Goal: Transaction & Acquisition: Purchase product/service

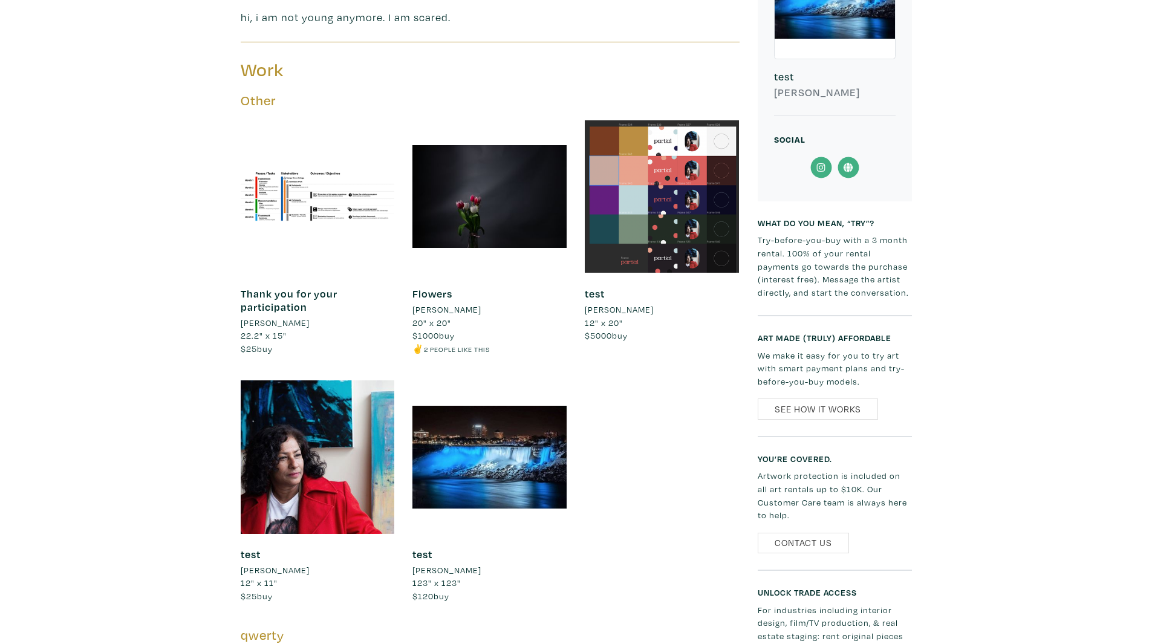
scroll to position [242, 0]
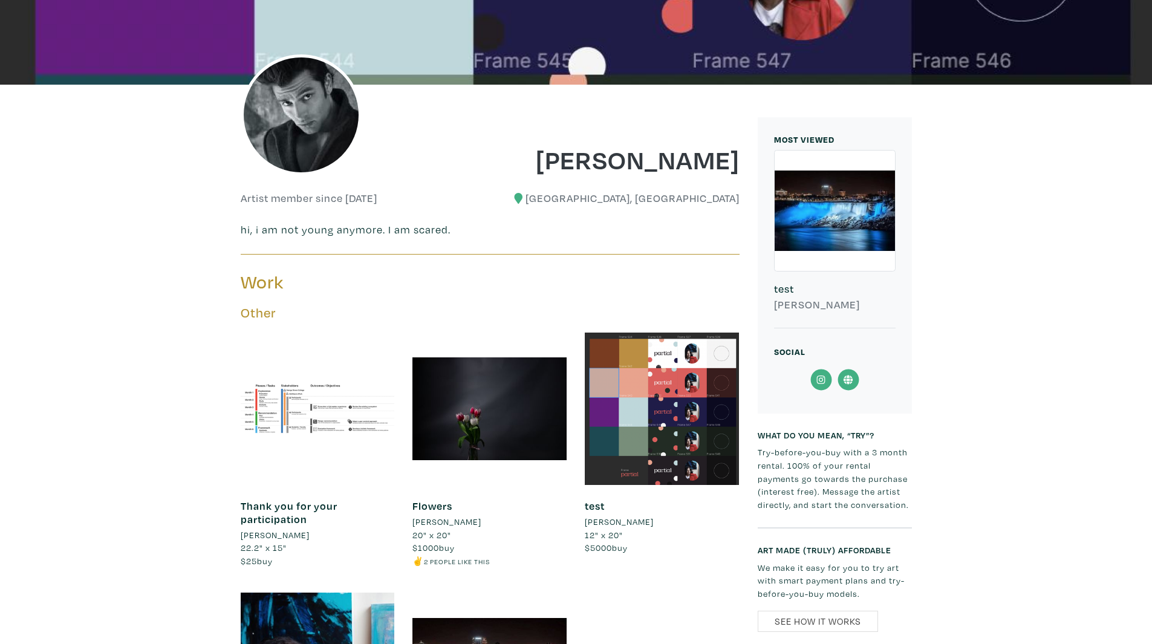
click at [353, 377] on div at bounding box center [318, 409] width 154 height 154
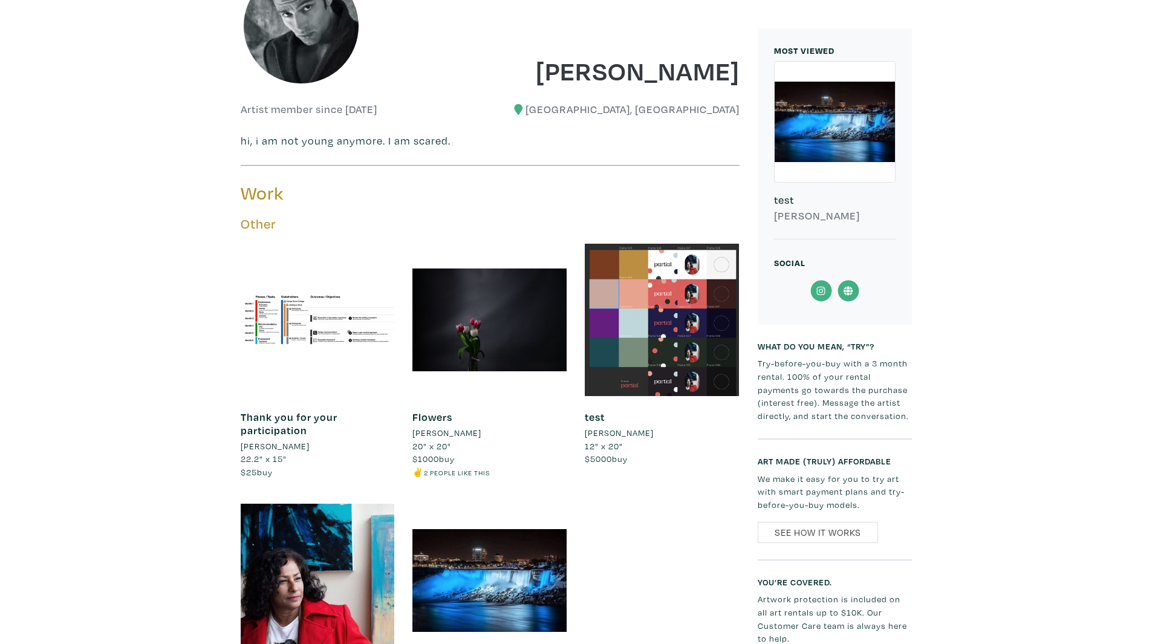
scroll to position [484, 0]
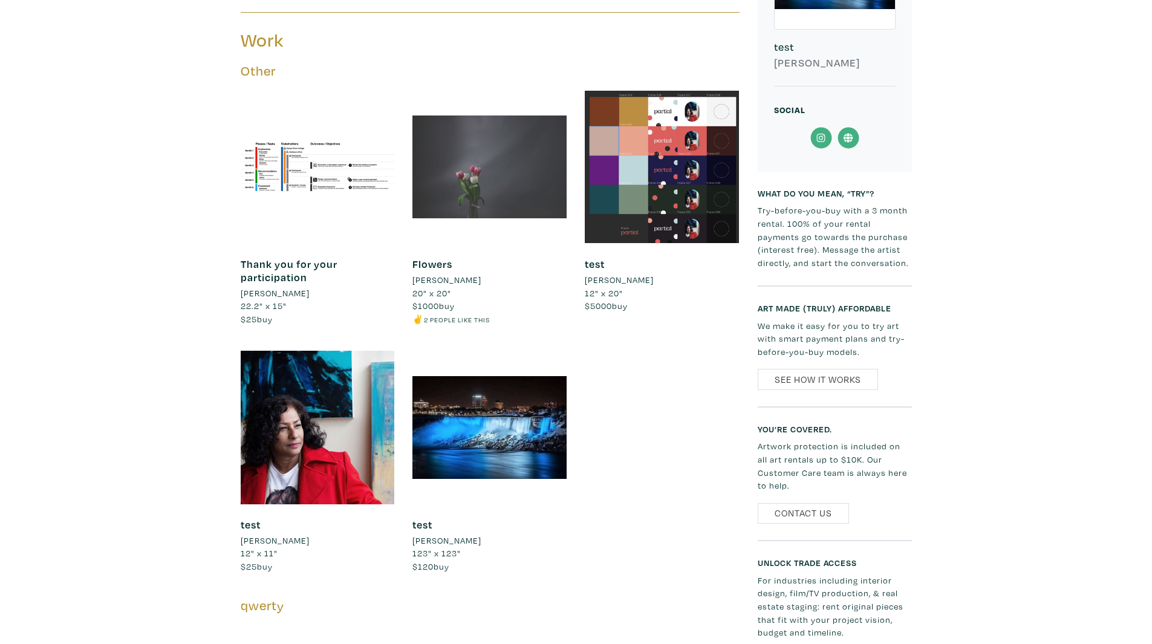
click at [487, 166] on div at bounding box center [489, 167] width 154 height 154
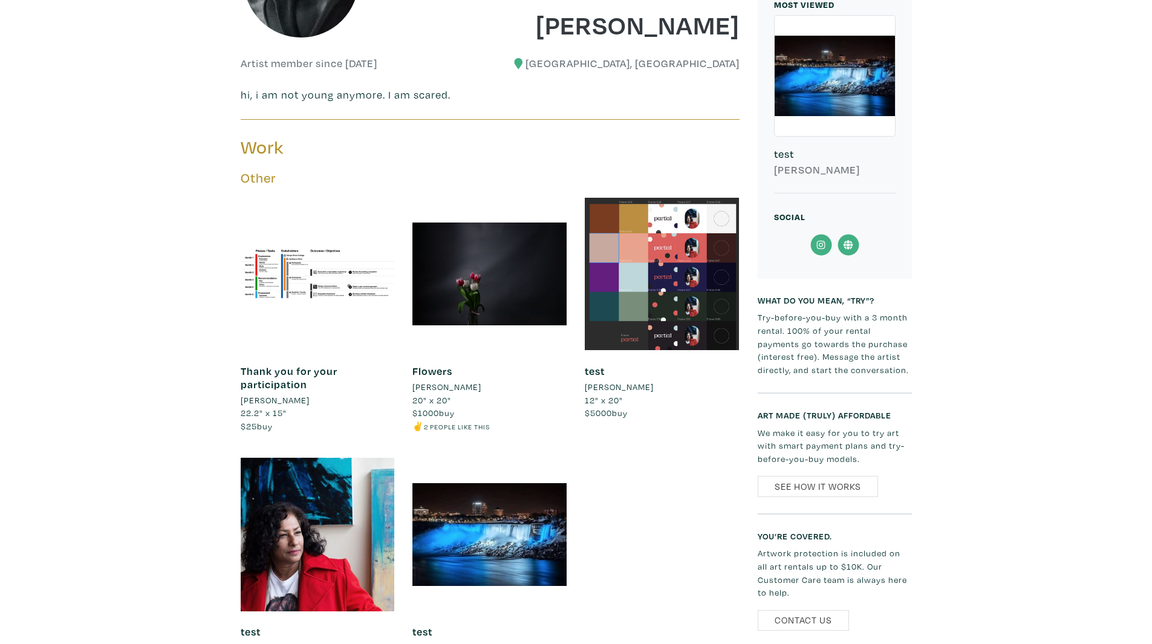
scroll to position [242, 0]
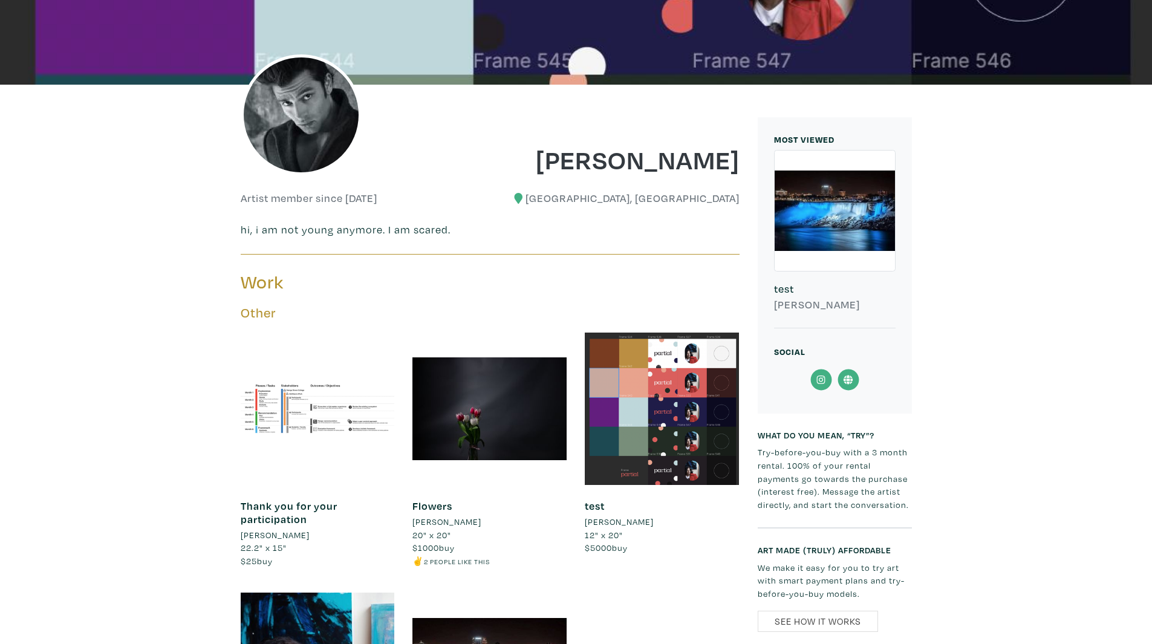
click at [246, 466] on div at bounding box center [318, 409] width 154 height 154
drag, startPoint x: 455, startPoint y: 220, endPoint x: 445, endPoint y: 227, distance: 12.9
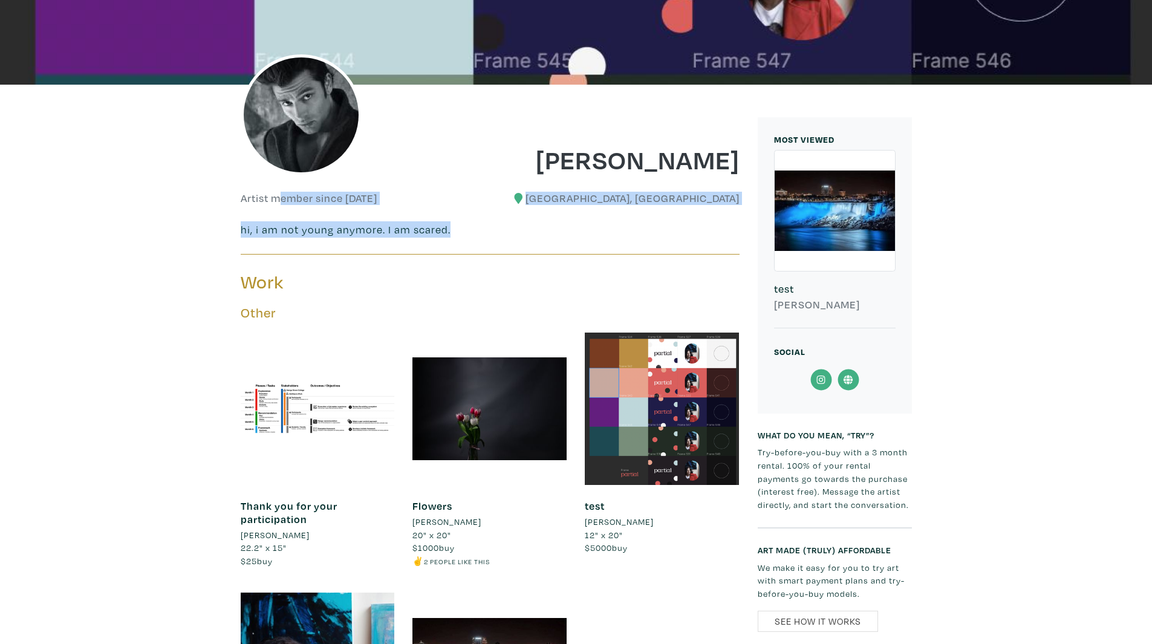
drag, startPoint x: 533, startPoint y: 232, endPoint x: 144, endPoint y: 193, distance: 391.5
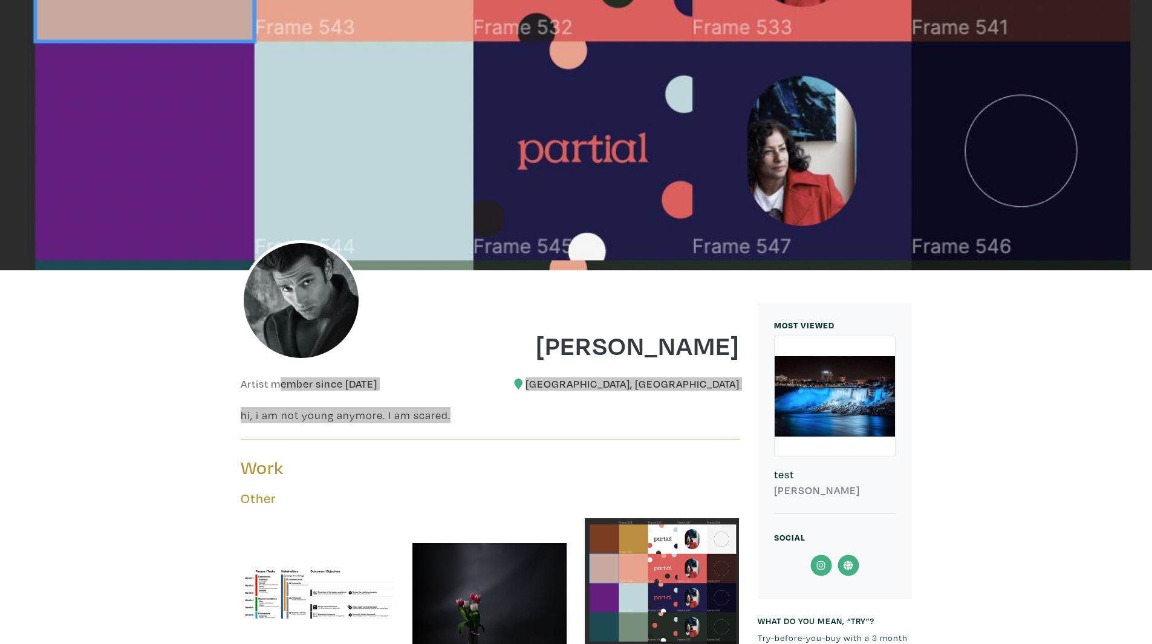
scroll to position [0, 0]
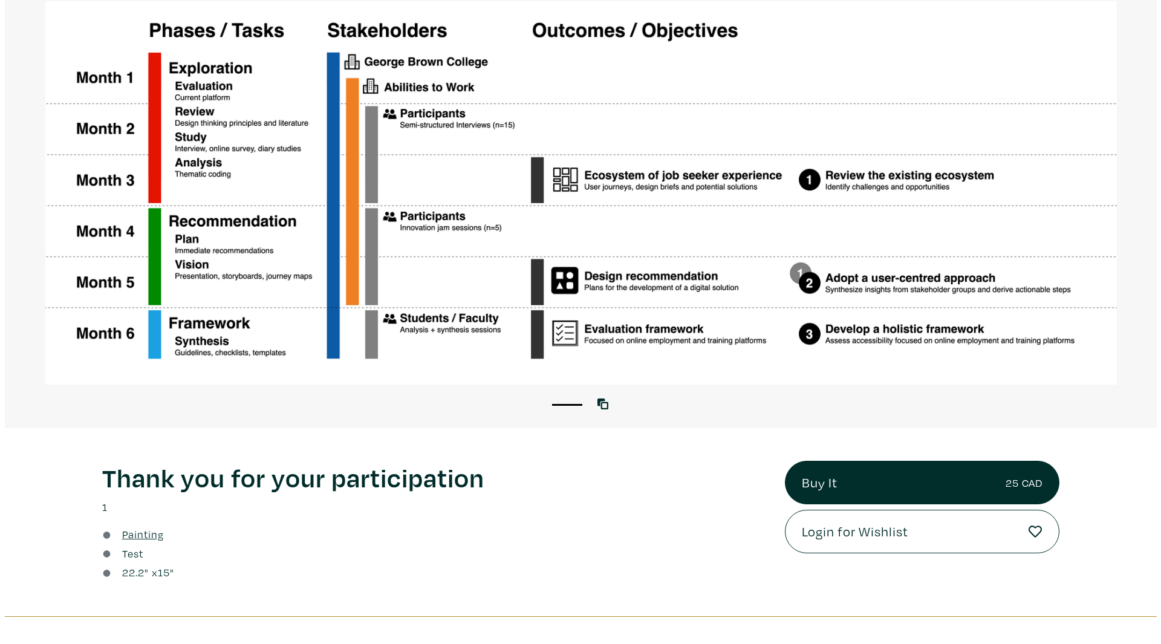
scroll to position [302, 0]
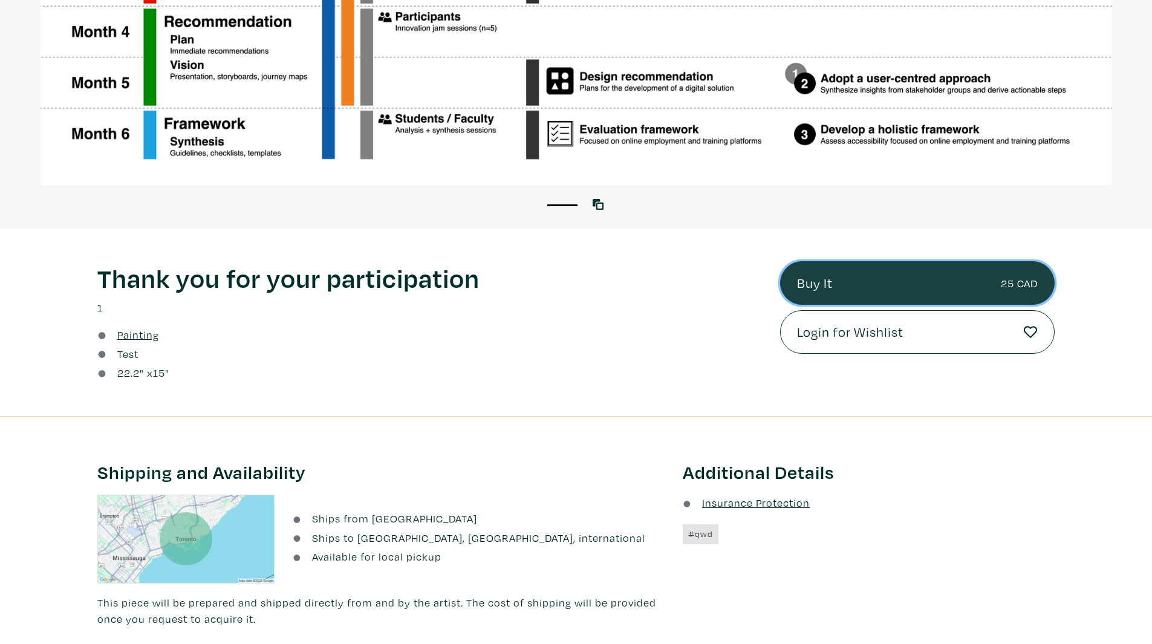
click at [858, 274] on link "Buy It 25 CAD" at bounding box center [917, 283] width 275 height 44
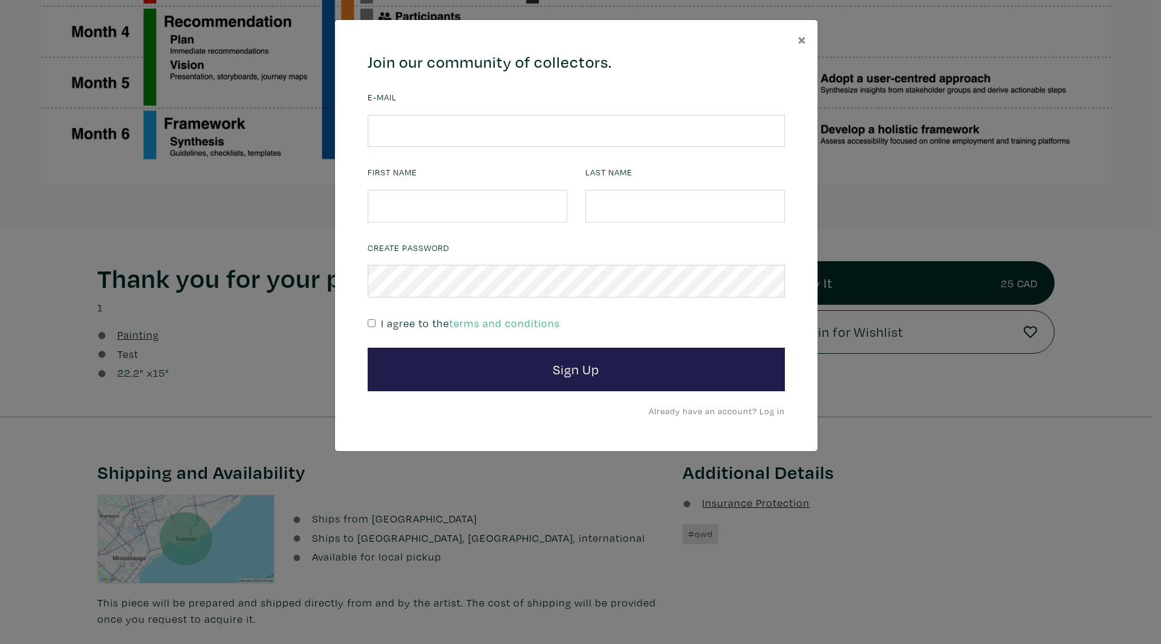
click at [761, 412] on link "Already have an account? Log in" at bounding box center [717, 410] width 136 height 11
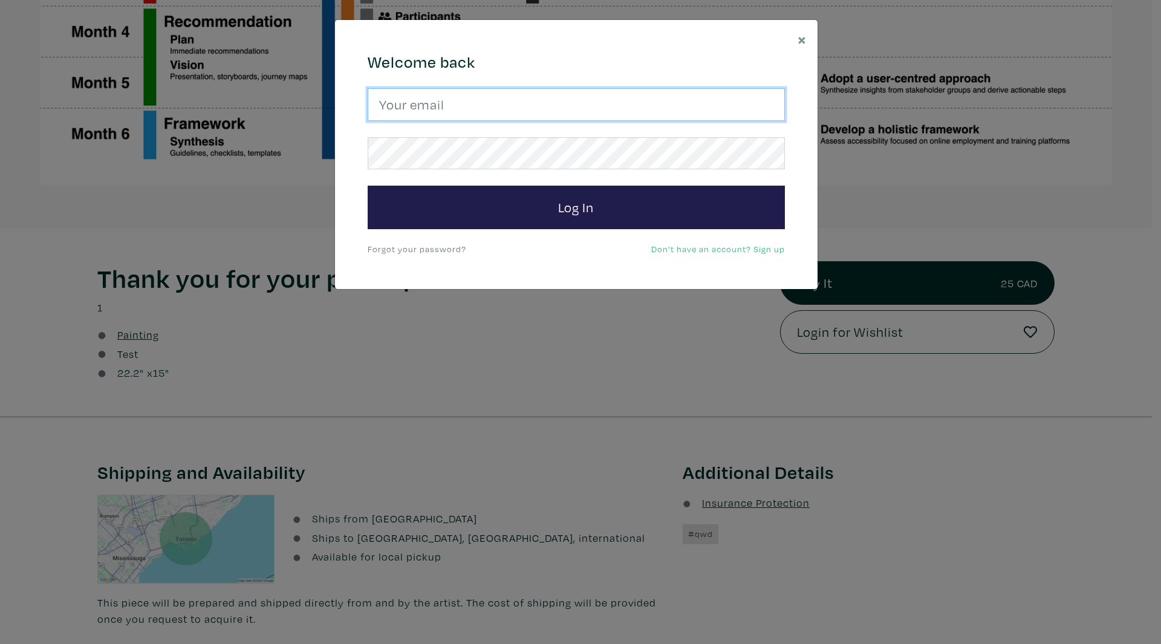
click at [466, 114] on input "email" at bounding box center [576, 104] width 417 height 33
type input "client@doe.com"
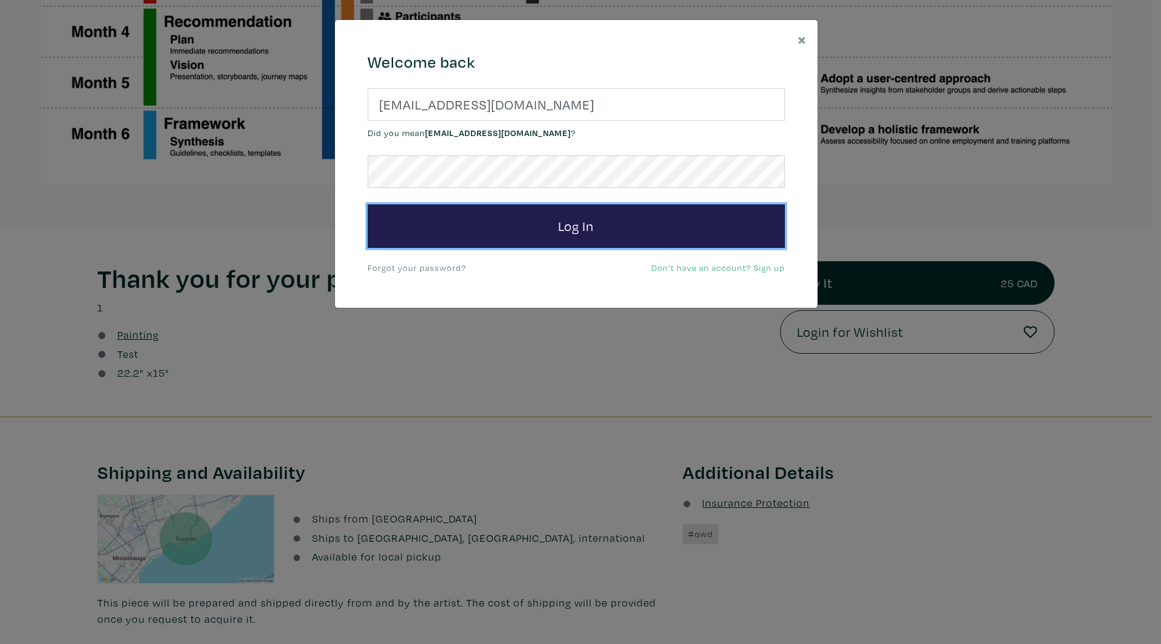
click at [543, 203] on form "client@doe.com Did you mean client@aol.com ? Log In" at bounding box center [576, 168] width 417 height 160
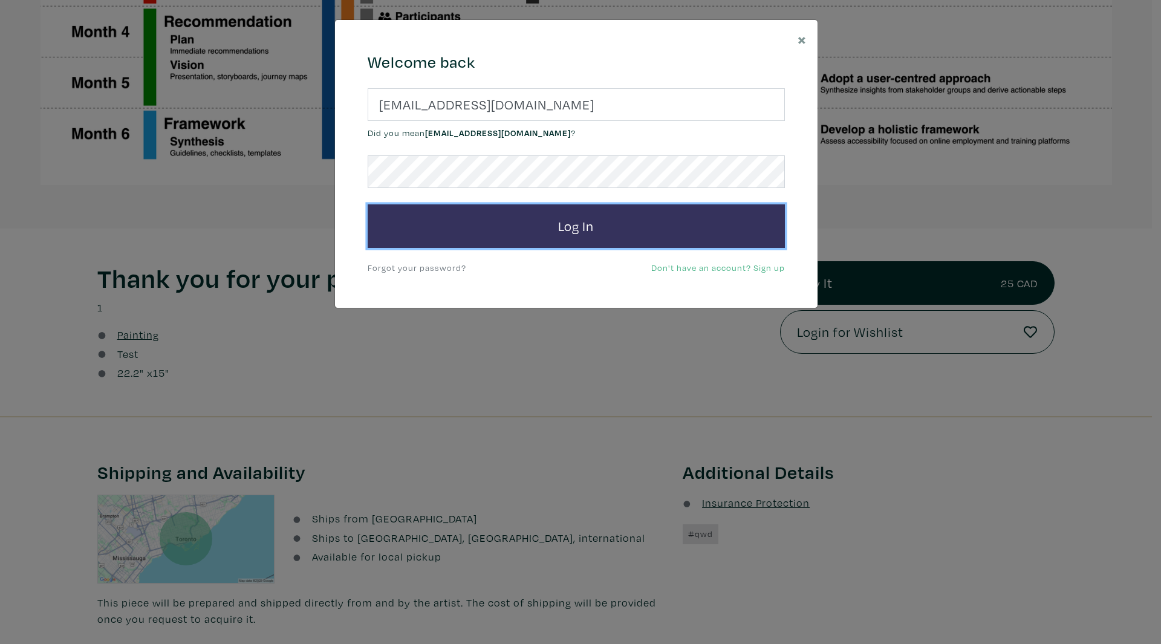
click at [561, 222] on button "Log In" at bounding box center [576, 226] width 417 height 44
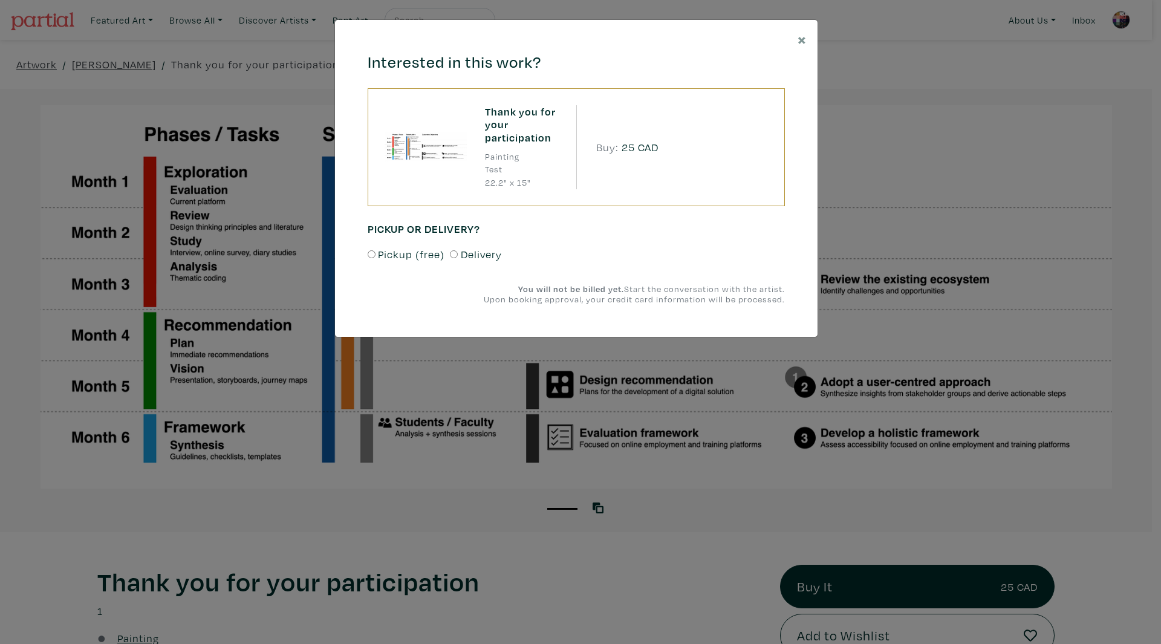
click at [166, 128] on div "× Interested in this work? Thank you for your participation Painting Test 22.2"…" at bounding box center [580, 322] width 1161 height 644
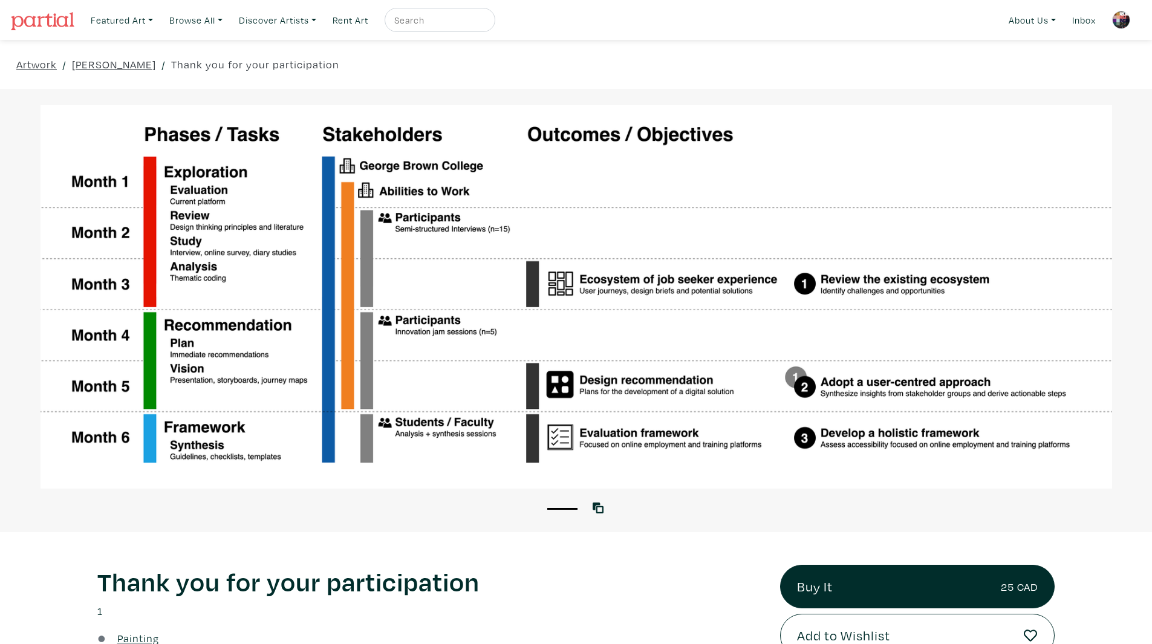
scroll to position [302, 0]
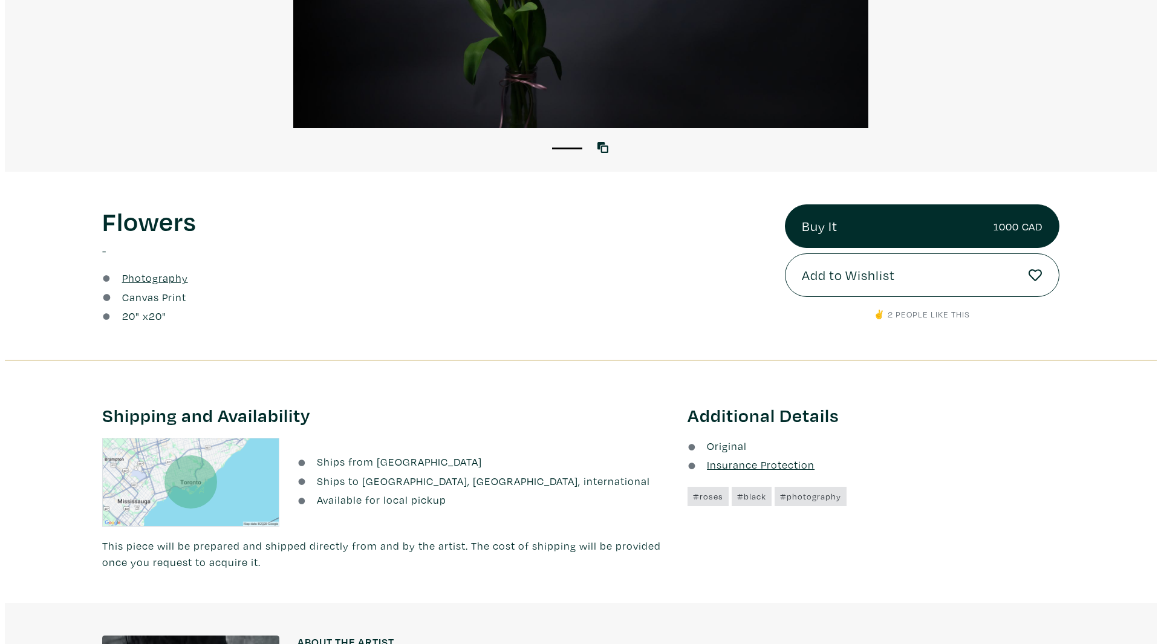
scroll to position [363, 0]
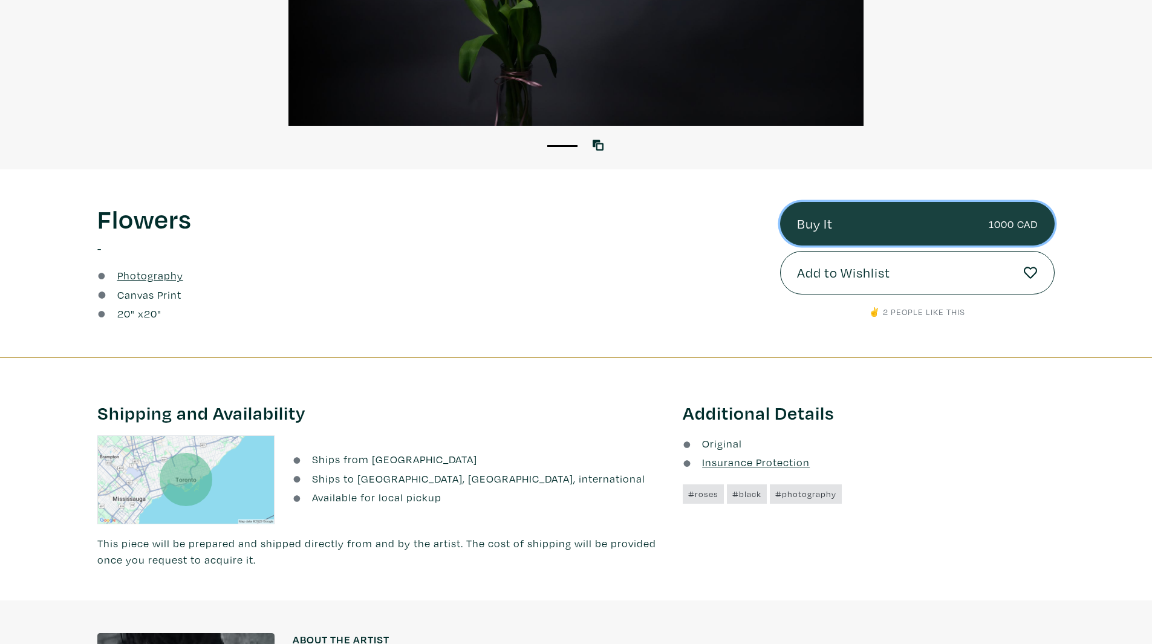
click at [946, 227] on link "Buy It 1000 CAD" at bounding box center [917, 224] width 275 height 44
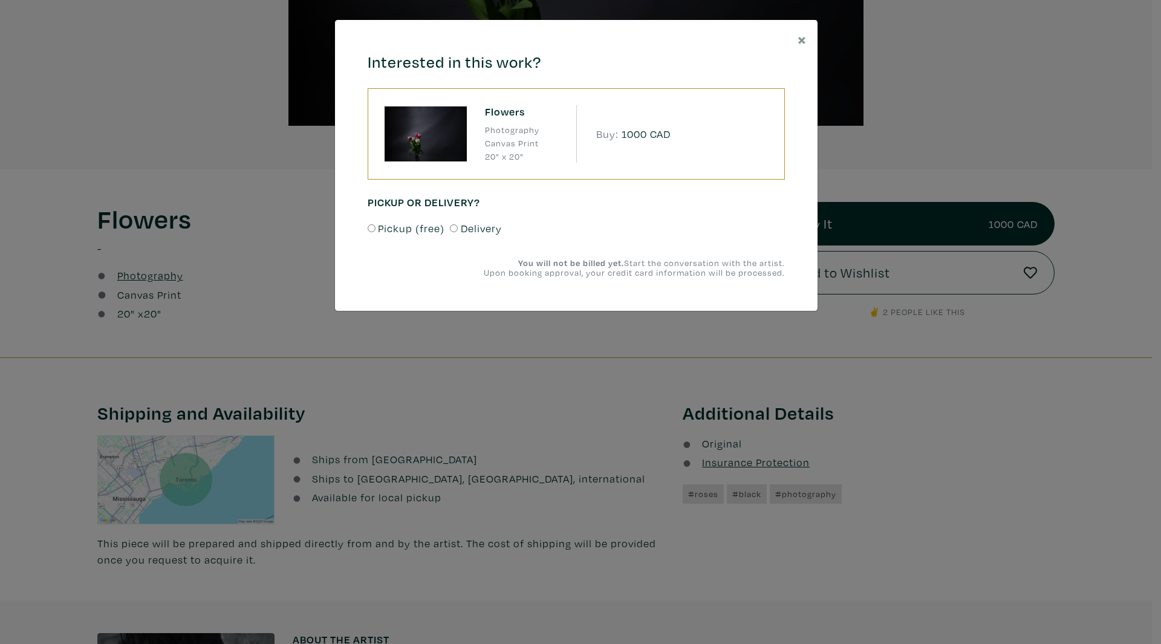
click at [380, 232] on span "Pickup (free)" at bounding box center [411, 228] width 67 height 16
click at [376, 232] on input "Pickup (free)" at bounding box center [372, 228] width 8 height 8
radio input "true"
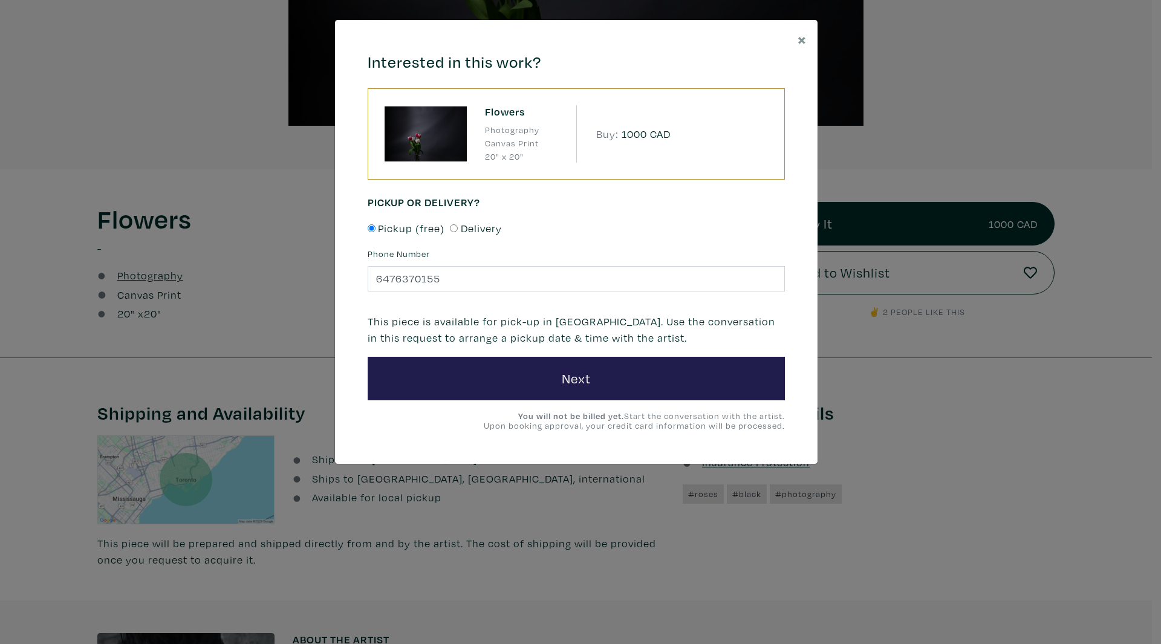
click at [518, 226] on div "Pickup (free) Delivery" at bounding box center [576, 233] width 417 height 27
click at [490, 232] on span "Delivery" at bounding box center [481, 228] width 41 height 16
click at [458, 232] on input "Delivery" at bounding box center [454, 228] width 8 height 8
radio input "true"
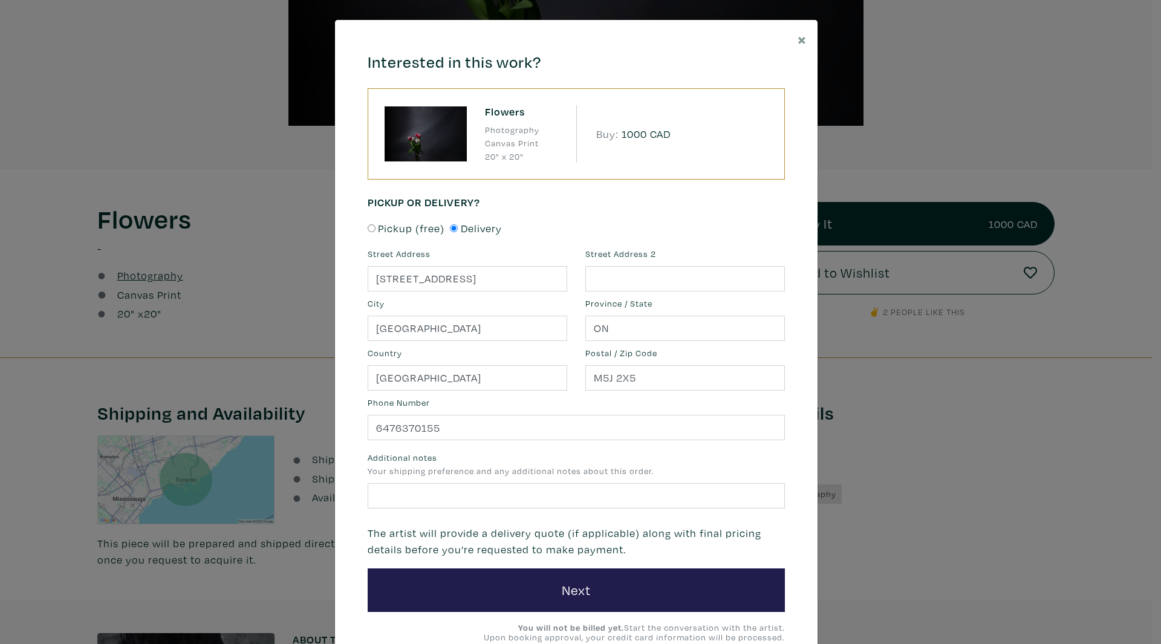
click at [403, 226] on span "Pickup (free)" at bounding box center [411, 228] width 67 height 16
click at [376, 226] on input "Pickup (free)" at bounding box center [372, 228] width 8 height 8
radio input "true"
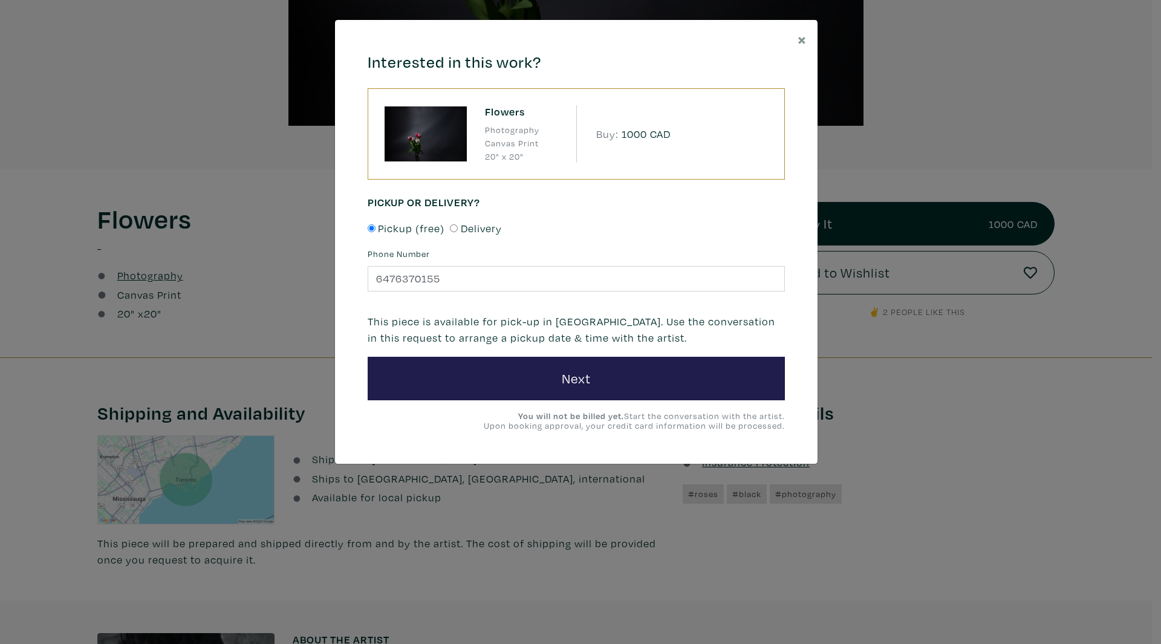
click at [466, 230] on span "Delivery" at bounding box center [481, 228] width 41 height 16
click at [458, 230] on input "Delivery" at bounding box center [454, 228] width 8 height 8
radio input "true"
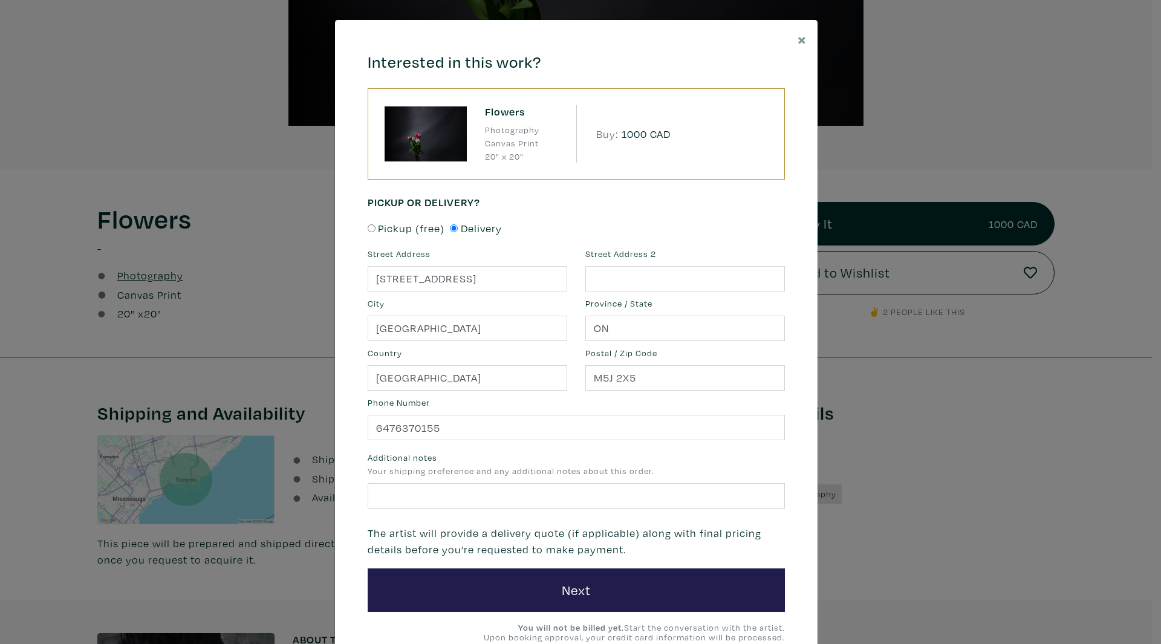
click at [1029, 145] on div "× Interested in this work? Flowers Photography Canvas Print 20" x 20" Buy: 1000…" at bounding box center [580, 322] width 1161 height 644
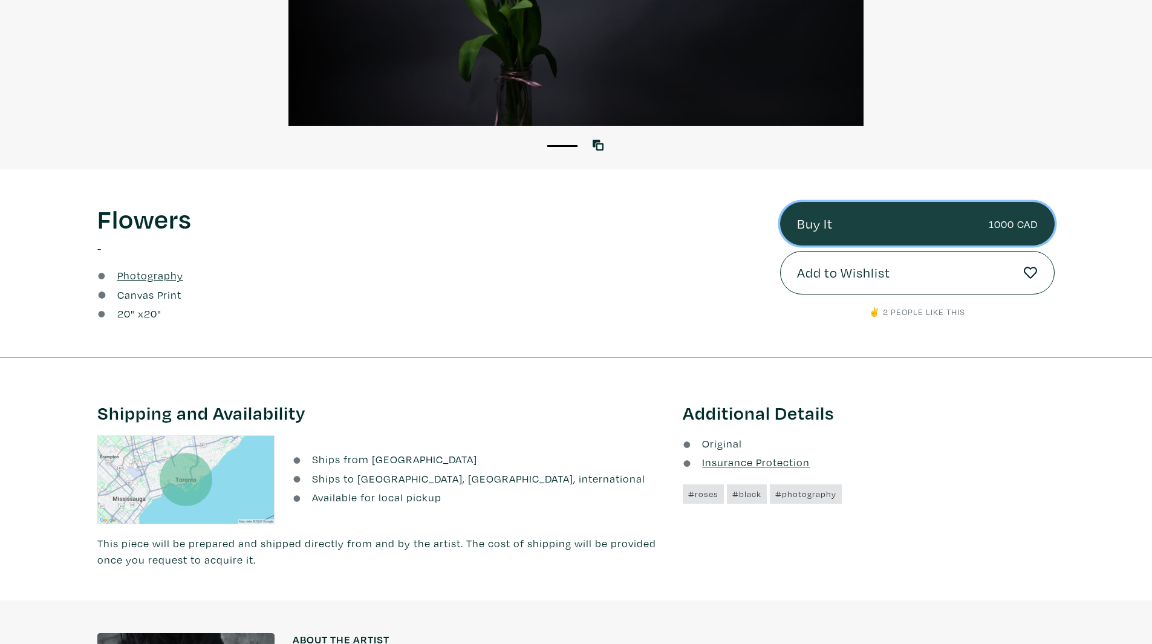
click at [982, 210] on link "Buy It 1000 CAD" at bounding box center [917, 224] width 275 height 44
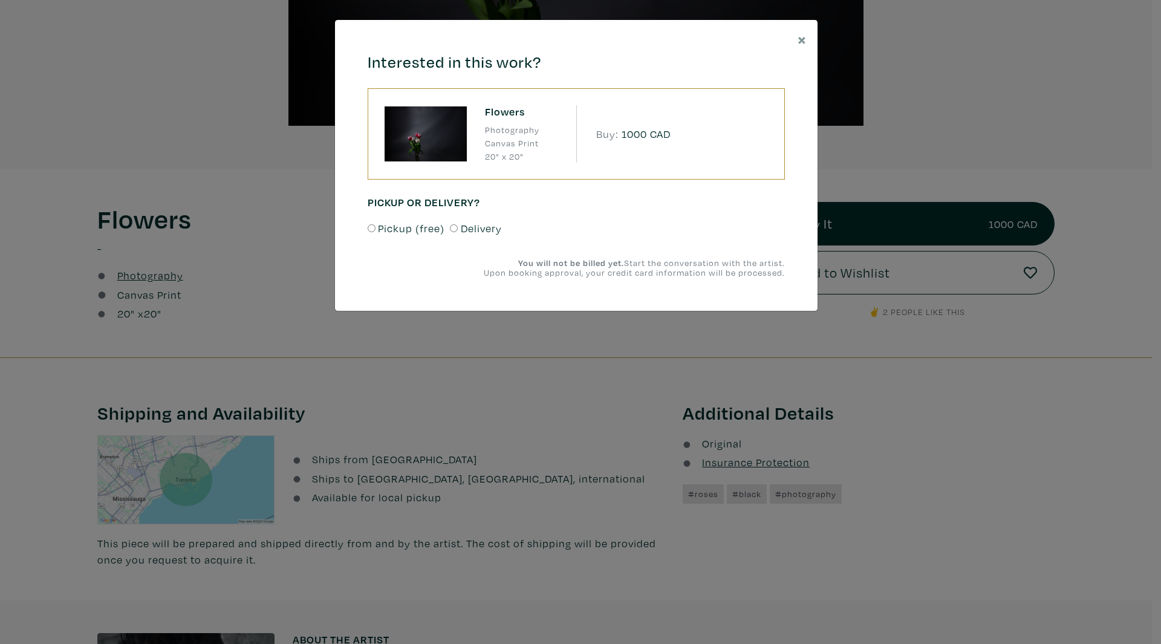
click at [380, 234] on span "Pickup (free)" at bounding box center [411, 228] width 67 height 16
click at [376, 232] on input "Pickup (free)" at bounding box center [372, 228] width 8 height 8
radio input "true"
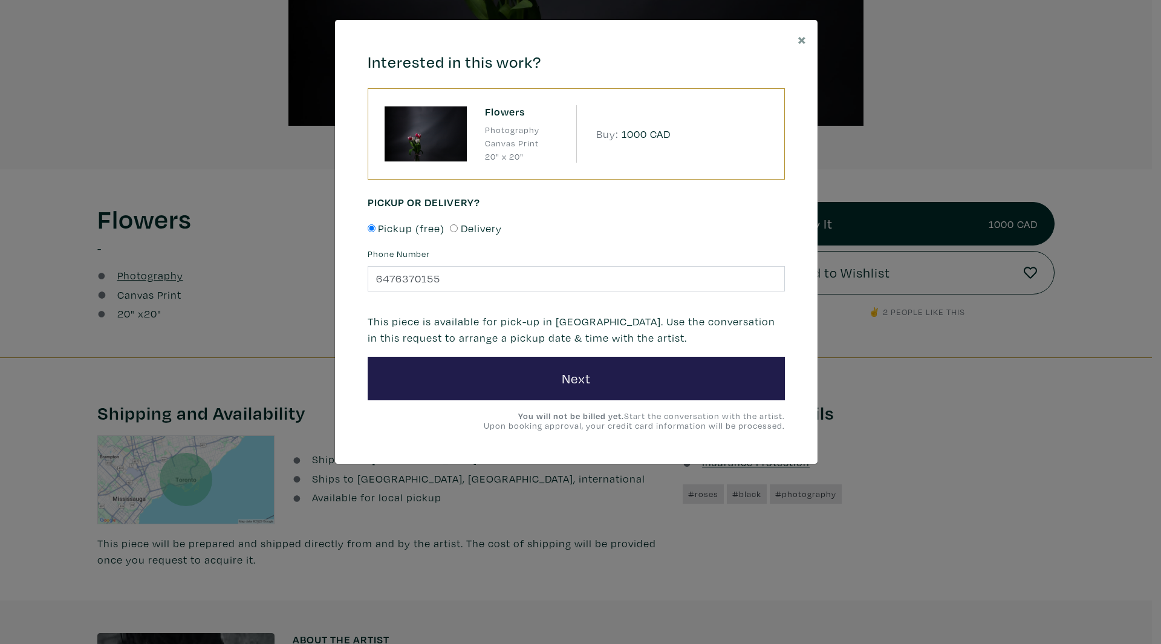
click at [461, 223] on span "Delivery" at bounding box center [481, 228] width 41 height 16
click at [458, 224] on input "Delivery" at bounding box center [454, 228] width 8 height 8
radio input "true"
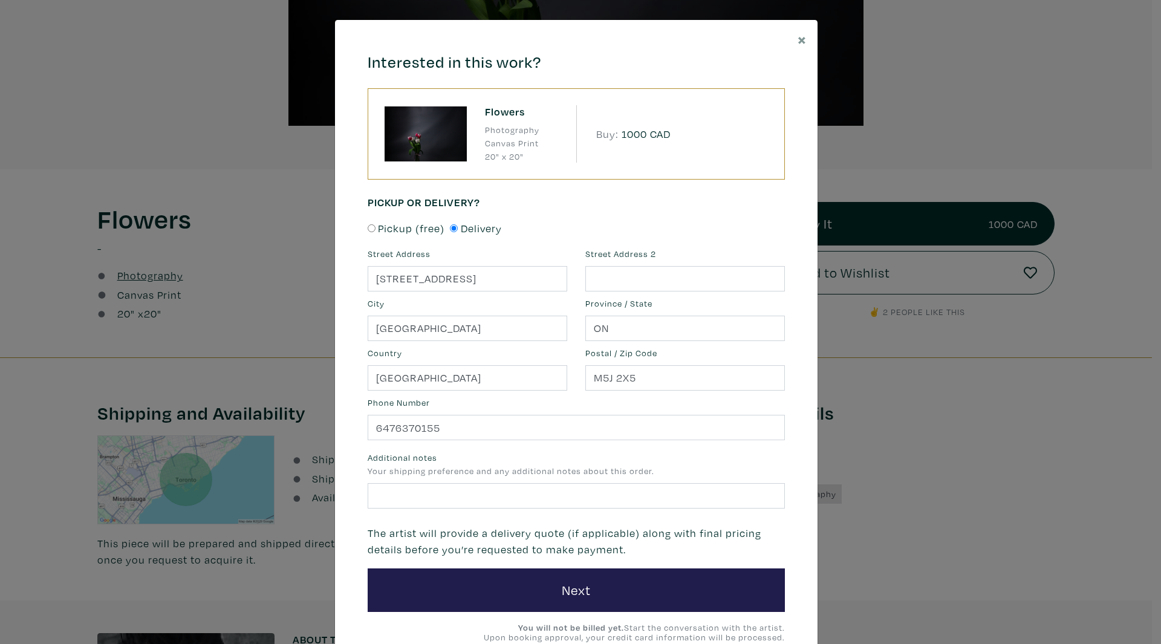
click at [409, 228] on span "Pickup (free)" at bounding box center [411, 228] width 67 height 16
click at [376, 228] on input "Pickup (free)" at bounding box center [372, 228] width 8 height 8
radio input "true"
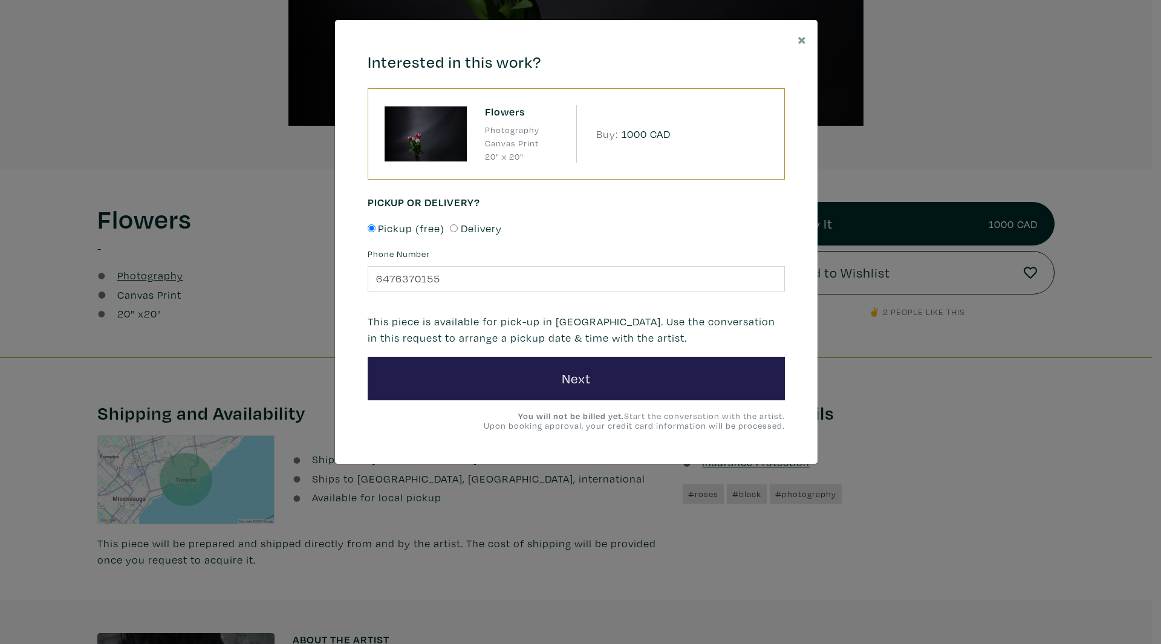
click at [489, 226] on span "Delivery" at bounding box center [481, 228] width 41 height 16
click at [458, 226] on input "Delivery" at bounding box center [454, 228] width 8 height 8
radio input "true"
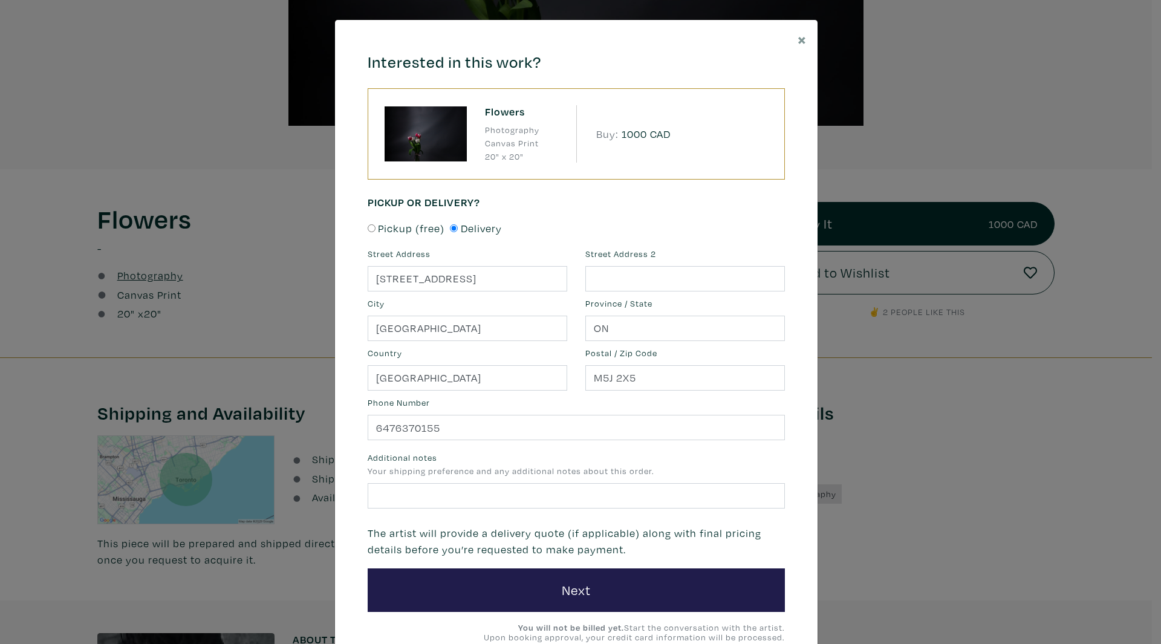
click at [392, 227] on span "Pickup (free)" at bounding box center [411, 228] width 67 height 16
click at [376, 227] on input "Pickup (free)" at bounding box center [372, 228] width 8 height 8
radio input "true"
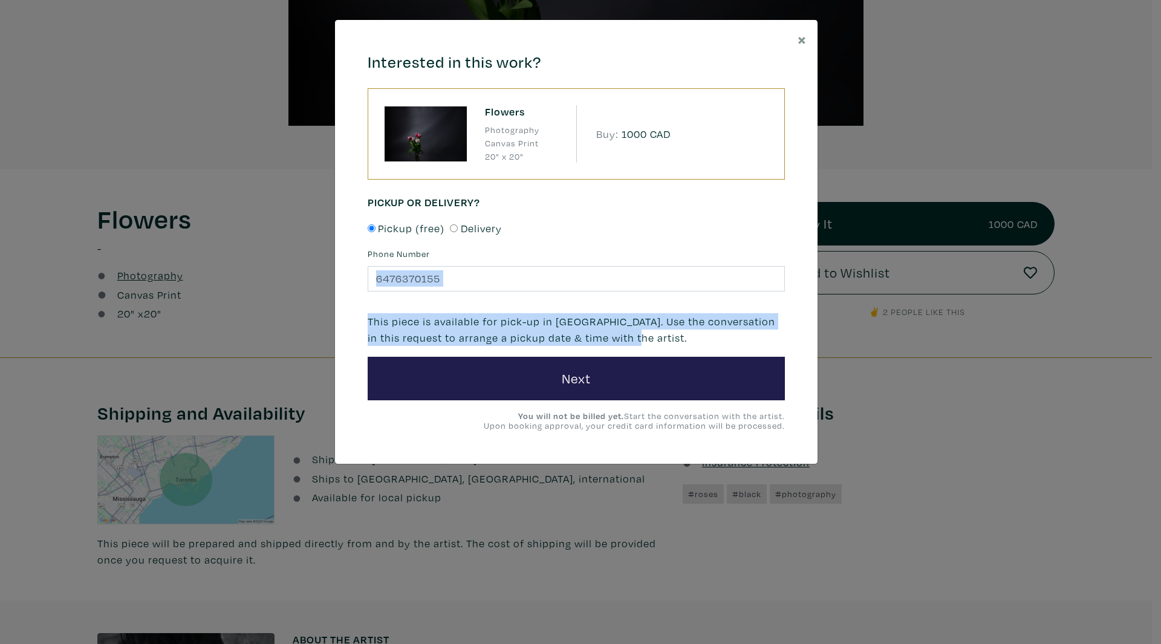
drag, startPoint x: 625, startPoint y: 295, endPoint x: 743, endPoint y: 332, distance: 124.3
click at [744, 332] on form "Phone Number 6476370155 This piece is available for pick-up in Toronto. Use the…" at bounding box center [576, 323] width 417 height 153
click at [743, 332] on p "This piece is available for pick-up in Toronto. Use the conversation in this re…" at bounding box center [576, 329] width 417 height 33
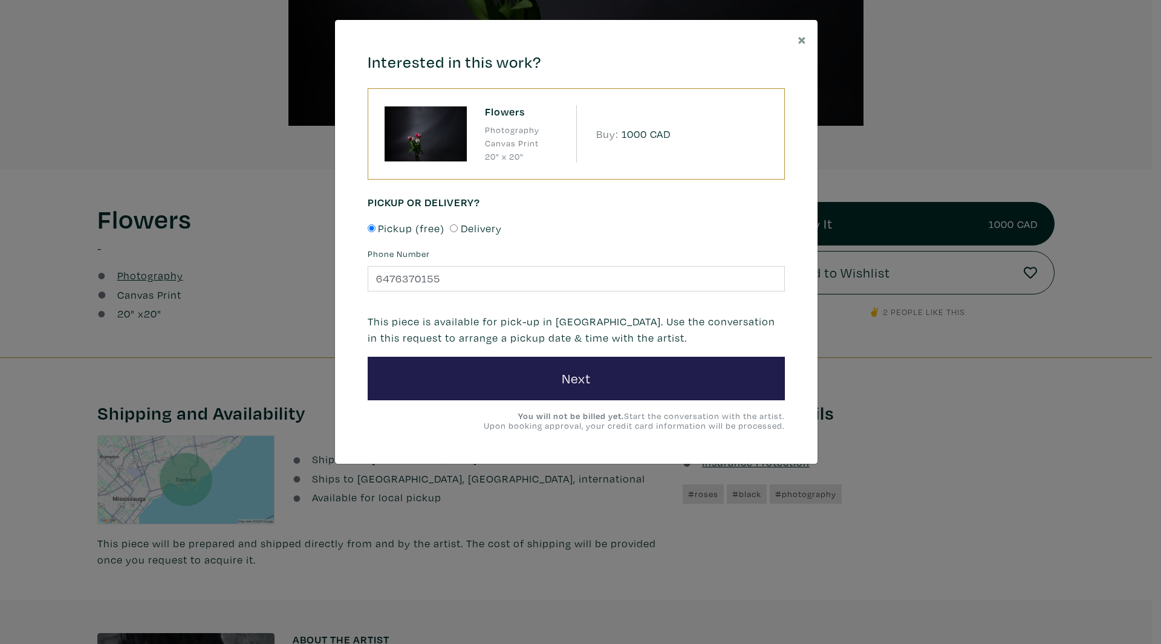
click at [492, 230] on span "Delivery" at bounding box center [481, 228] width 41 height 16
click at [458, 230] on input "Delivery" at bounding box center [454, 228] width 8 height 8
radio input "true"
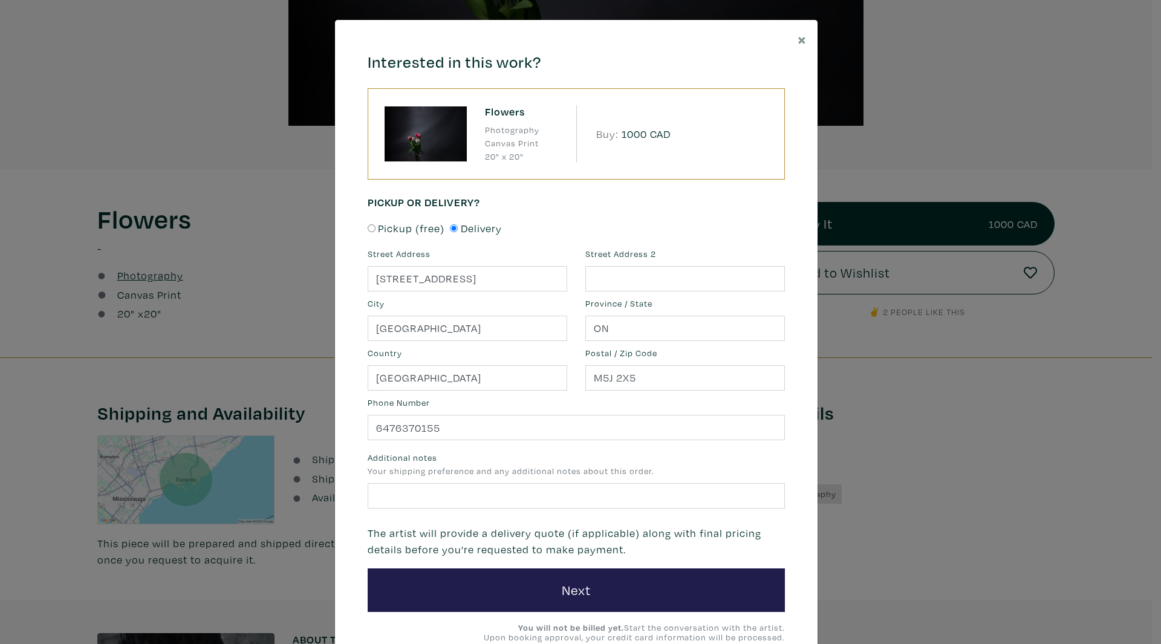
click at [426, 224] on span "Pickup (free)" at bounding box center [411, 228] width 67 height 16
click at [376, 224] on input "Pickup (free)" at bounding box center [372, 228] width 8 height 8
radio input "true"
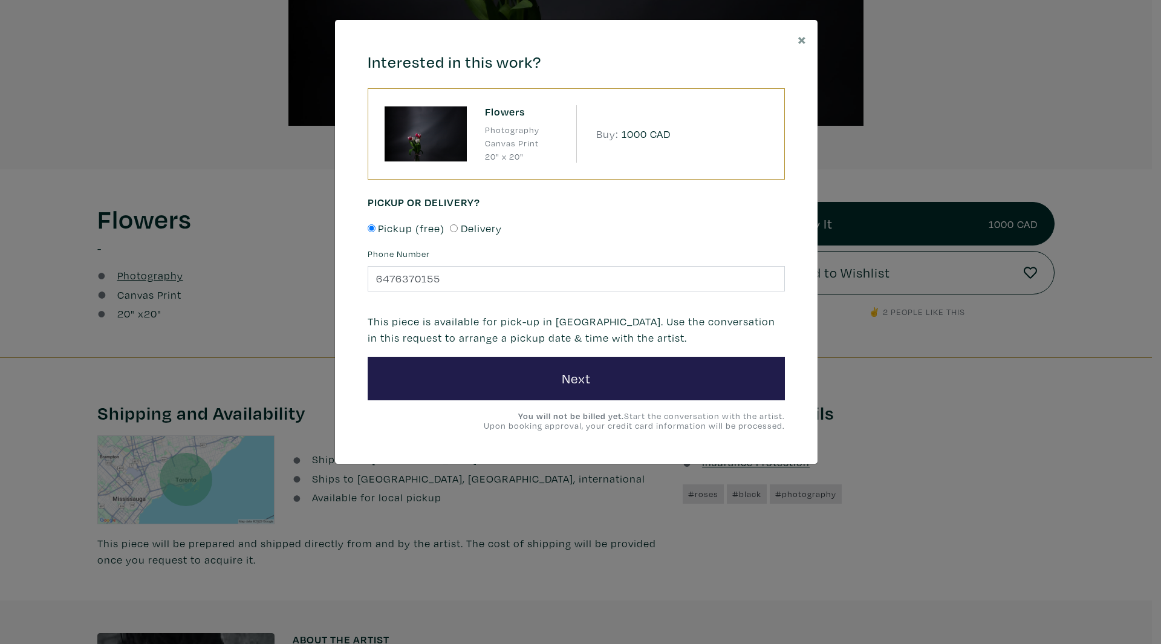
click at [486, 234] on span "Delivery" at bounding box center [481, 228] width 41 height 16
click at [458, 232] on input "Delivery" at bounding box center [454, 228] width 8 height 8
radio input "true"
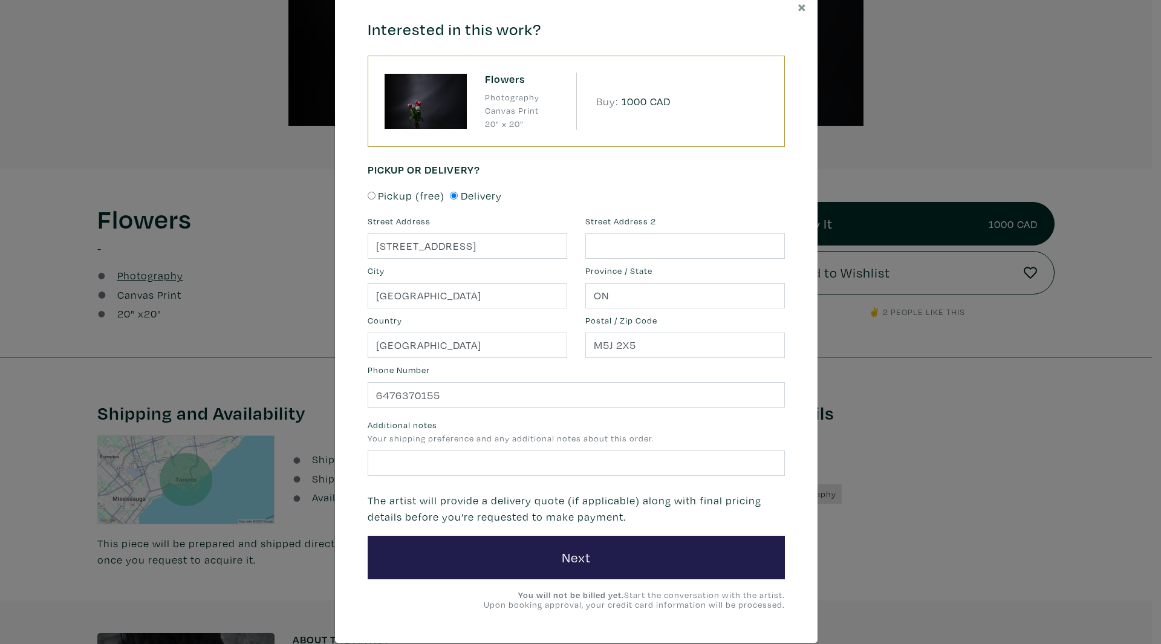
scroll to position [51, 0]
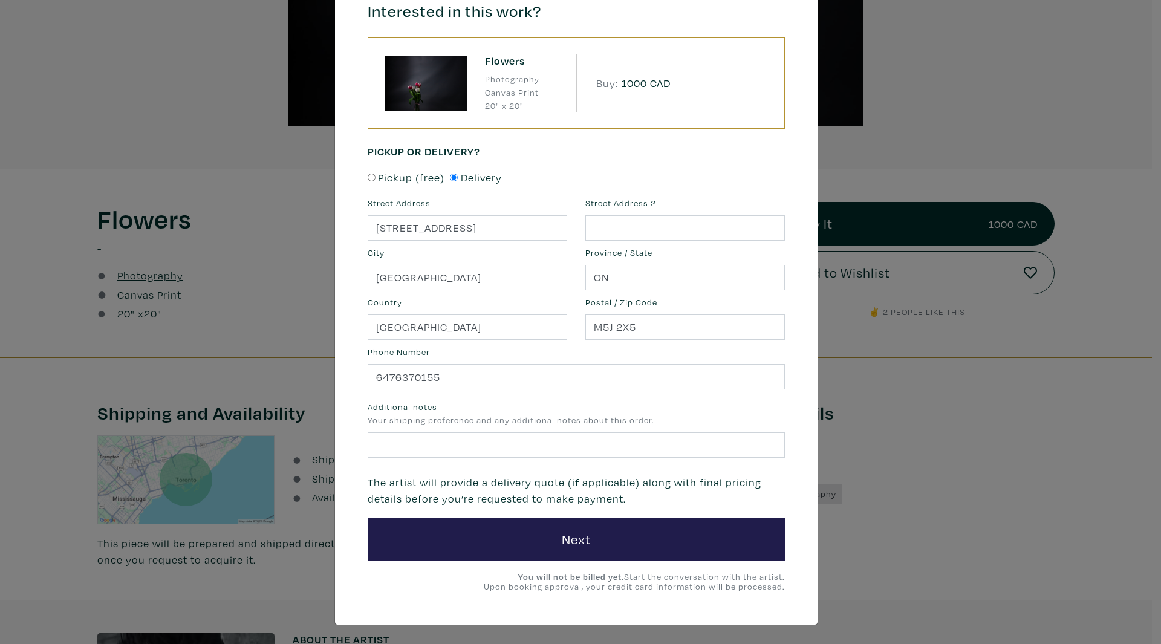
click at [407, 179] on span "Pickup (free)" at bounding box center [411, 177] width 67 height 16
click at [376, 179] on input "Pickup (free)" at bounding box center [372, 178] width 8 height 8
radio input "true"
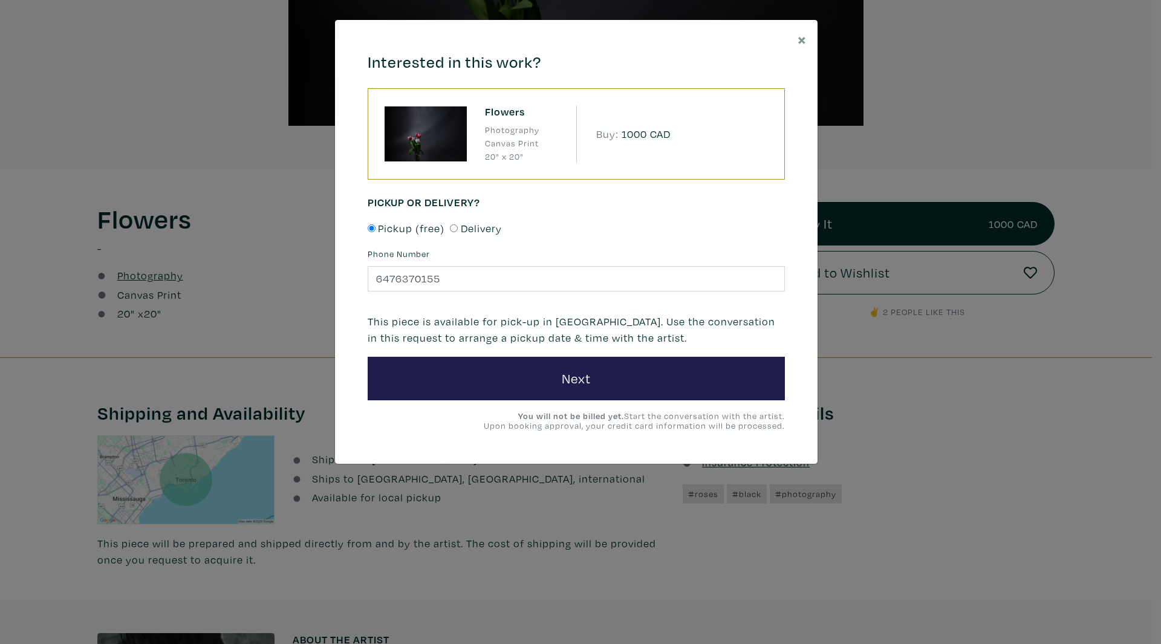
scroll to position [0, 0]
click at [478, 230] on span "Delivery" at bounding box center [481, 228] width 41 height 16
click at [458, 230] on input "Delivery" at bounding box center [454, 228] width 8 height 8
radio input "true"
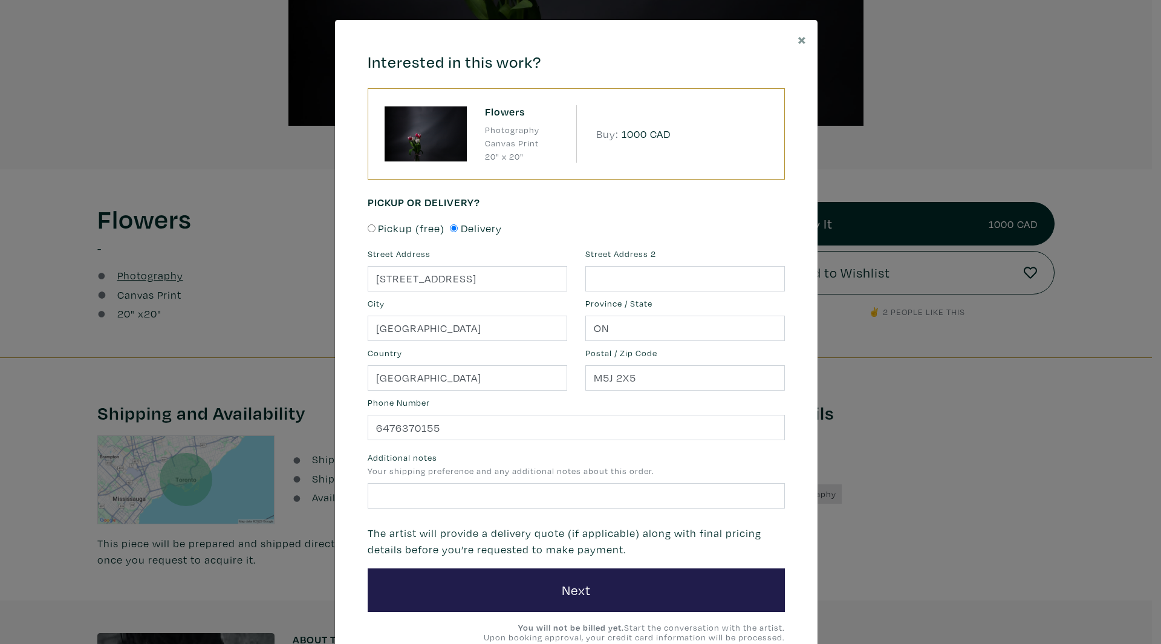
click at [539, 544] on p "The artist will provide a delivery quote (if applicable) along with final prici…" at bounding box center [576, 541] width 417 height 33
drag, startPoint x: 539, startPoint y: 544, endPoint x: 552, endPoint y: 525, distance: 23.5
click at [539, 544] on p "The artist will provide a delivery quote (if applicable) along with final prici…" at bounding box center [576, 541] width 417 height 33
click at [560, 521] on form "Street Address 1 Front St. Street Address 2 City Toronto Province / State ON Co…" at bounding box center [576, 429] width 417 height 365
click at [560, 529] on form "Street Address 1 Front St. Street Address 2 City Toronto Province / State ON Co…" at bounding box center [576, 429] width 417 height 365
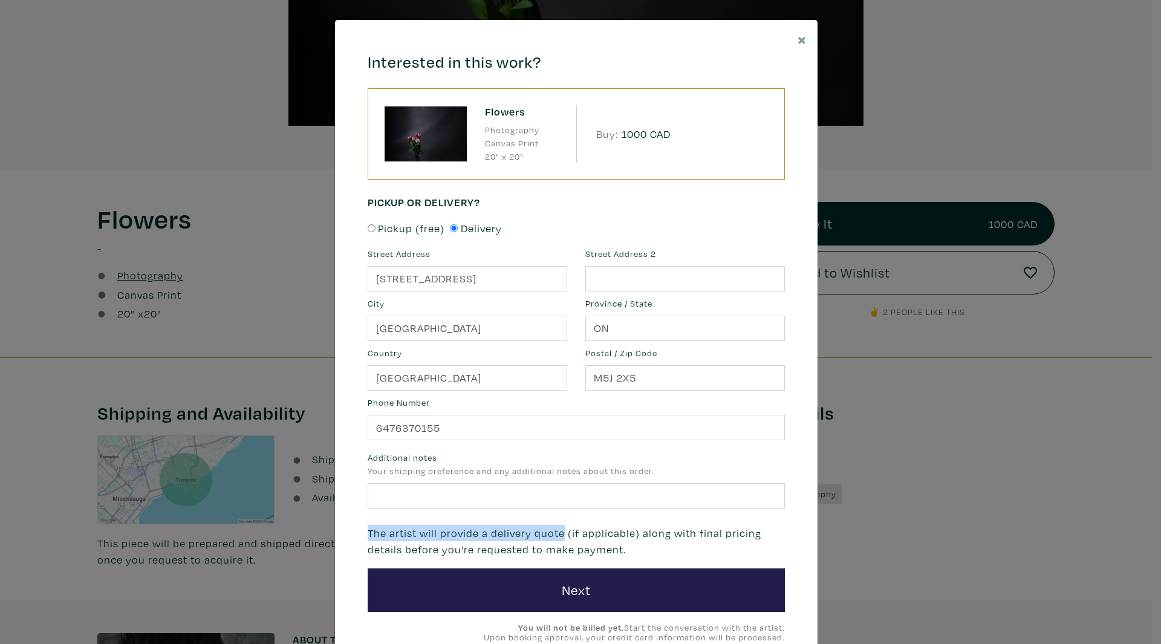
drag, startPoint x: 556, startPoint y: 537, endPoint x: 233, endPoint y: 523, distance: 323.3
click at [233, 523] on div "× Interested in this work? Flowers Photography Canvas Print 20" x 20" Buy: 1000…" at bounding box center [580, 322] width 1161 height 644
copy p "The artist will provide a delivery quote"
click at [388, 237] on div "Pickup (free) Delivery" at bounding box center [576, 233] width 417 height 27
click at [396, 227] on span "Pickup (free)" at bounding box center [411, 228] width 67 height 16
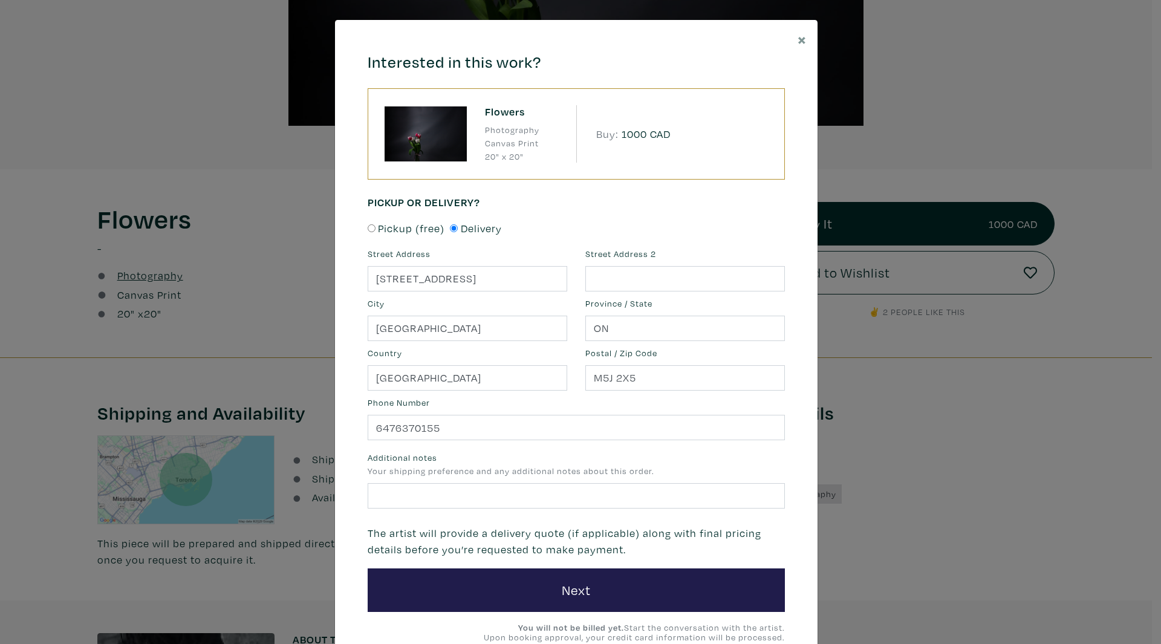
click at [376, 227] on input "Pickup (free)" at bounding box center [372, 228] width 8 height 8
radio input "true"
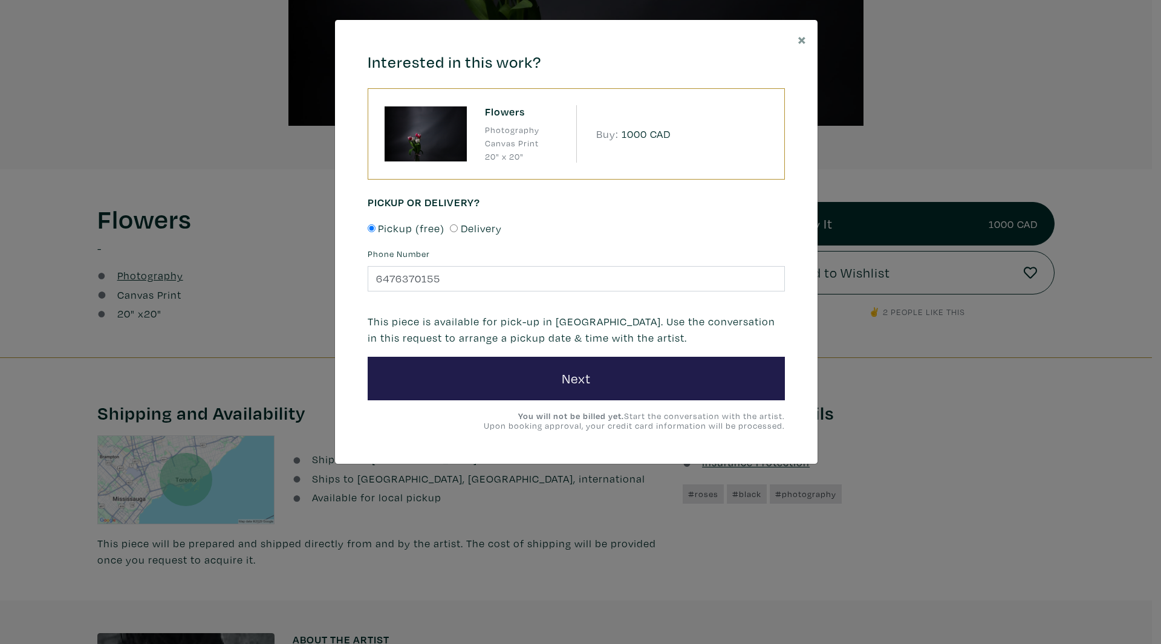
click at [447, 222] on div "Pickup (free) Delivery" at bounding box center [576, 233] width 417 height 27
drag, startPoint x: 457, startPoint y: 229, endPoint x: 437, endPoint y: 225, distance: 21.0
click at [459, 231] on label "Delivery" at bounding box center [476, 228] width 52 height 16
click at [546, 197] on h6 "Pickup or Delivery?" at bounding box center [576, 202] width 417 height 13
click at [614, 107] on div "Flowers Photography Canvas Print 20" x 20" Buy: 1000 CAD" at bounding box center [577, 133] width 402 height 57
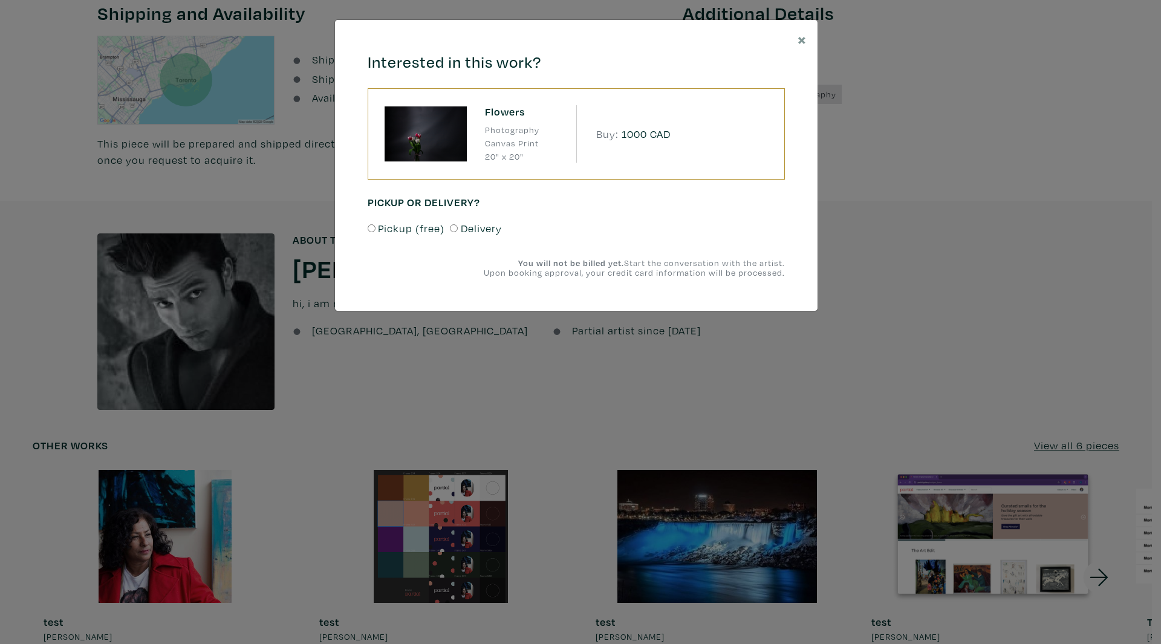
click at [428, 226] on span "Pickup (free)" at bounding box center [411, 228] width 67 height 16
click at [376, 226] on input "Pickup (free)" at bounding box center [372, 228] width 8 height 8
radio input "true"
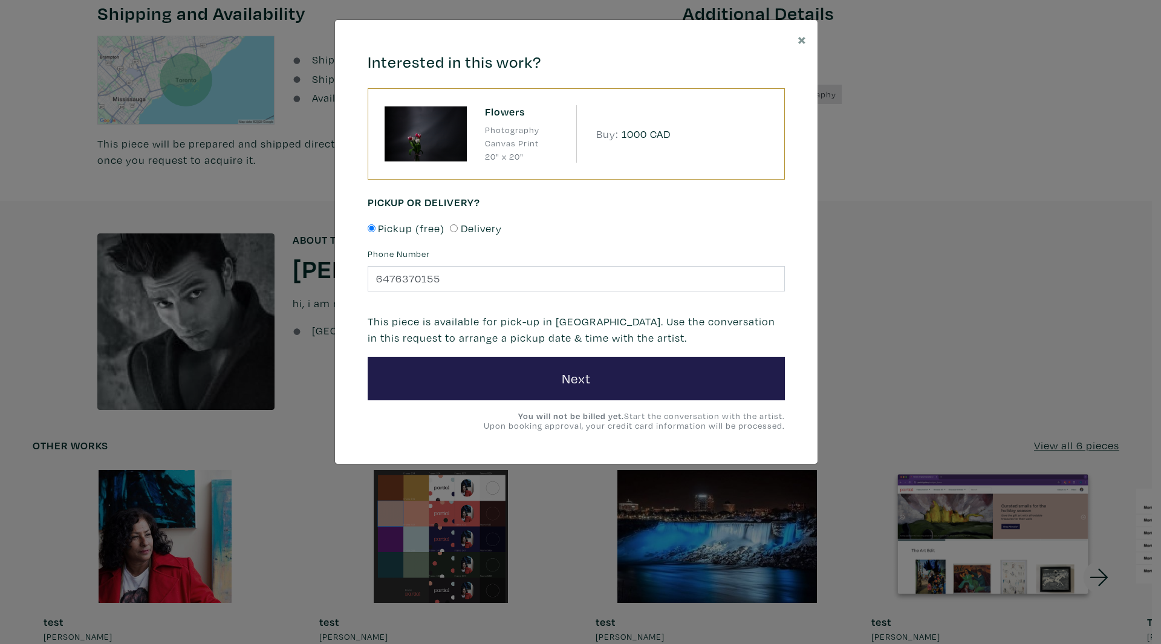
scroll to position [363, 0]
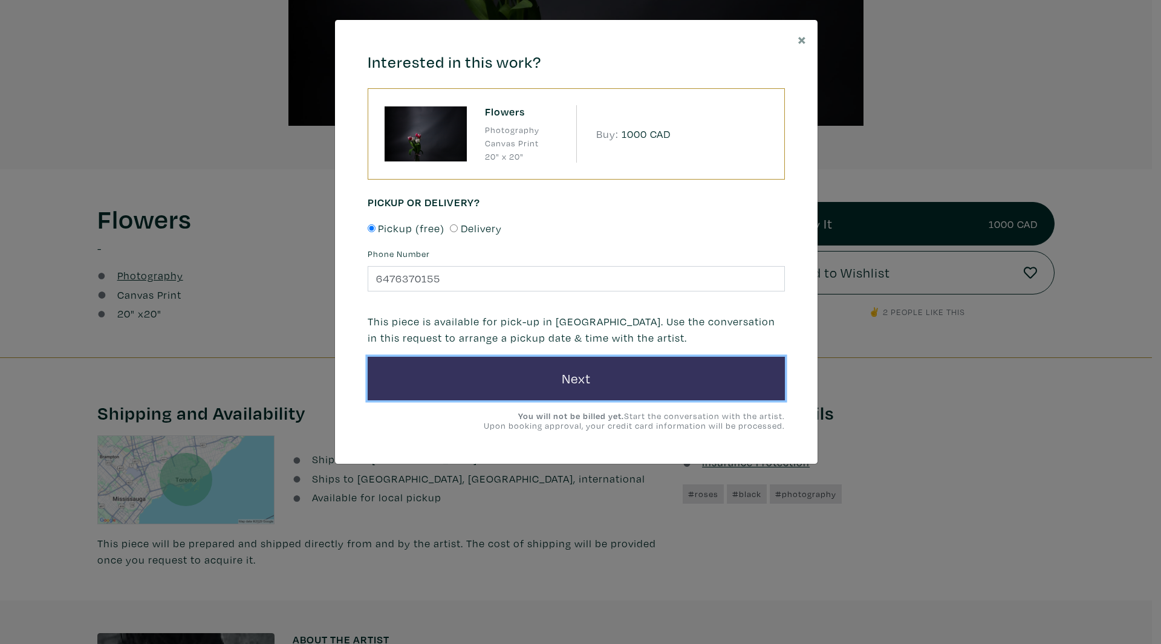
click at [602, 375] on button "Next" at bounding box center [576, 379] width 417 height 44
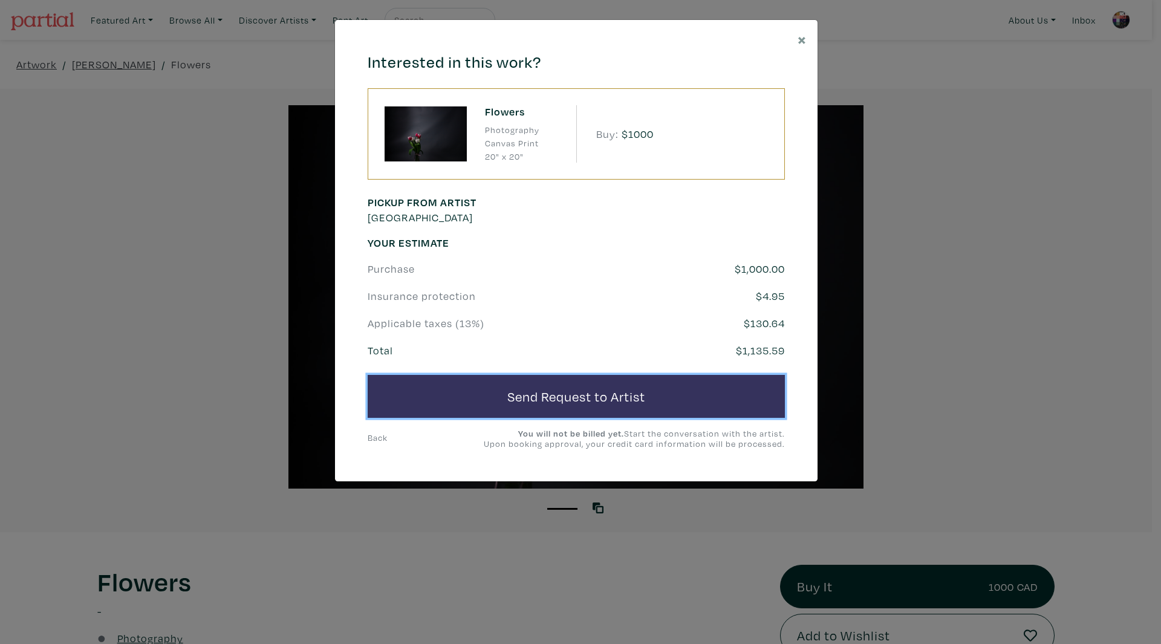
click at [612, 394] on button "Send Request to Artist" at bounding box center [576, 397] width 417 height 44
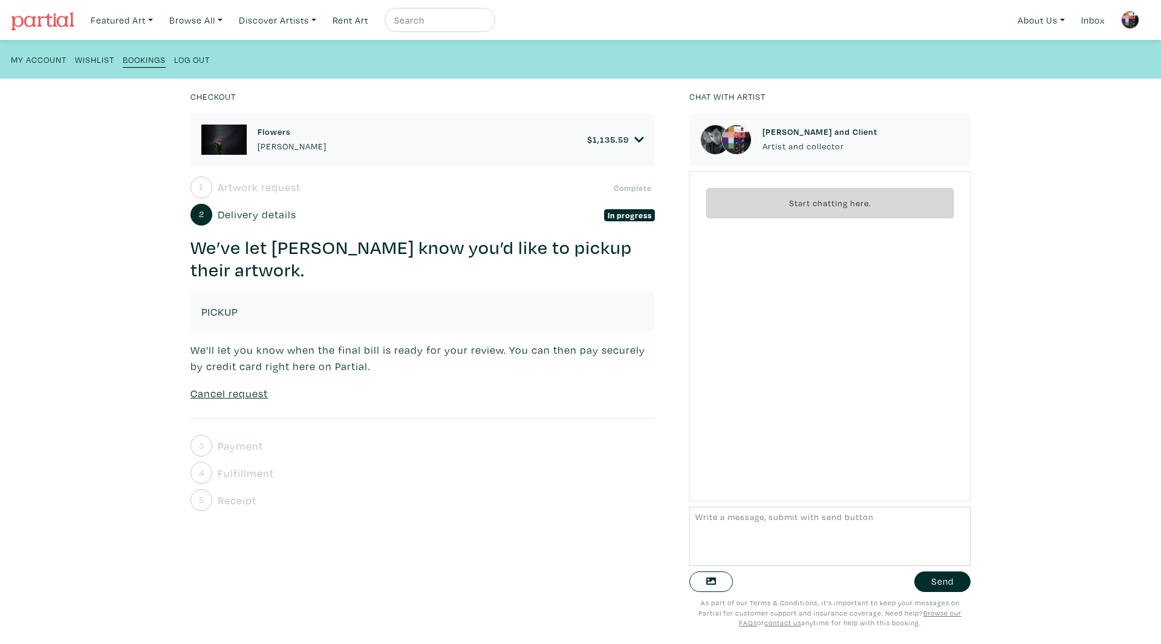
click at [105, 157] on div "Checkout Flowers [PERSON_NAME] $ 1,135.59 • Photography • Canvas Print • 20" x …" at bounding box center [580, 361] width 1197 height 565
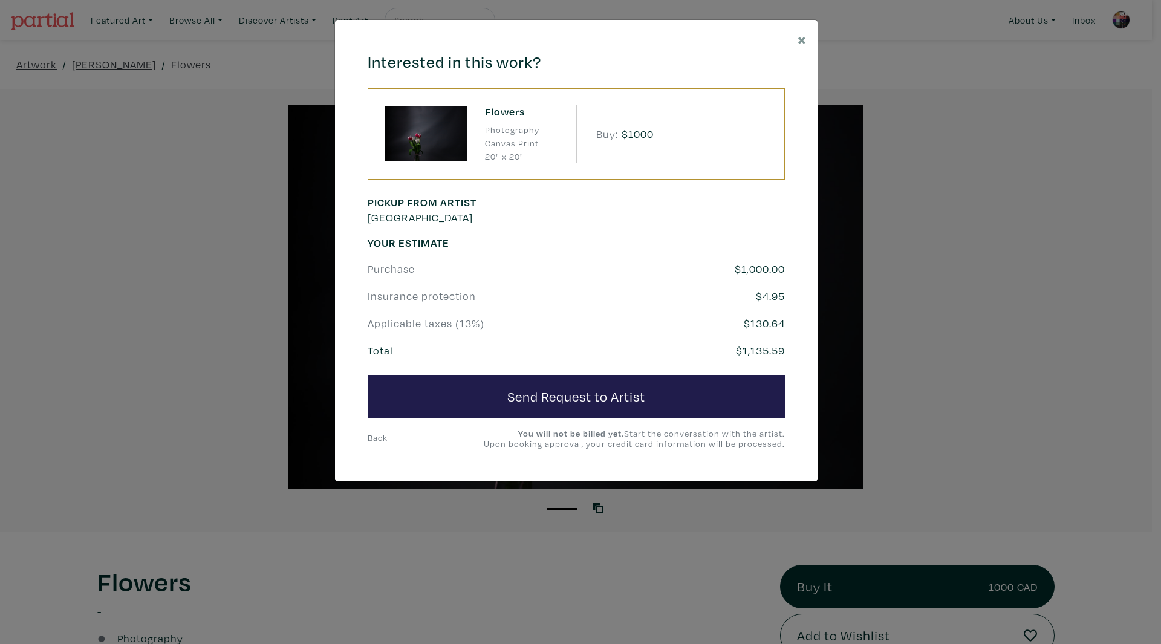
click at [989, 277] on div "× Interested in this work? Flowers Photography Canvas Print 20" x 20" Buy: $100…" at bounding box center [580, 322] width 1161 height 644
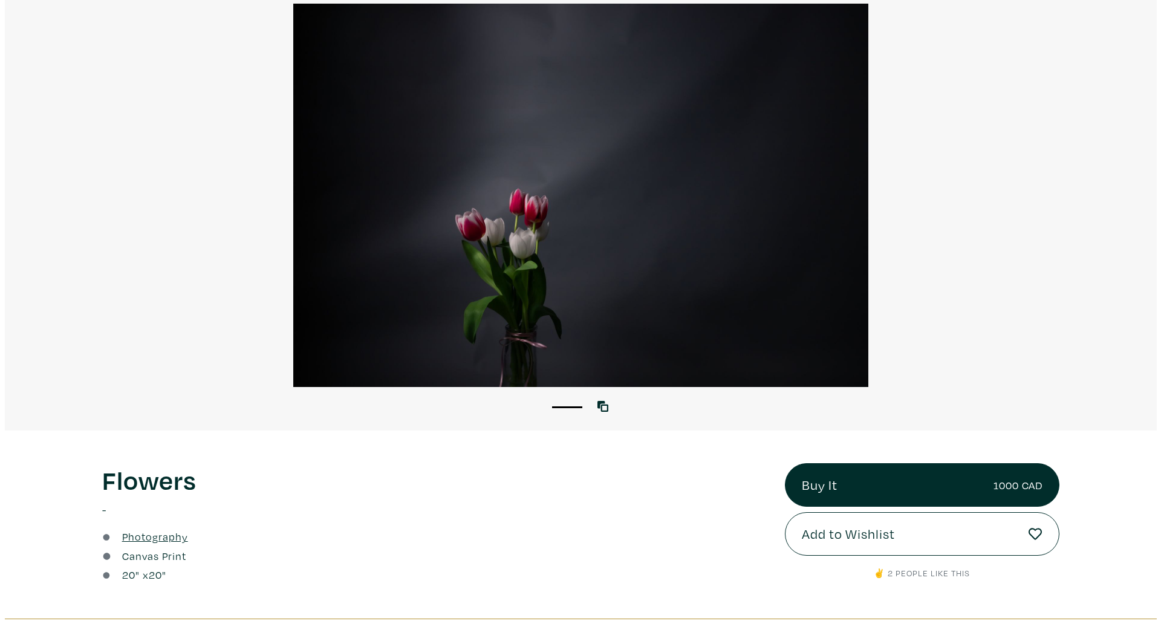
scroll to position [242, 0]
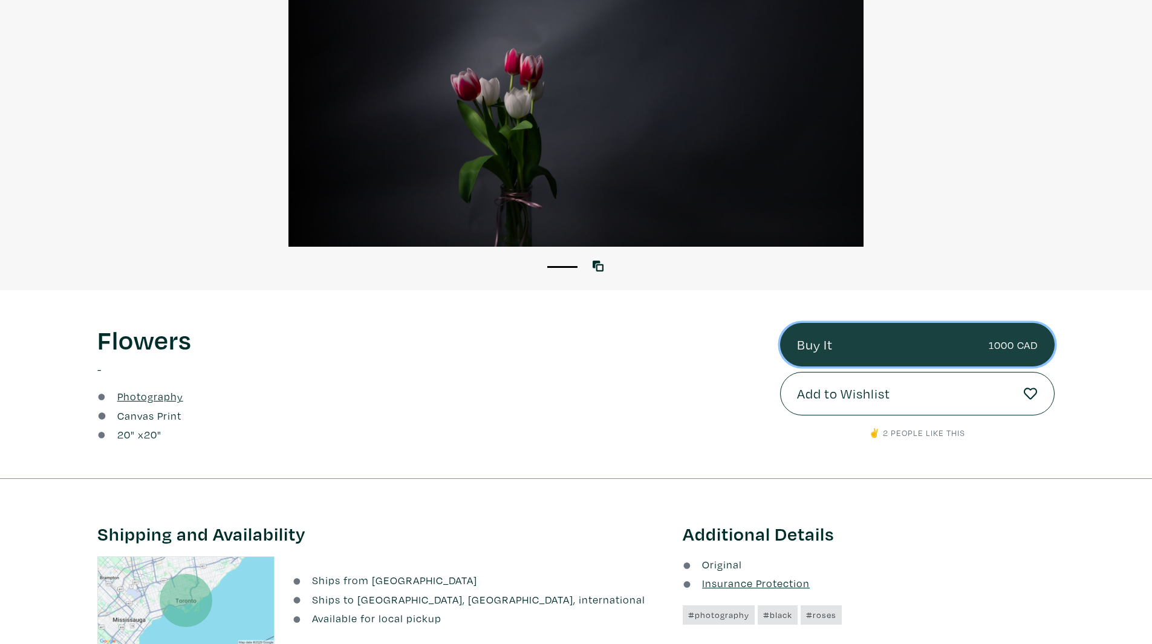
click at [967, 355] on link "Buy It 1000 CAD" at bounding box center [917, 345] width 275 height 44
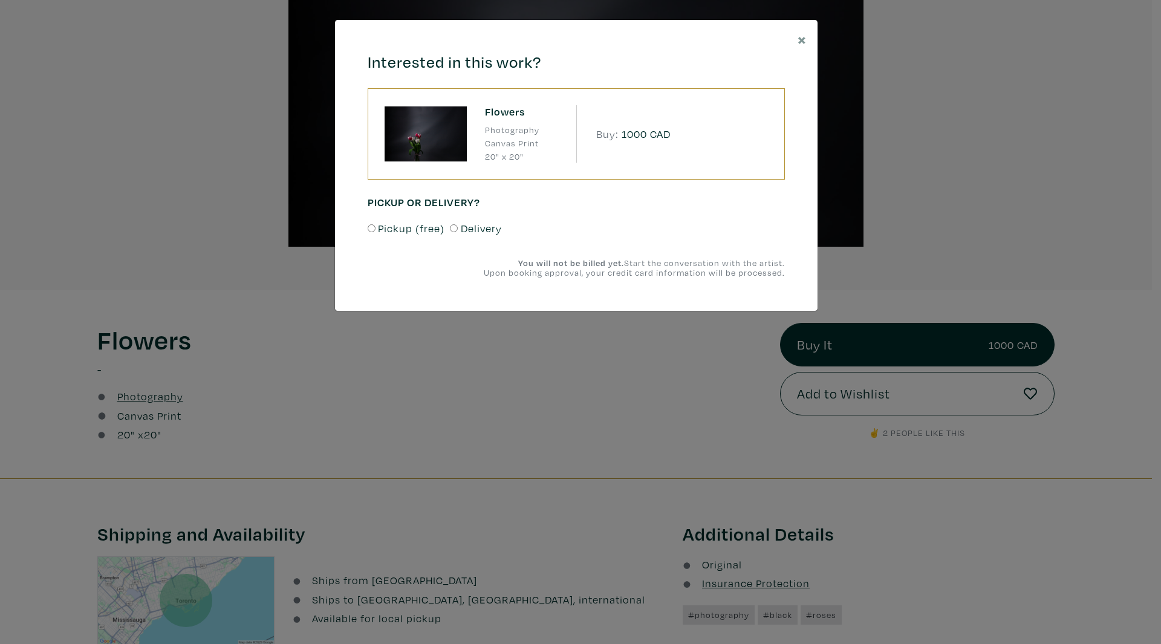
click at [462, 220] on span "Delivery" at bounding box center [481, 228] width 41 height 16
click at [458, 224] on input "Delivery" at bounding box center [454, 228] width 8 height 8
radio input "true"
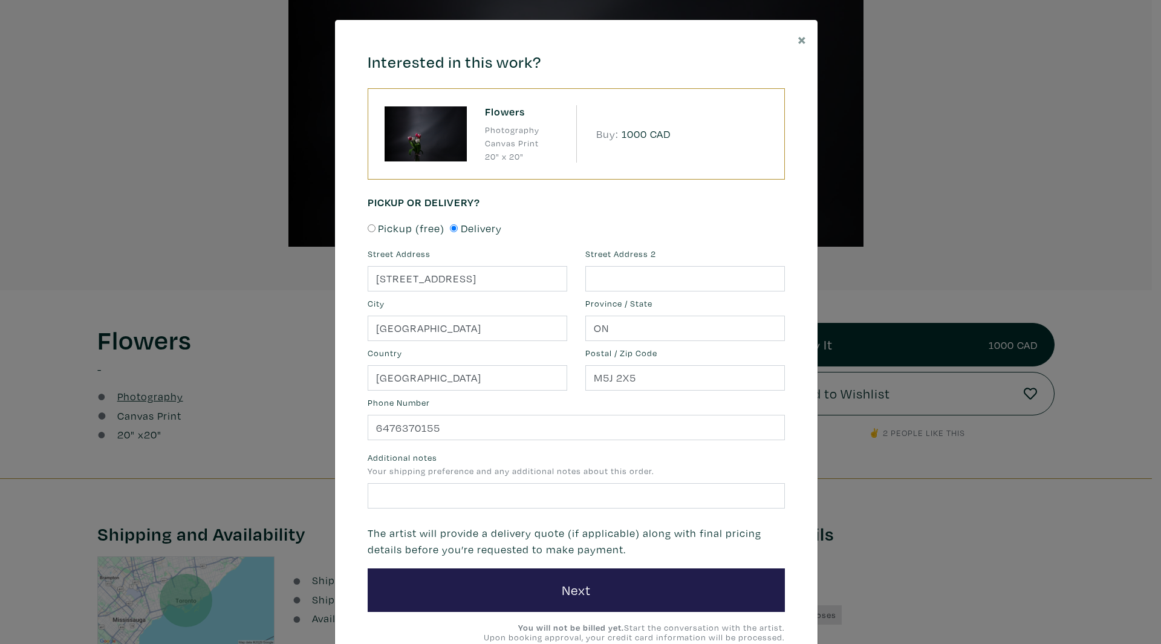
click at [469, 230] on span "Delivery" at bounding box center [481, 228] width 41 height 16
click at [458, 230] on input "Delivery" at bounding box center [454, 228] width 8 height 8
click at [404, 226] on span "Pickup (free)" at bounding box center [411, 228] width 67 height 16
click at [376, 226] on input "Pickup (free)" at bounding box center [372, 228] width 8 height 8
radio input "true"
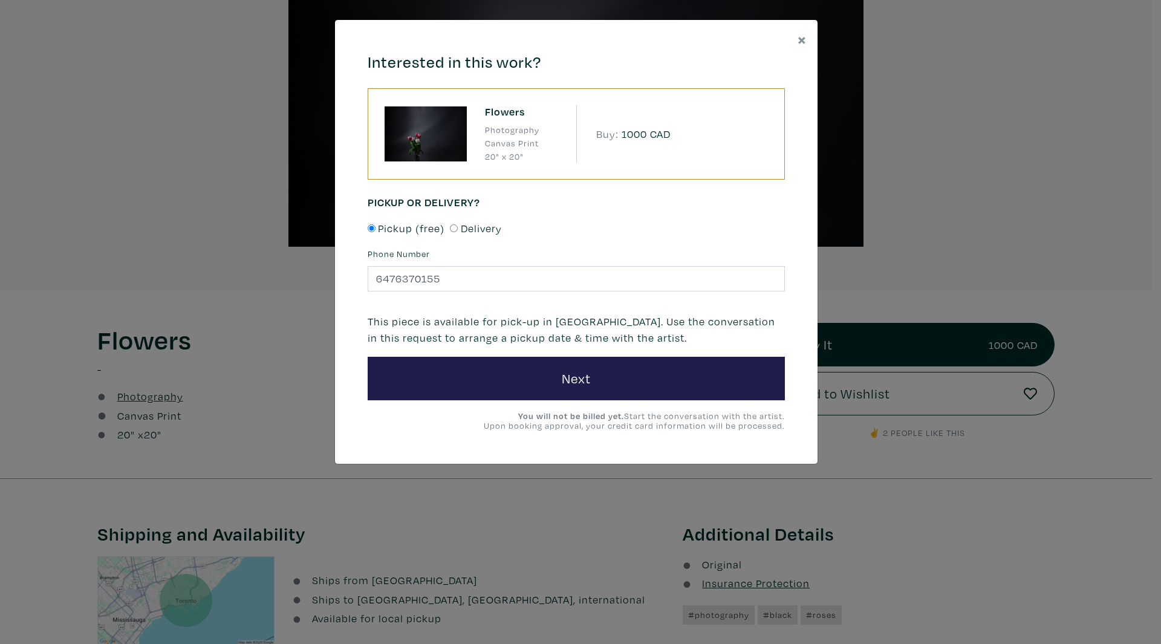
click at [477, 225] on span "Delivery" at bounding box center [481, 228] width 41 height 16
click at [458, 225] on input "Delivery" at bounding box center [454, 228] width 8 height 8
radio input "true"
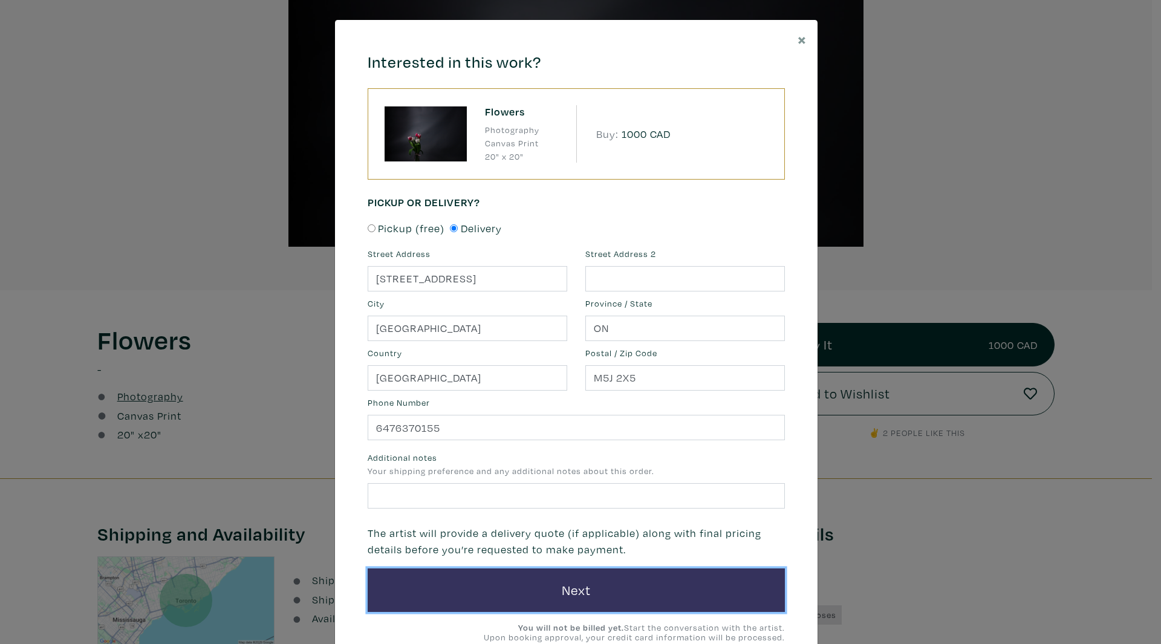
click at [568, 584] on button "Next" at bounding box center [576, 591] width 417 height 44
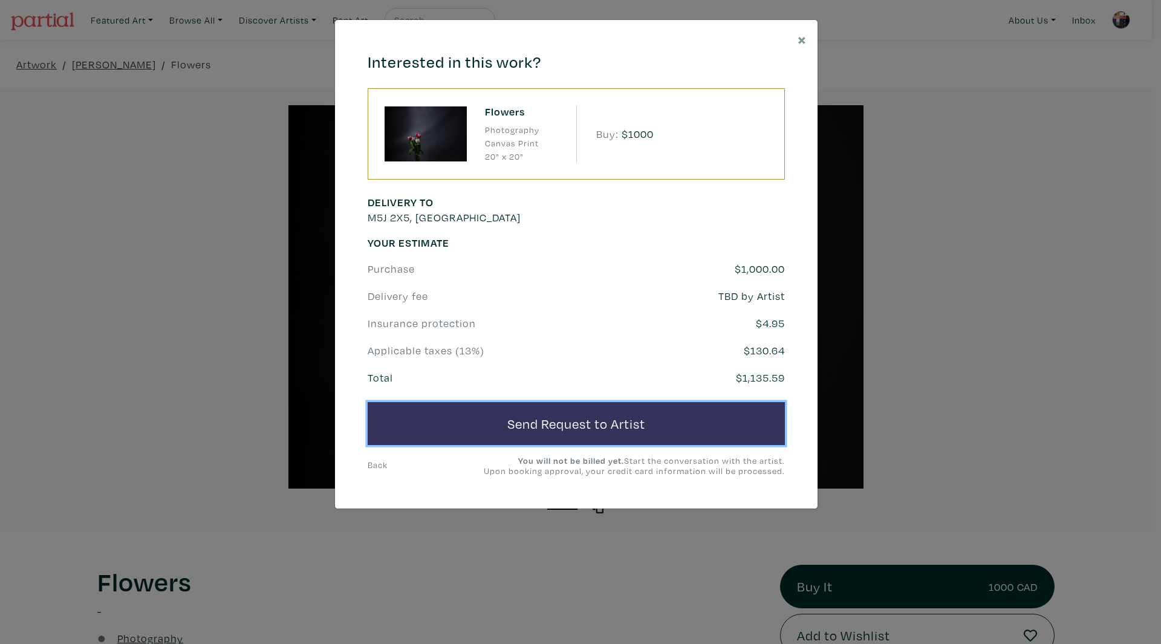
click at [630, 415] on button "Send Request to Artist" at bounding box center [576, 424] width 417 height 44
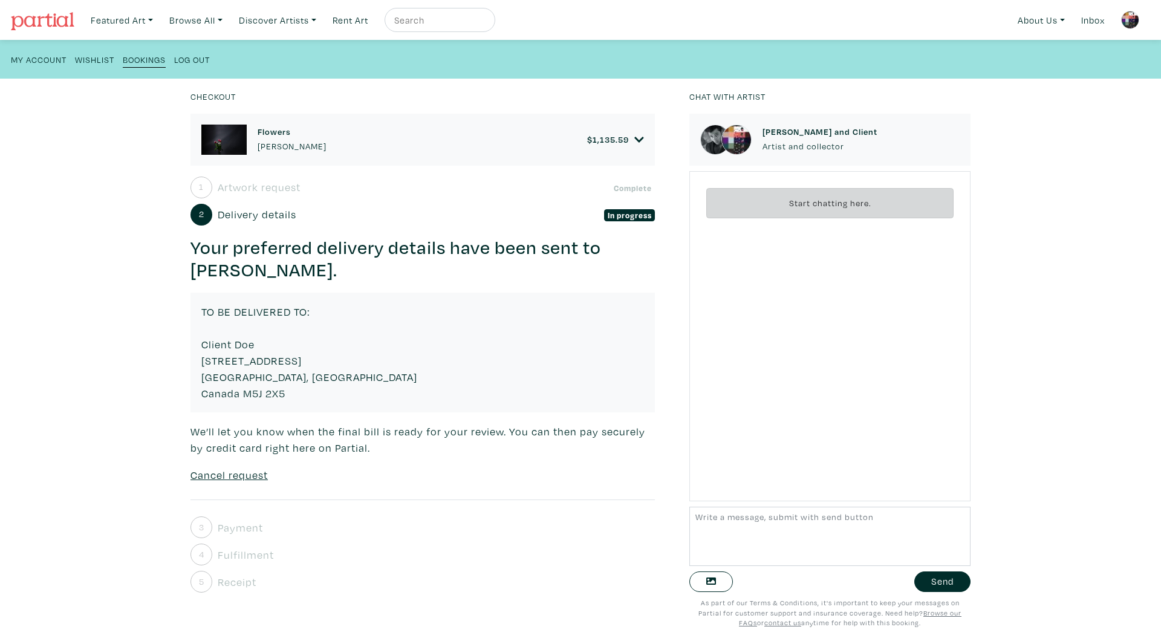
click at [827, 288] on div "Start chatting here." at bounding box center [829, 336] width 281 height 331
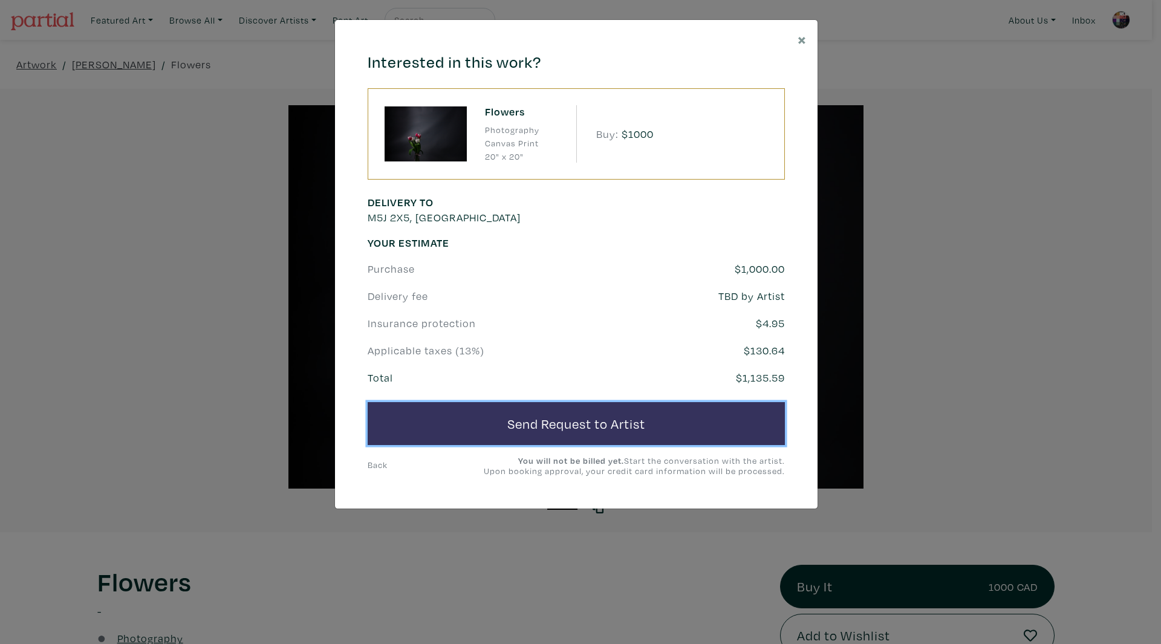
click at [517, 412] on button "Send Request to Artist" at bounding box center [576, 424] width 417 height 44
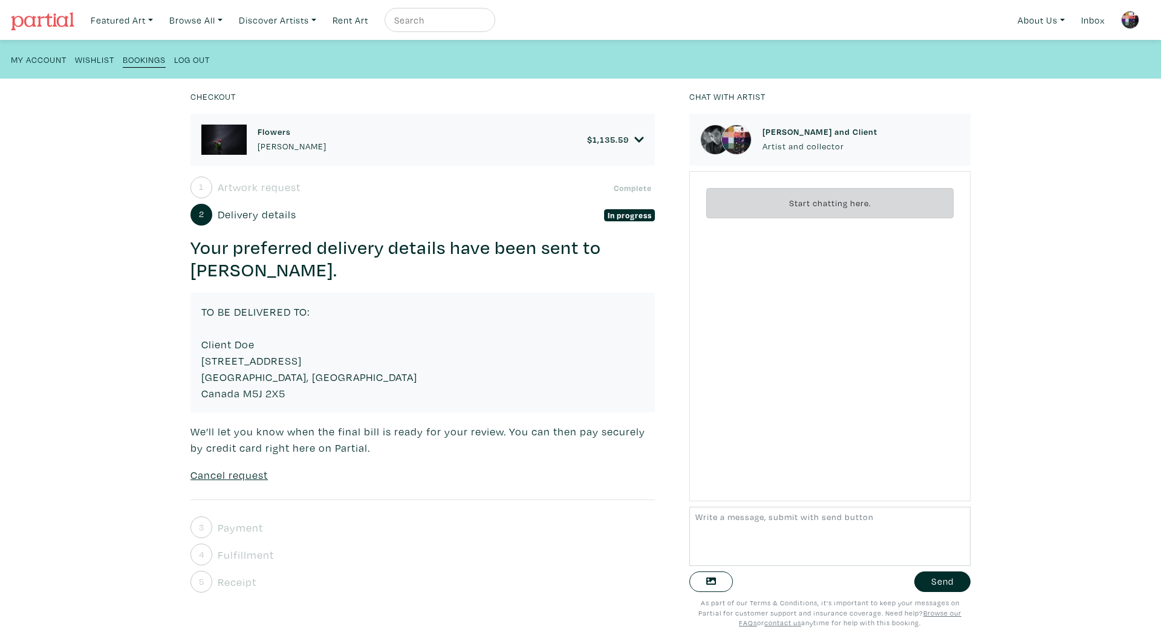
click at [279, 270] on h3 "Your preferred delivery details have been sent to [PERSON_NAME]." at bounding box center [423, 259] width 464 height 46
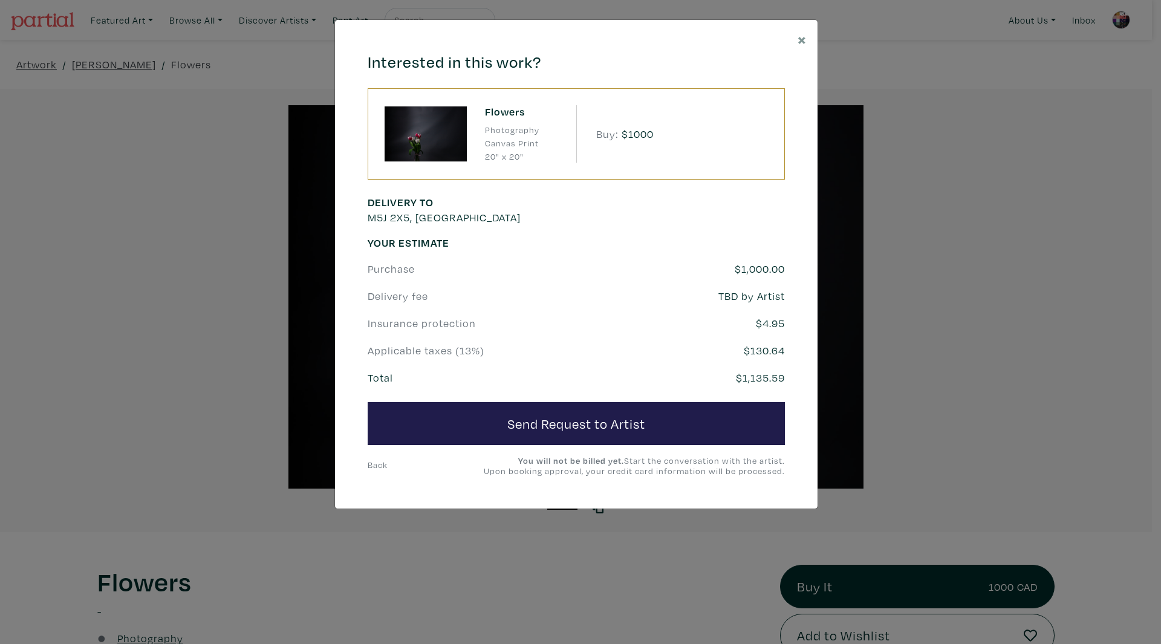
click at [384, 460] on link "Back" at bounding box center [378, 464] width 20 height 11
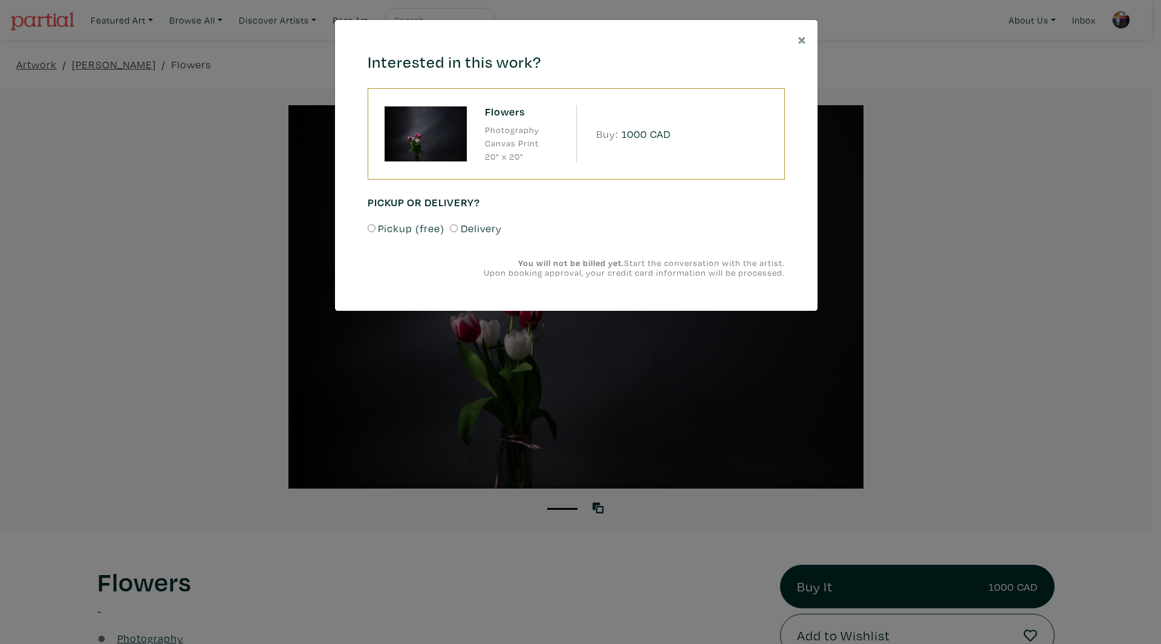
click at [409, 223] on span "Pickup (free)" at bounding box center [411, 228] width 67 height 16
click at [376, 224] on input "Pickup (free)" at bounding box center [372, 228] width 8 height 8
radio input "true"
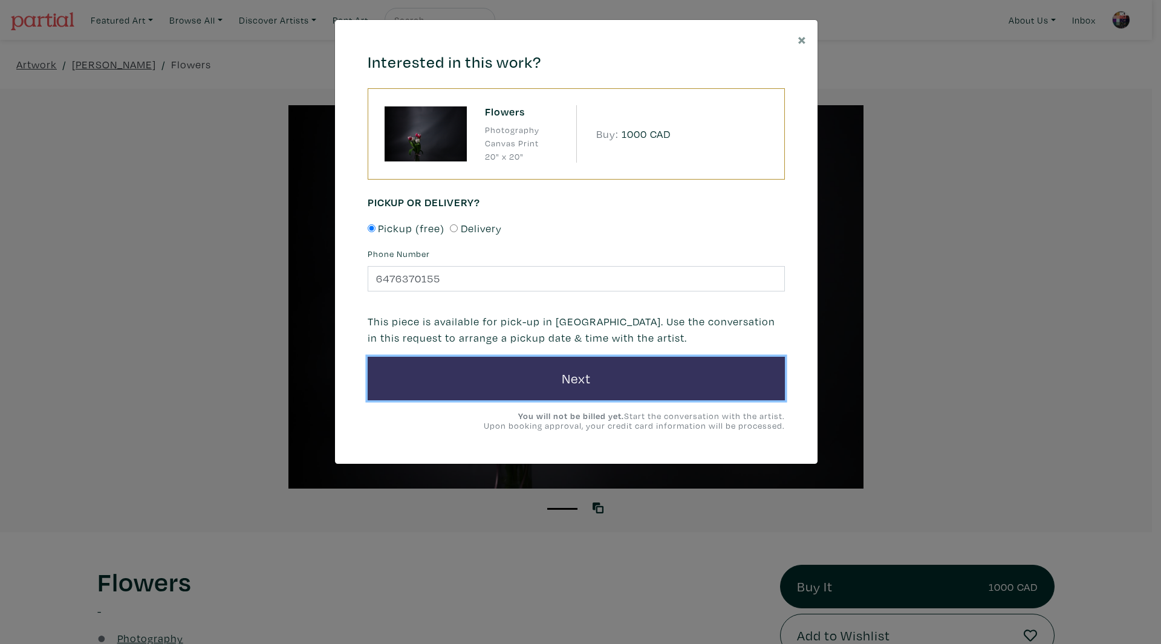
click at [483, 392] on button "Next" at bounding box center [576, 379] width 417 height 44
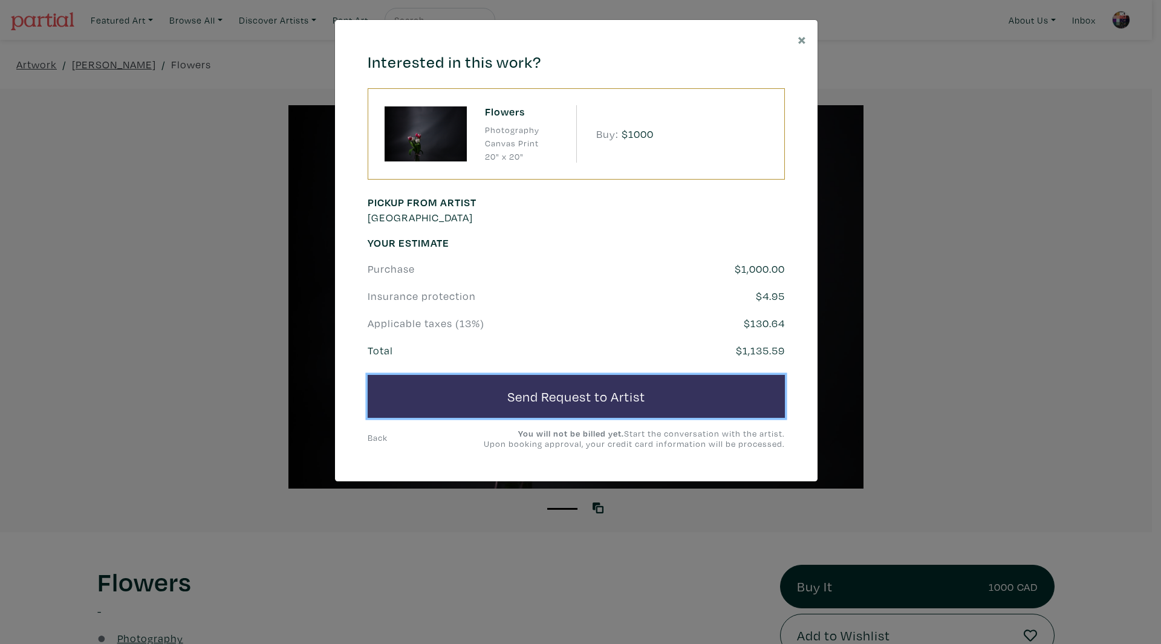
click at [539, 407] on button "Send Request to Artist" at bounding box center [576, 397] width 417 height 44
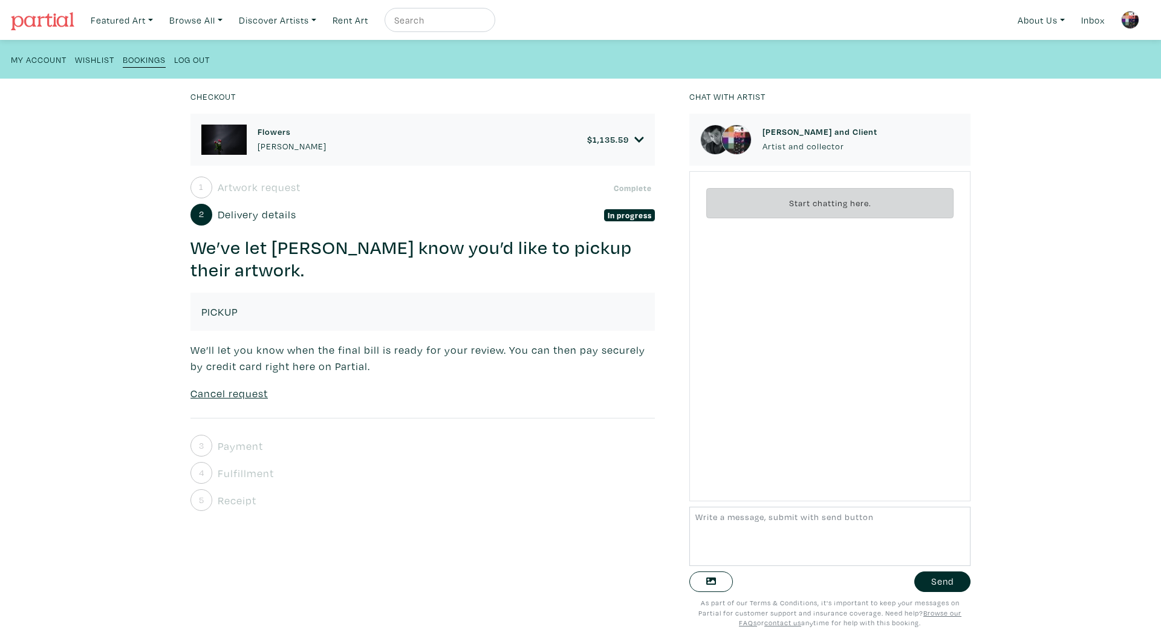
click at [137, 294] on div "Checkout Flowers [PERSON_NAME] $ 1,135.59 • Photography • Canvas Print • 20" x …" at bounding box center [580, 361] width 1197 height 565
click at [93, 221] on div "Checkout Flowers [PERSON_NAME] $ 1,135.59 • Photography • Canvas Print • 20" x …" at bounding box center [580, 361] width 1197 height 565
click at [490, 471] on div "4 Fulfillment" at bounding box center [423, 473] width 464 height 22
click at [267, 457] on div "1 Artwork request Complete Your purchase request for Flowers has been sent to C…" at bounding box center [423, 344] width 464 height 335
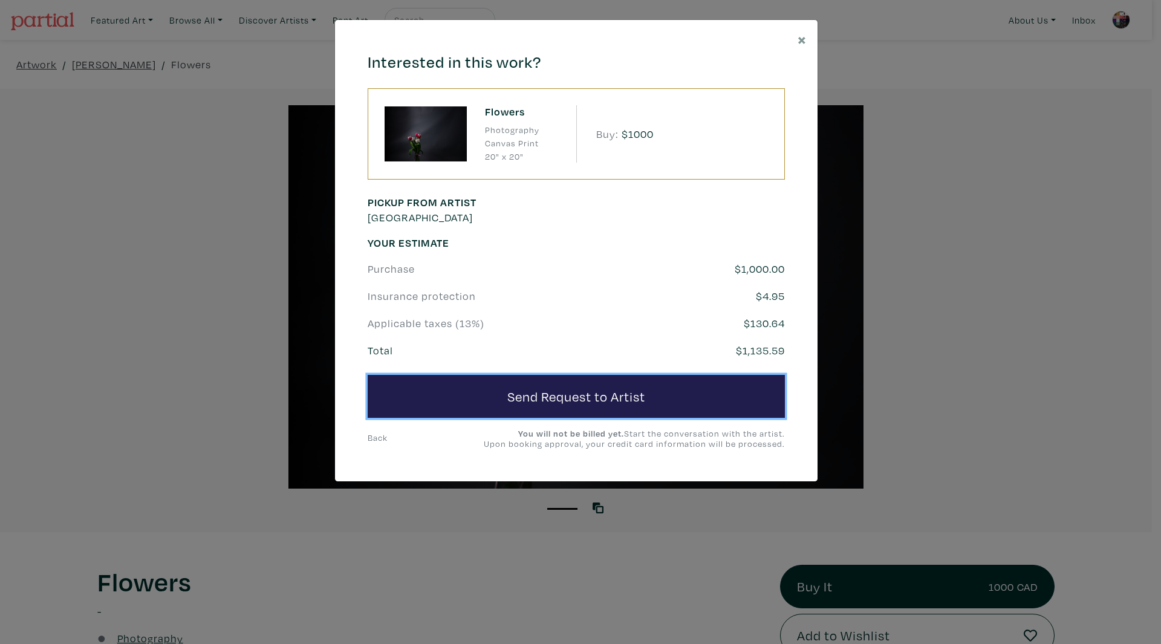
drag, startPoint x: 624, startPoint y: 393, endPoint x: 97, endPoint y: 324, distance: 531.9
click at [621, 394] on button "Send Request to Artist" at bounding box center [576, 397] width 417 height 44
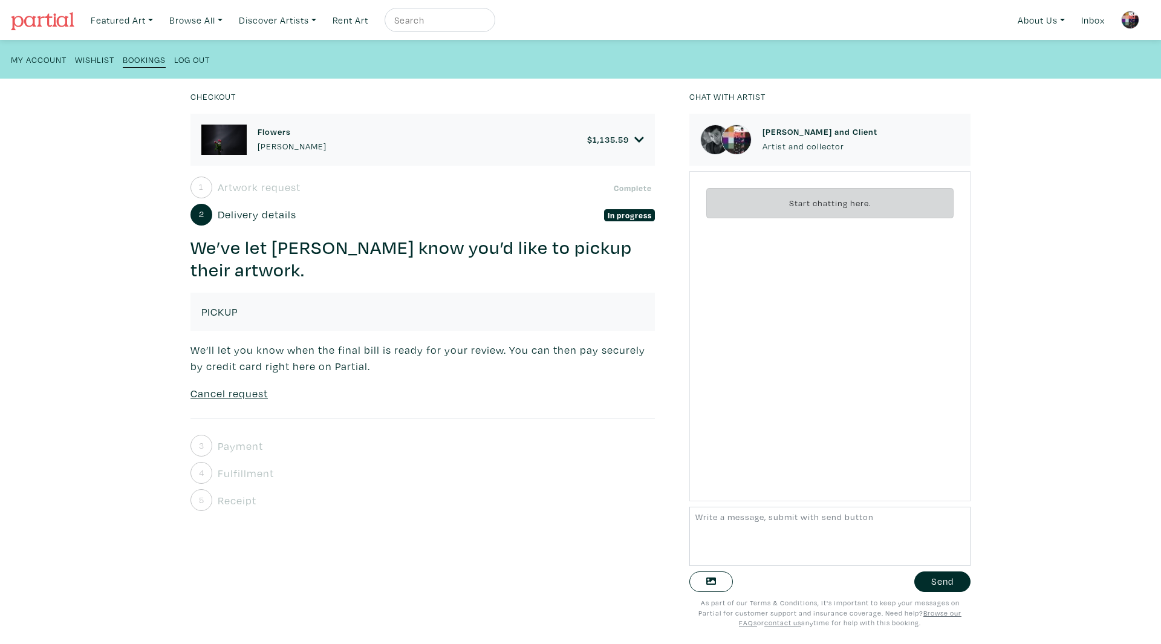
drag, startPoint x: 93, startPoint y: 305, endPoint x: 83, endPoint y: 303, distance: 9.8
click at [93, 305] on div "Checkout Flowers Chris Doe $ 1,135.59 • Photography • Canvas Print • 20" x 20" …" at bounding box center [580, 361] width 1197 height 565
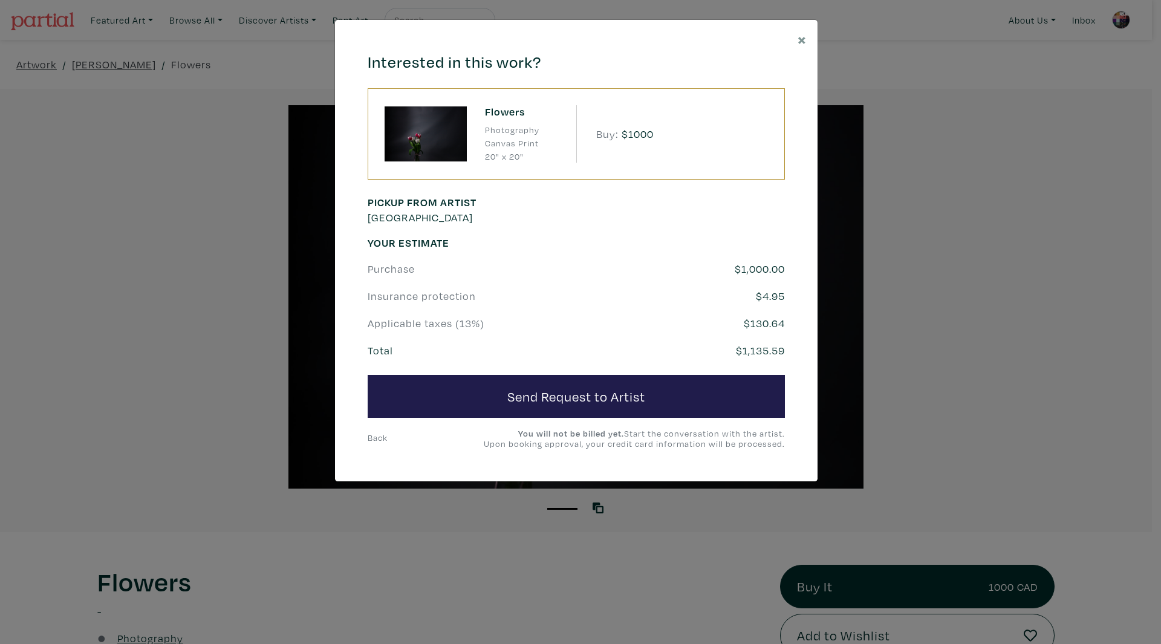
click at [568, 419] on div "Pickup from artist Toronto Your Estimate Purchase $1,000.00 Insurance protectio…" at bounding box center [576, 322] width 417 height 253
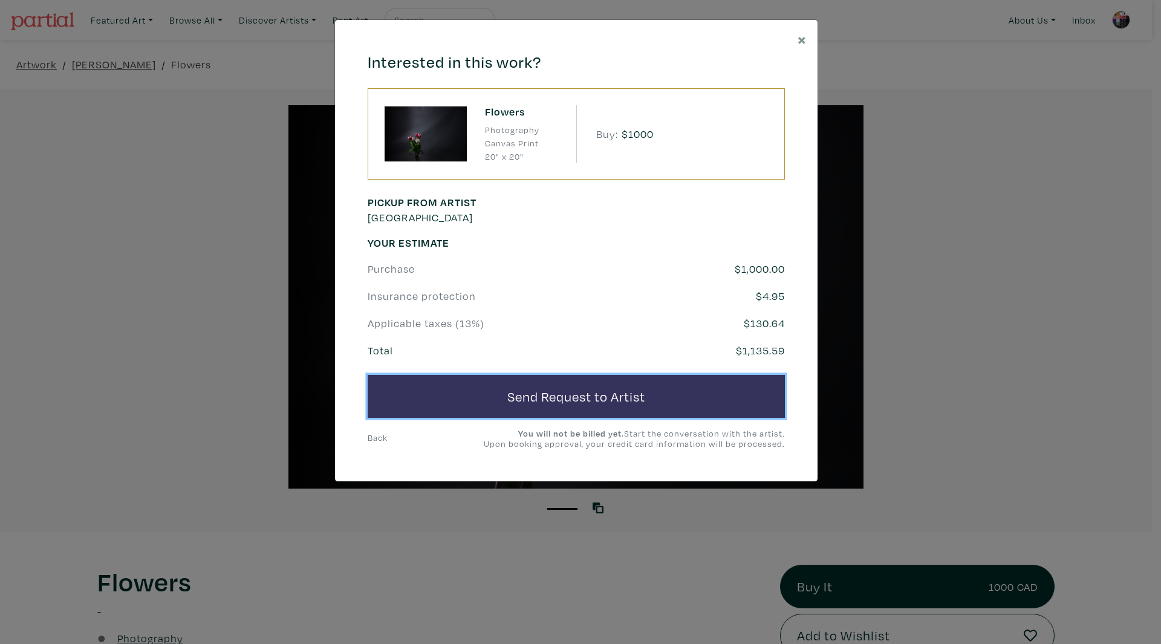
click at [580, 405] on button "Send Request to Artist" at bounding box center [576, 397] width 417 height 44
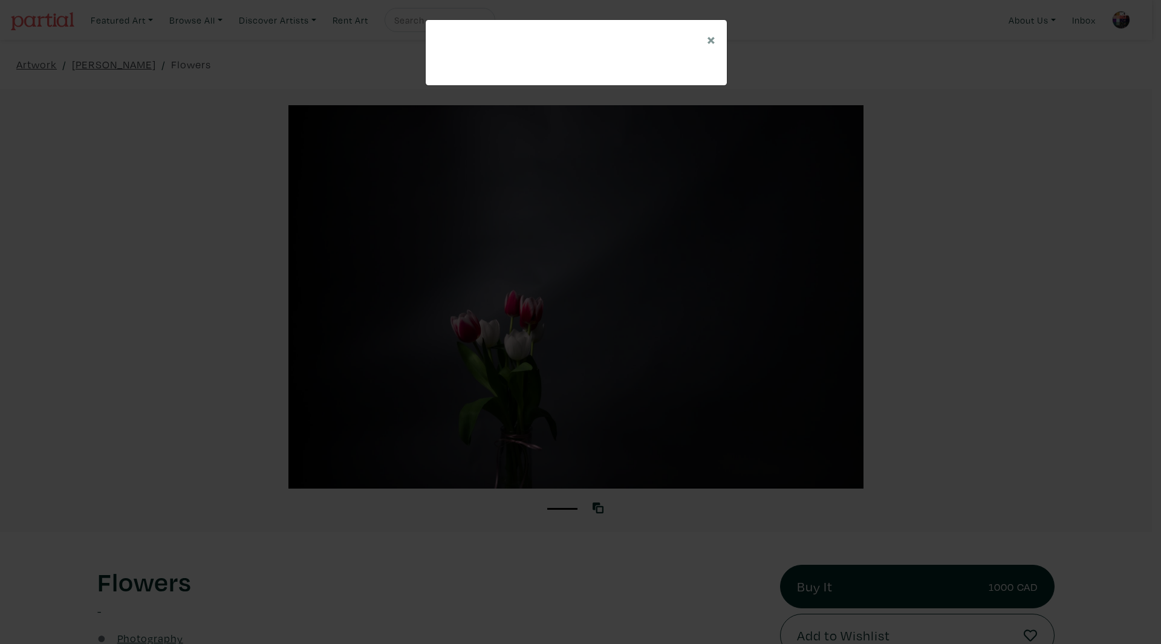
click at [166, 144] on div "× Save changes Close" at bounding box center [580, 322] width 1161 height 644
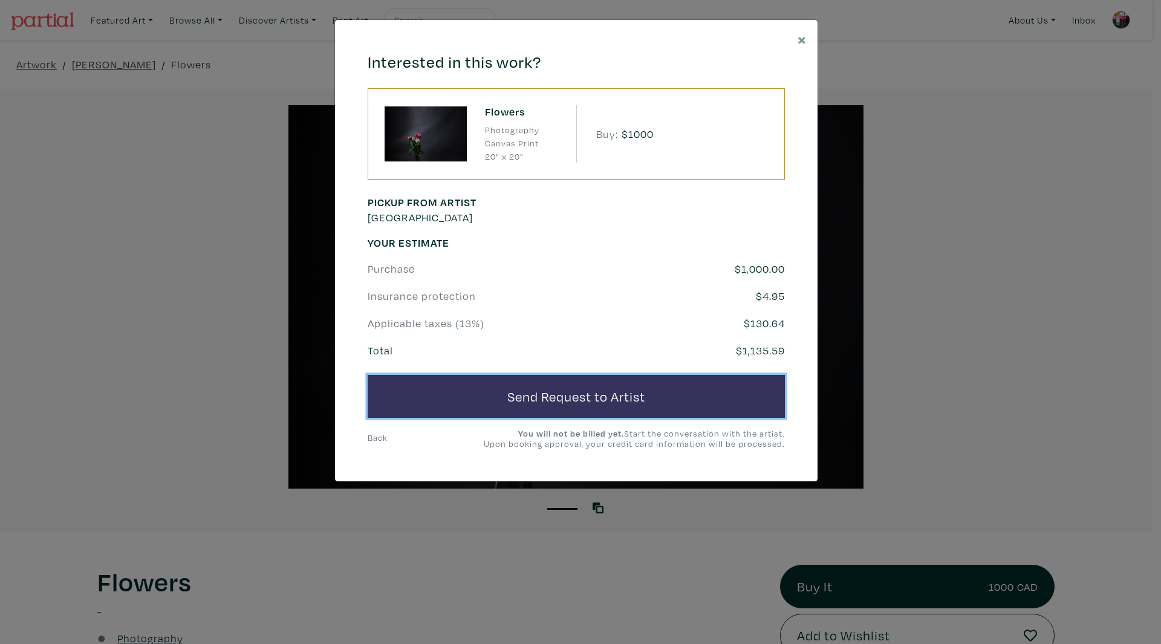
click at [591, 399] on button "Send Request to Artist" at bounding box center [576, 397] width 417 height 44
click at [621, 398] on button "Send Request to Artist" at bounding box center [576, 397] width 417 height 44
click at [504, 399] on button "Send Request to Artist" at bounding box center [576, 397] width 417 height 44
click at [576, 380] on button "Send Request to Artist" at bounding box center [576, 397] width 417 height 44
click at [649, 396] on button "Send Request to Artist" at bounding box center [576, 397] width 417 height 44
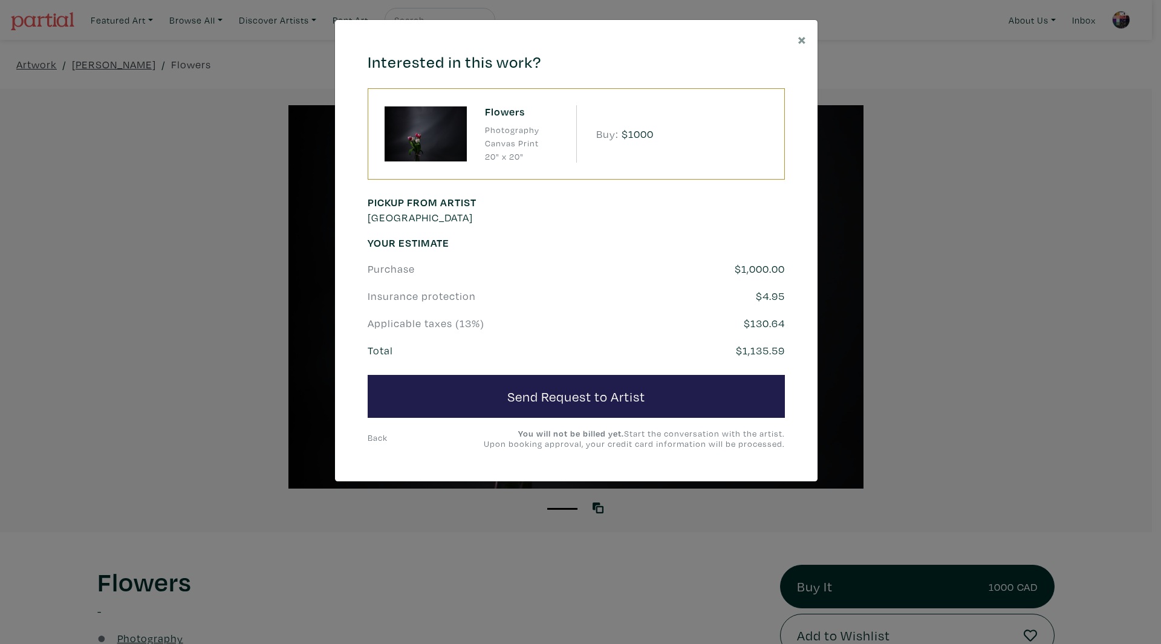
click at [430, 285] on div "Your Estimate Purchase $1,000.00 Insurance protection $4.95 Applicable taxes (1…" at bounding box center [576, 297] width 417 height 122
drag, startPoint x: 576, startPoint y: 273, endPoint x: 554, endPoint y: 276, distance: 22.0
click at [576, 273] on div "Purchase" at bounding box center [504, 269] width 290 height 16
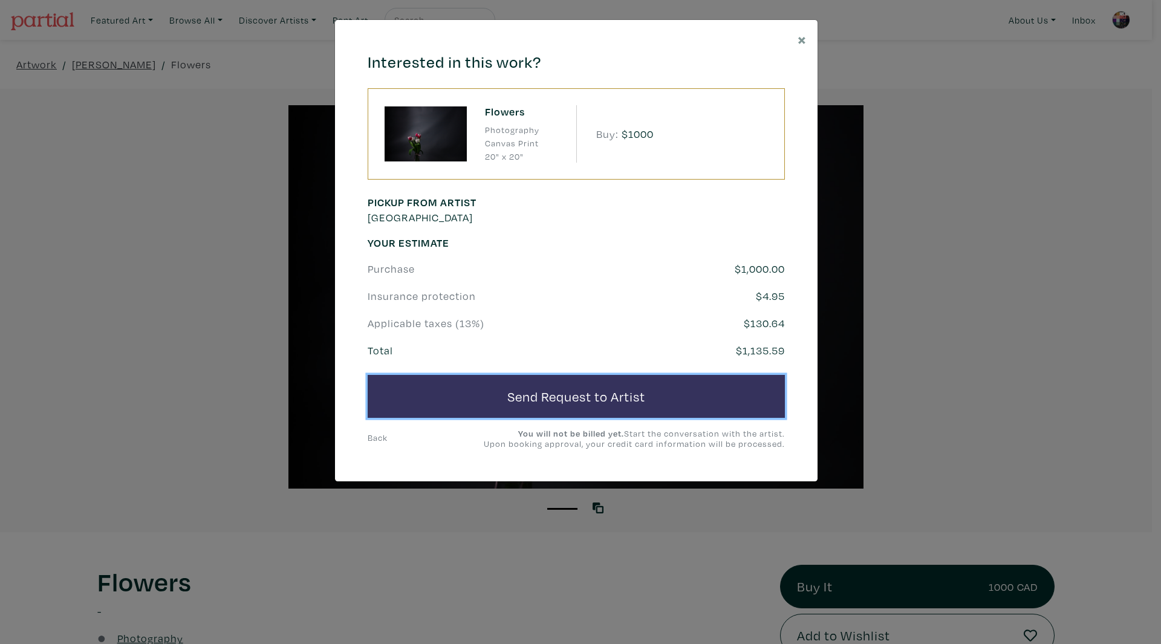
click at [524, 400] on button "Send Request to Artist" at bounding box center [576, 397] width 417 height 44
click at [663, 386] on button "Send Request to Artist" at bounding box center [576, 397] width 417 height 44
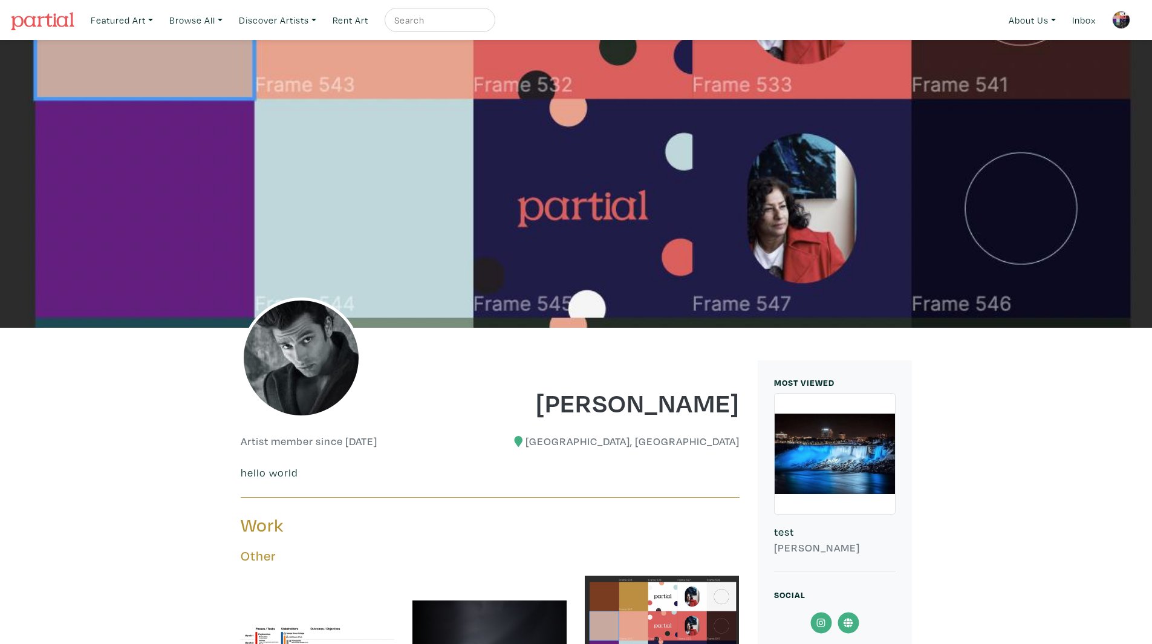
click at [1126, 25] on img at bounding box center [1121, 20] width 18 height 18
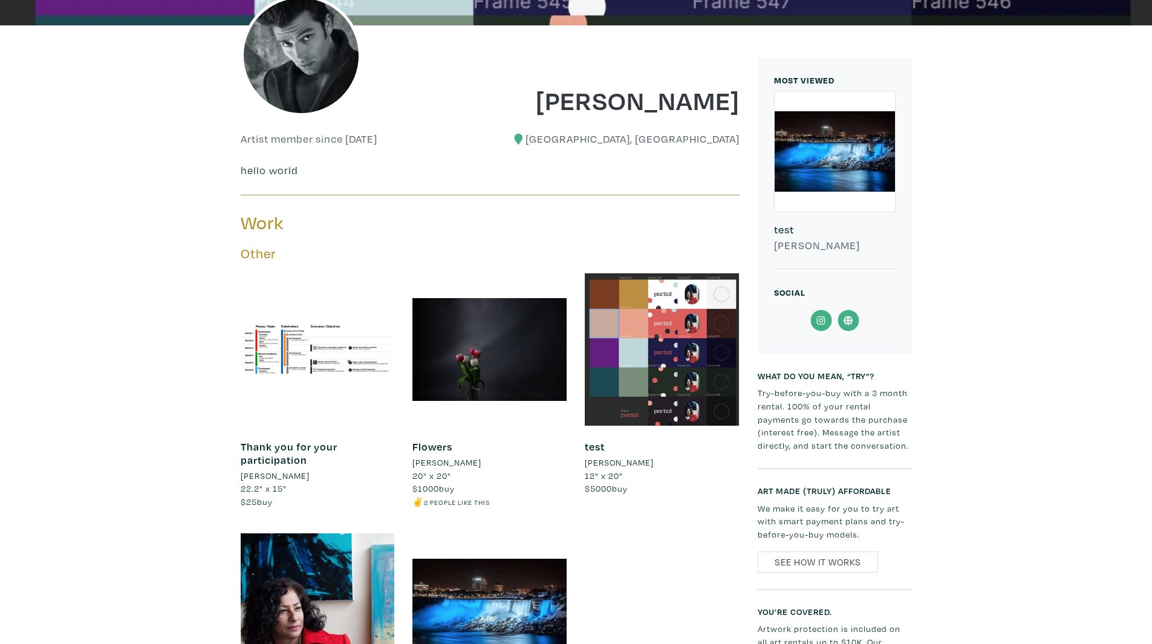
drag, startPoint x: 96, startPoint y: 161, endPoint x: 61, endPoint y: 171, distance: 36.4
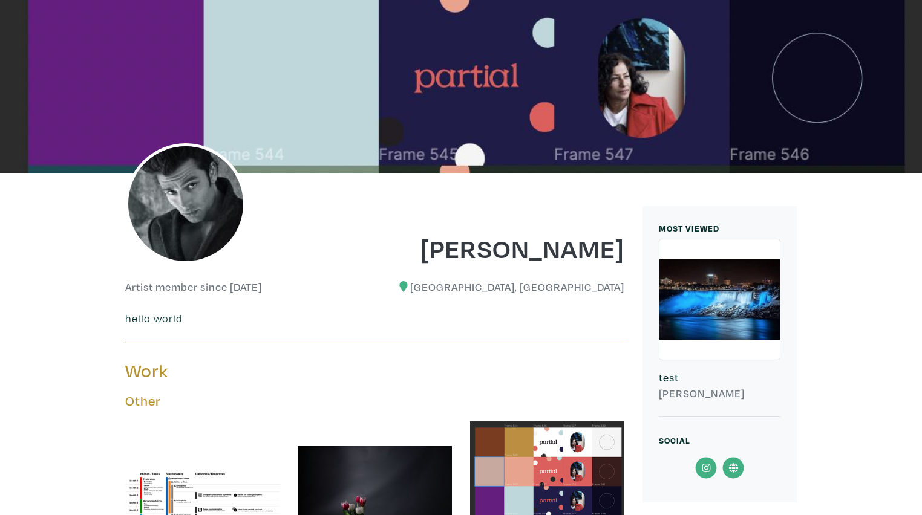
scroll to position [145, 0]
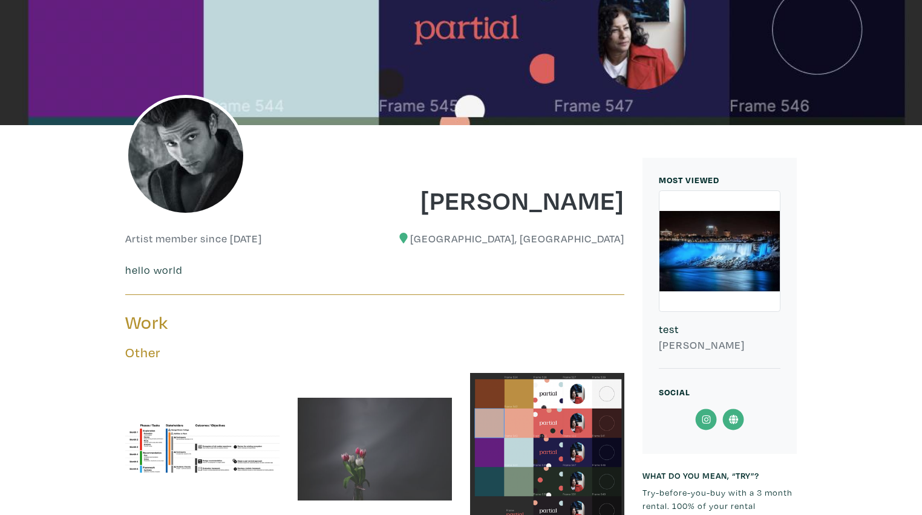
click at [397, 440] on div at bounding box center [375, 449] width 154 height 154
click at [368, 447] on div at bounding box center [375, 449] width 154 height 154
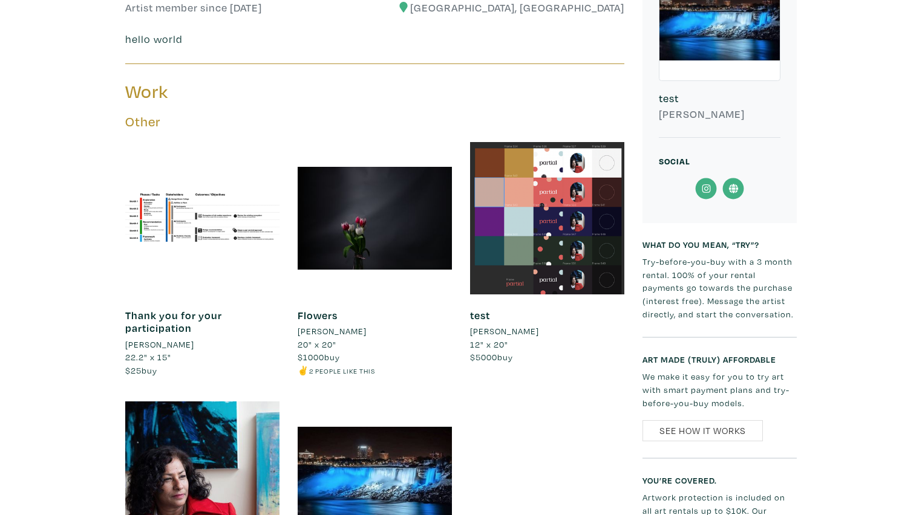
scroll to position [484, 0]
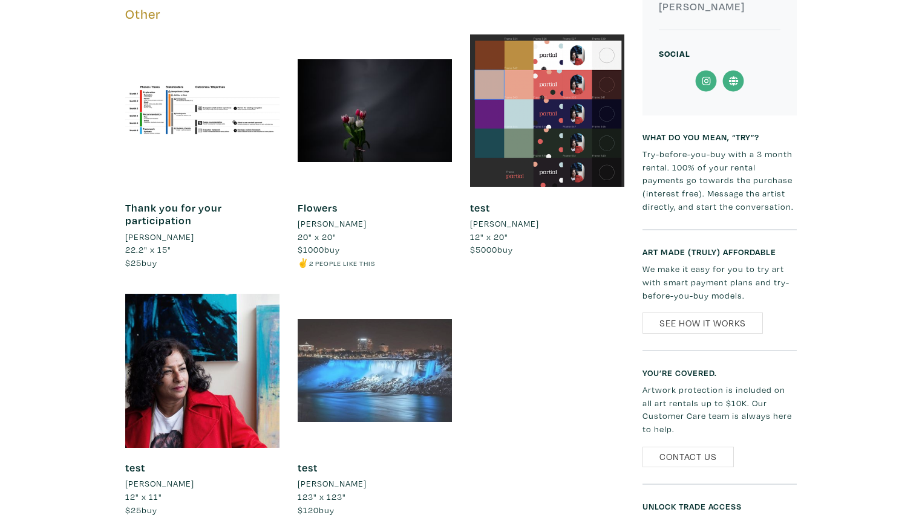
click at [358, 361] on div at bounding box center [375, 371] width 154 height 154
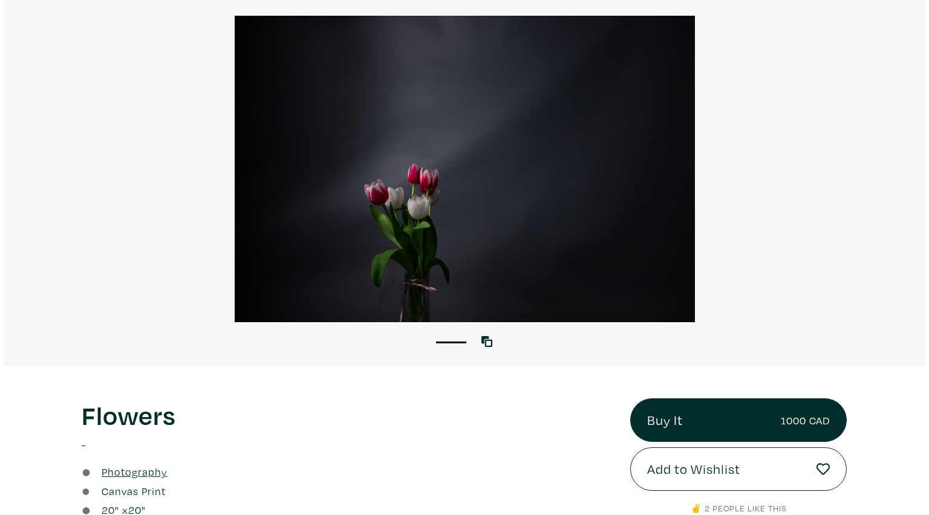
scroll to position [85, 0]
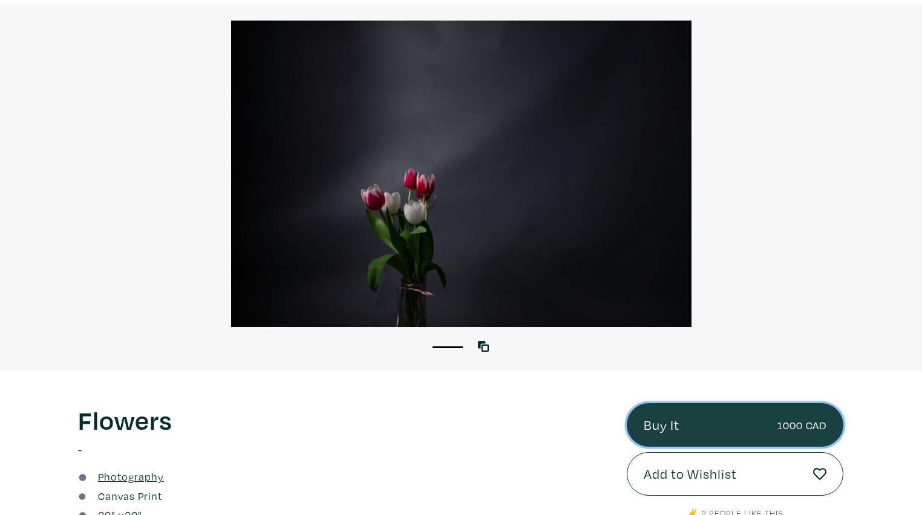
click at [689, 434] on link "Buy It 1000 CAD" at bounding box center [735, 425] width 217 height 44
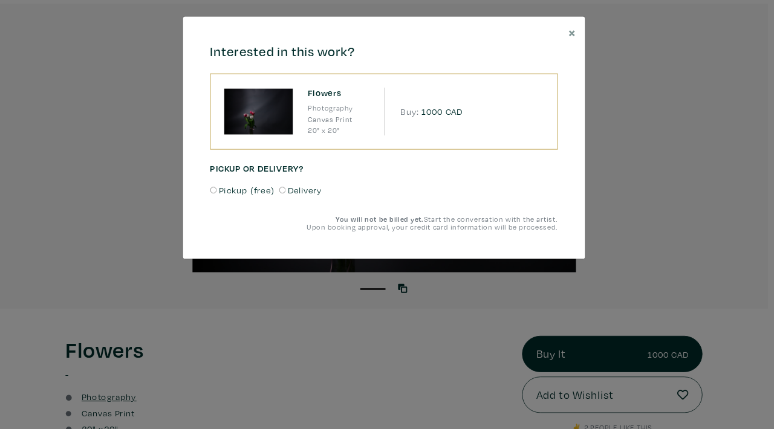
scroll to position [85, 0]
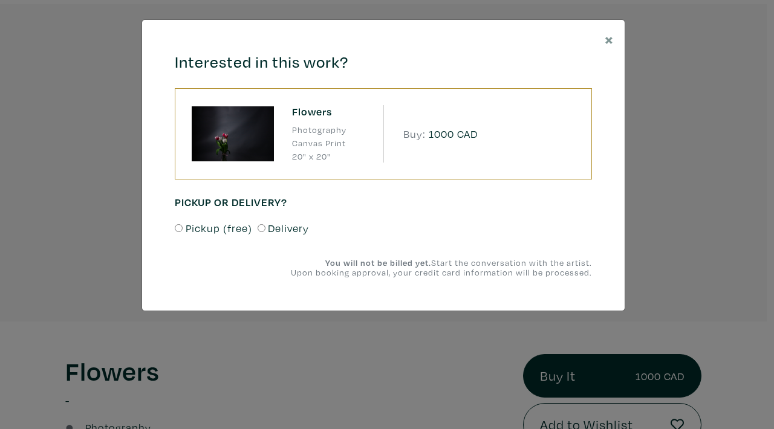
click at [217, 233] on span "Pickup (free)" at bounding box center [219, 228] width 67 height 16
click at [183, 232] on input "Pickup (free)" at bounding box center [179, 228] width 8 height 8
radio input "true"
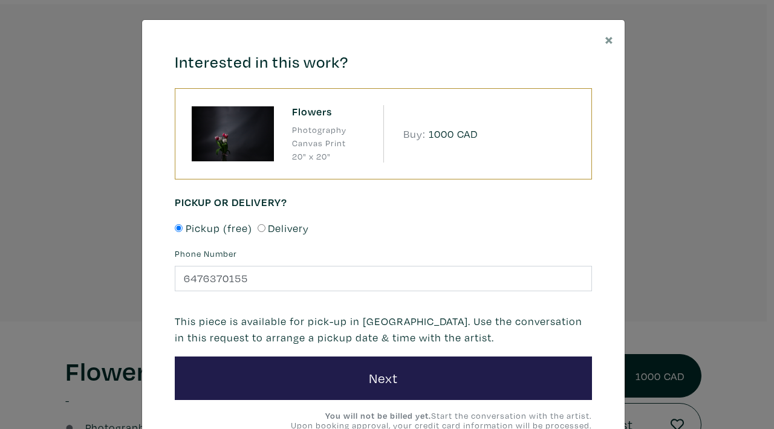
click at [276, 228] on span "Delivery" at bounding box center [288, 228] width 41 height 16
click at [266, 228] on input "Delivery" at bounding box center [262, 228] width 8 height 8
radio input "true"
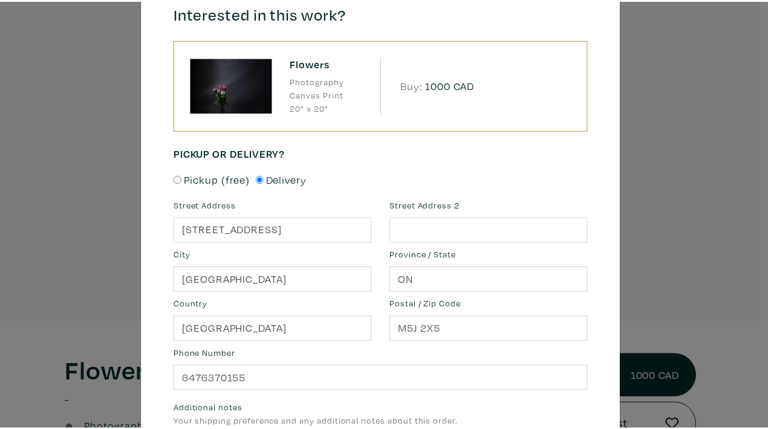
scroll to position [0, 0]
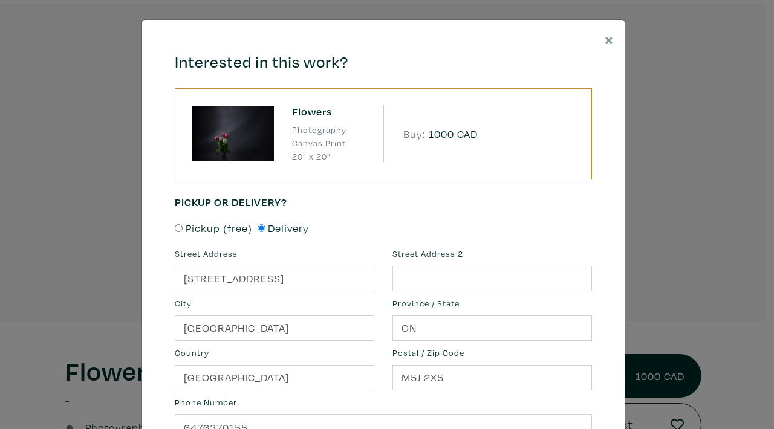
click at [225, 226] on span "Pickup (free)" at bounding box center [219, 228] width 67 height 16
click at [183, 226] on input "Pickup (free)" at bounding box center [179, 228] width 8 height 8
radio input "true"
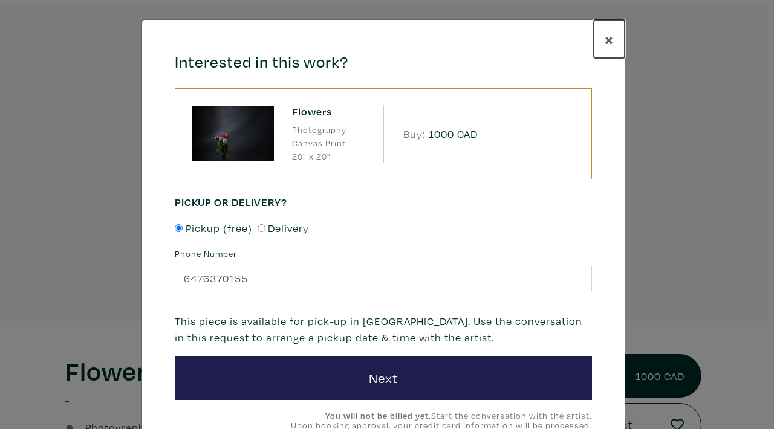
click at [601, 44] on button "×" at bounding box center [609, 39] width 31 height 38
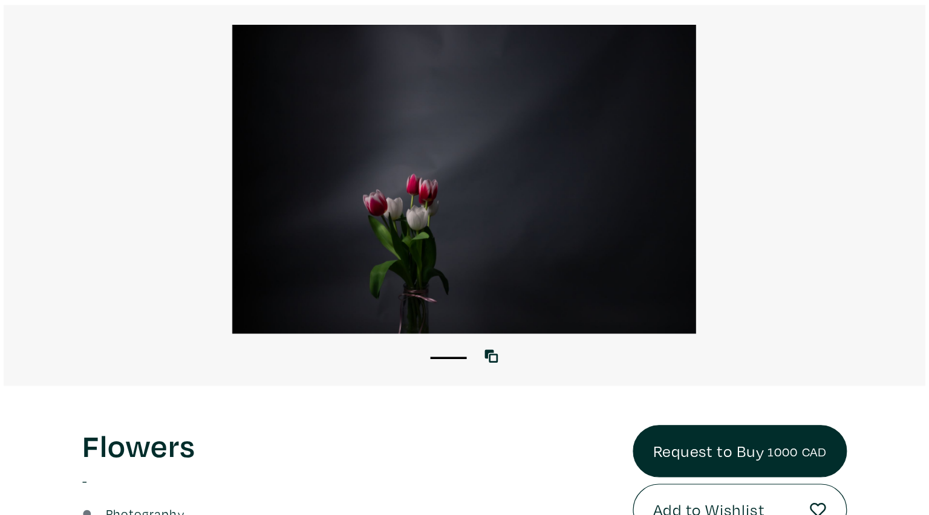
scroll to position [85, 0]
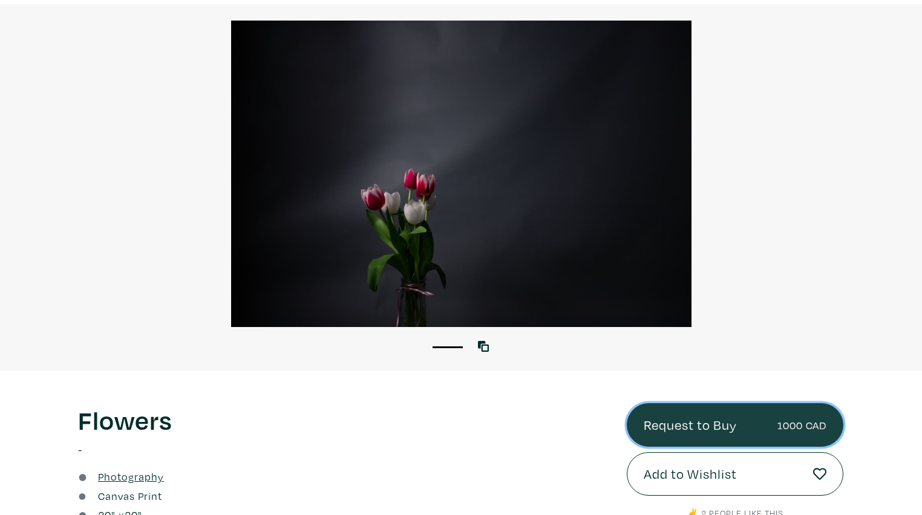
click at [780, 408] on link "Request to Buy 1000 CAD" at bounding box center [735, 425] width 217 height 44
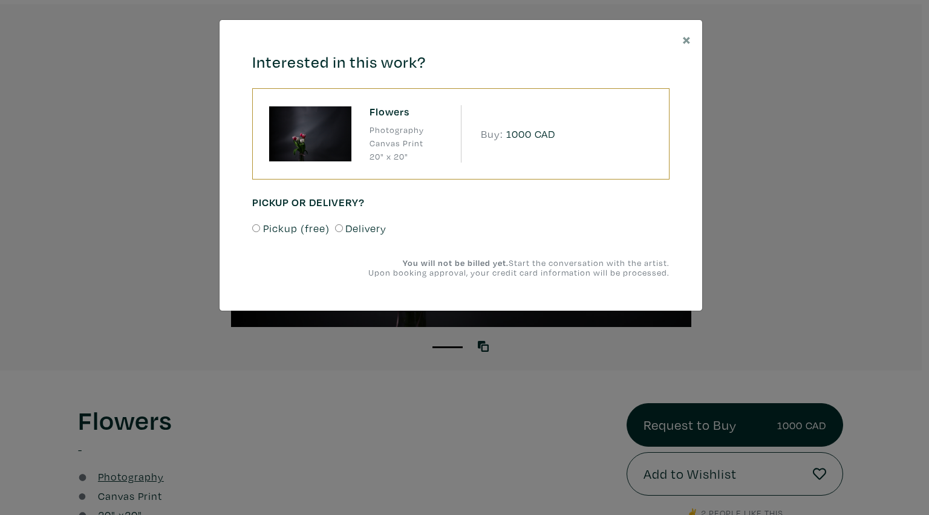
click at [302, 231] on span "Pickup (free)" at bounding box center [296, 228] width 67 height 16
click at [260, 231] on input "Pickup (free)" at bounding box center [256, 228] width 8 height 8
radio input "true"
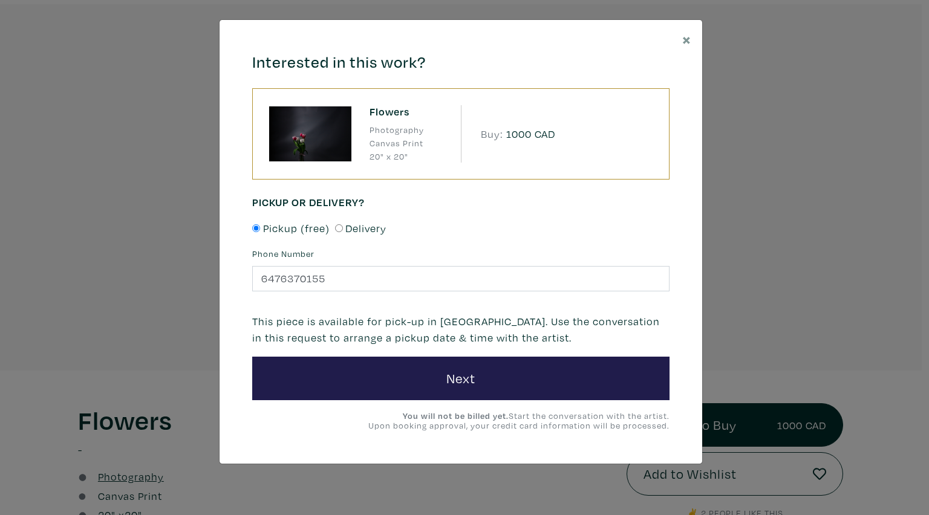
click at [351, 236] on div "Pickup (free) Delivery" at bounding box center [460, 233] width 417 height 27
click at [348, 230] on span "Delivery" at bounding box center [365, 228] width 41 height 16
click at [343, 230] on input "Delivery" at bounding box center [339, 228] width 8 height 8
radio input "true"
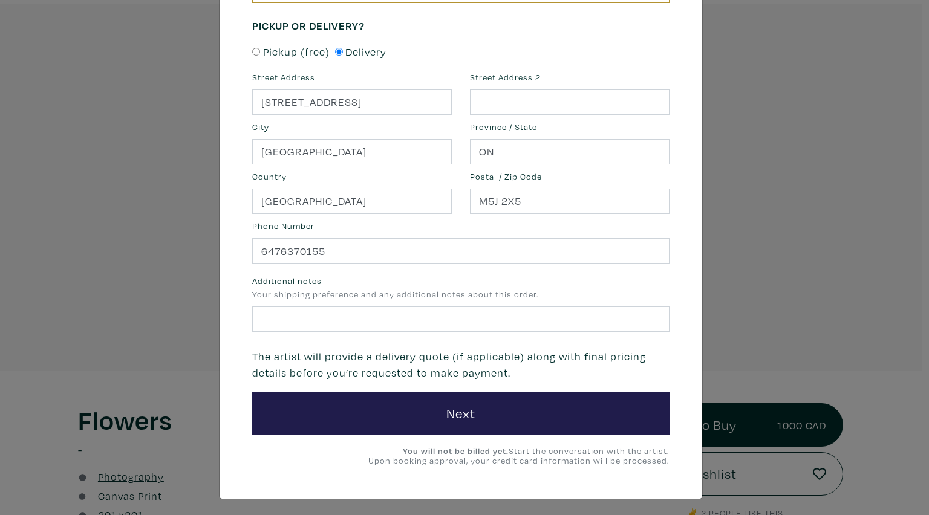
scroll to position [178, 0]
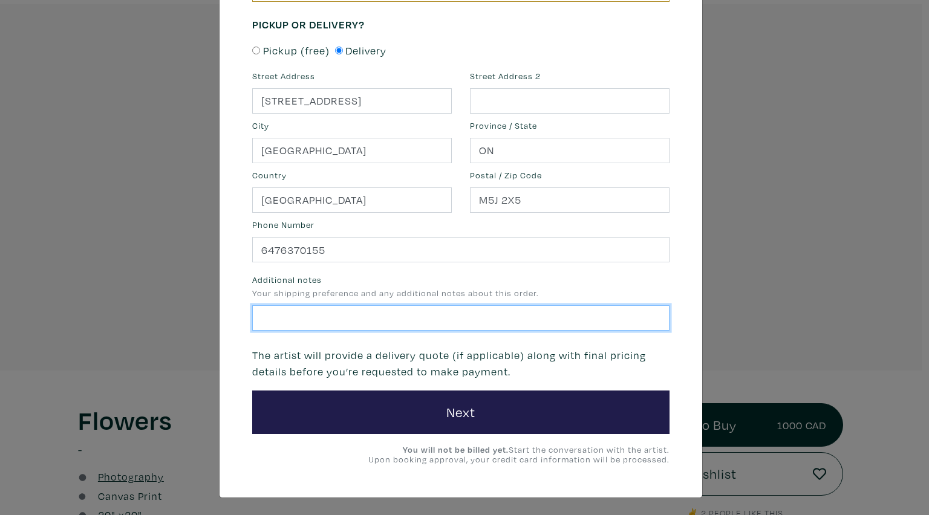
click at [336, 312] on input "text" at bounding box center [460, 318] width 417 height 26
type input "Hello world"
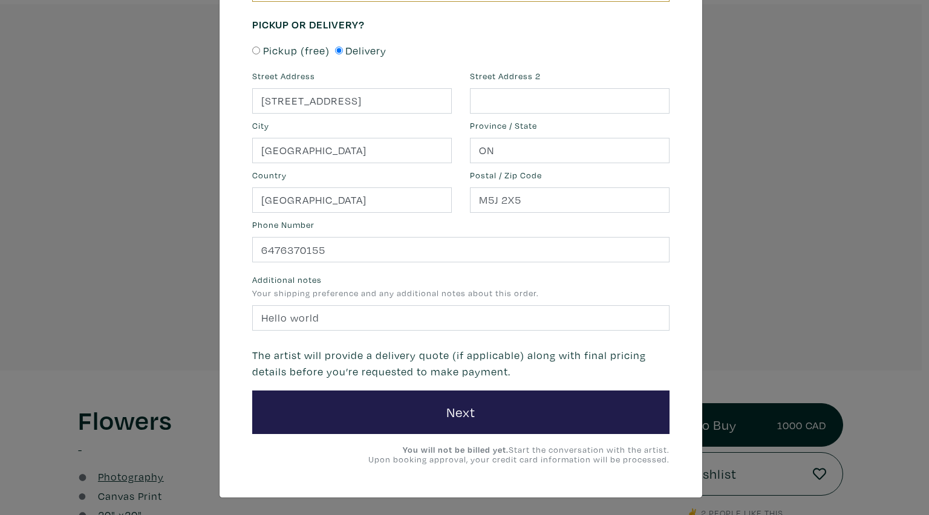
click at [412, 329] on div "Street Address 1 Front St. Street Address 2 City Toronto Province / State ON Co…" at bounding box center [460, 203] width 435 height 267
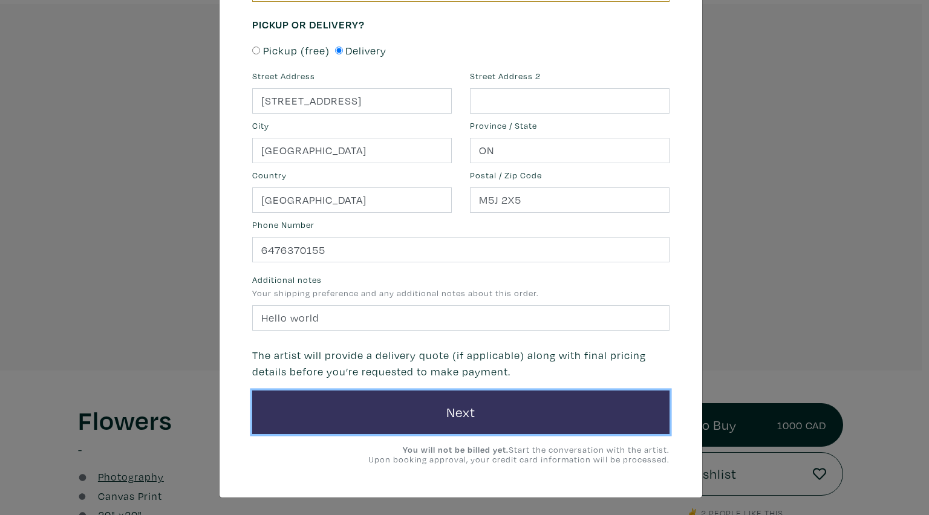
click at [391, 426] on button "Next" at bounding box center [460, 413] width 417 height 44
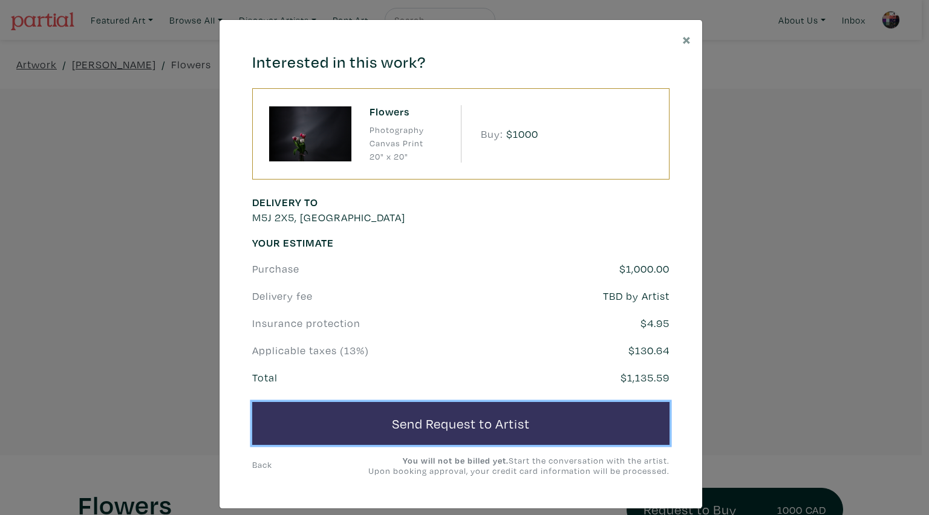
click at [431, 408] on button "Send Request to Artist" at bounding box center [460, 424] width 417 height 44
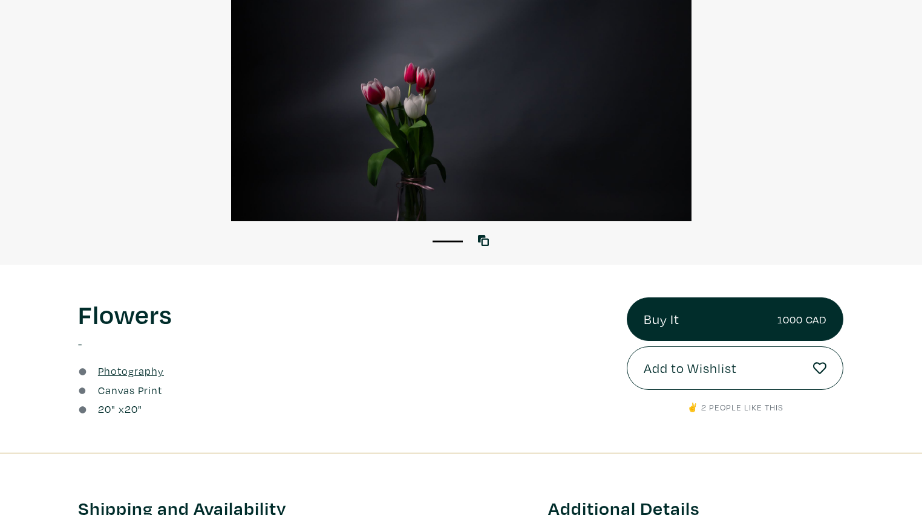
scroll to position [194, 0]
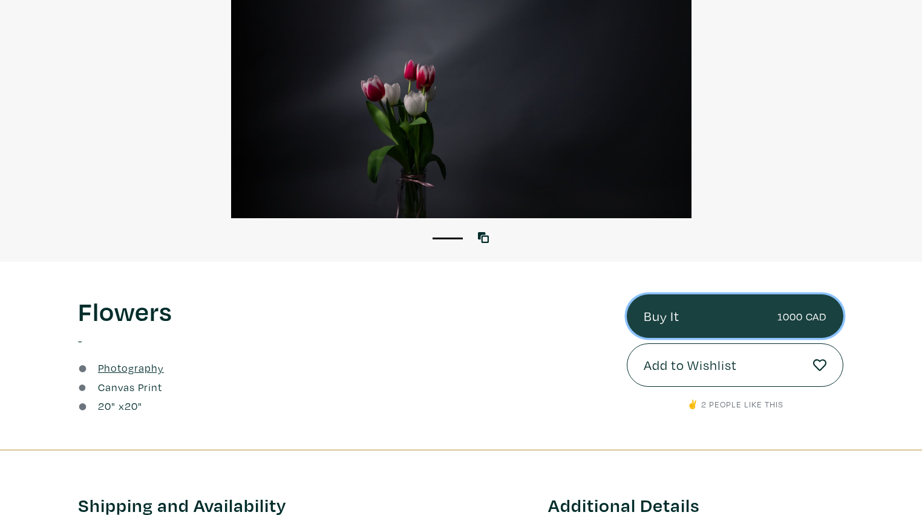
click at [715, 304] on link "Buy It 1000 CAD" at bounding box center [735, 317] width 217 height 44
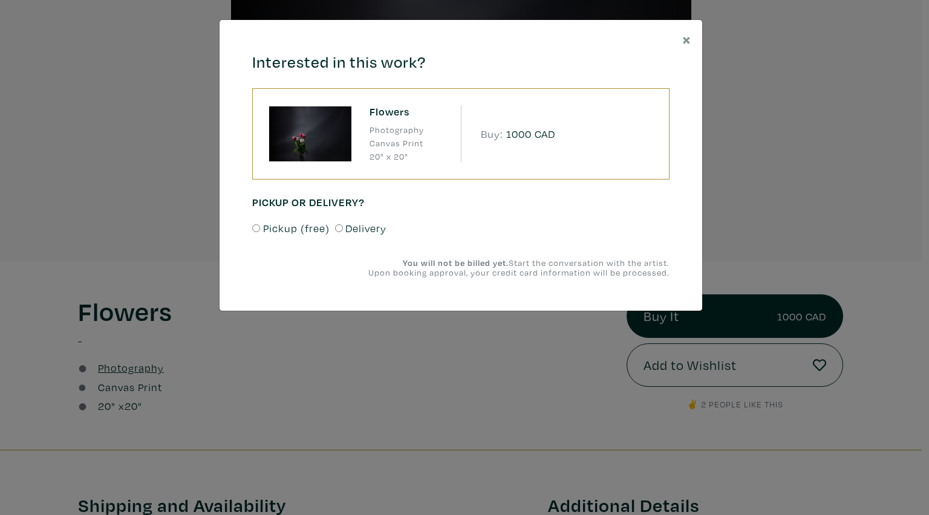
drag, startPoint x: 96, startPoint y: 146, endPoint x: 66, endPoint y: 10, distance: 139.4
click at [96, 145] on div "× Interested in this work? Flowers Photography Canvas Print 20" x 20" Buy: 1000…" at bounding box center [464, 257] width 929 height 515
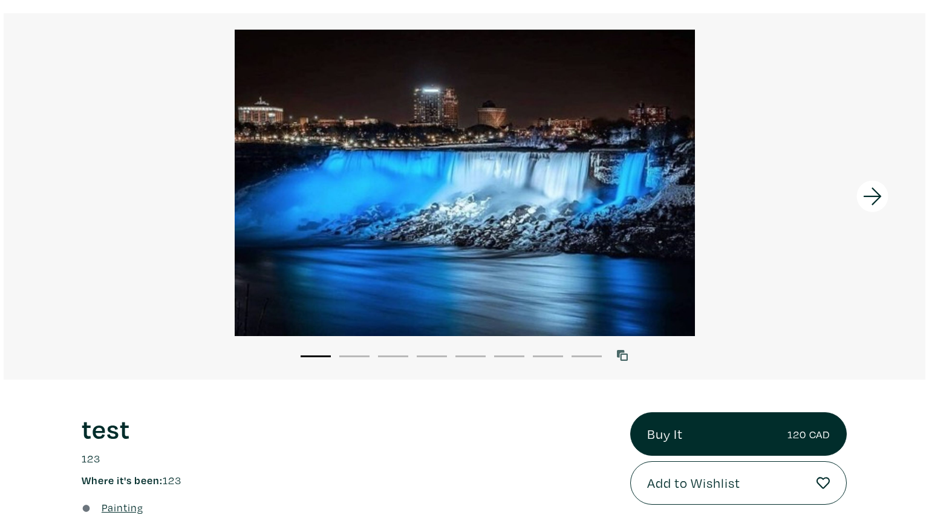
scroll to position [145, 0]
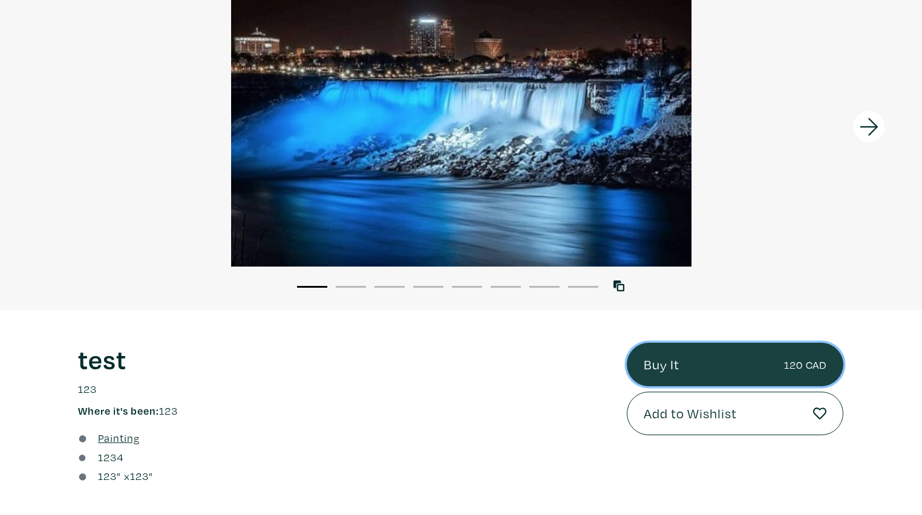
click at [740, 369] on link "Buy It 120 CAD" at bounding box center [735, 365] width 217 height 44
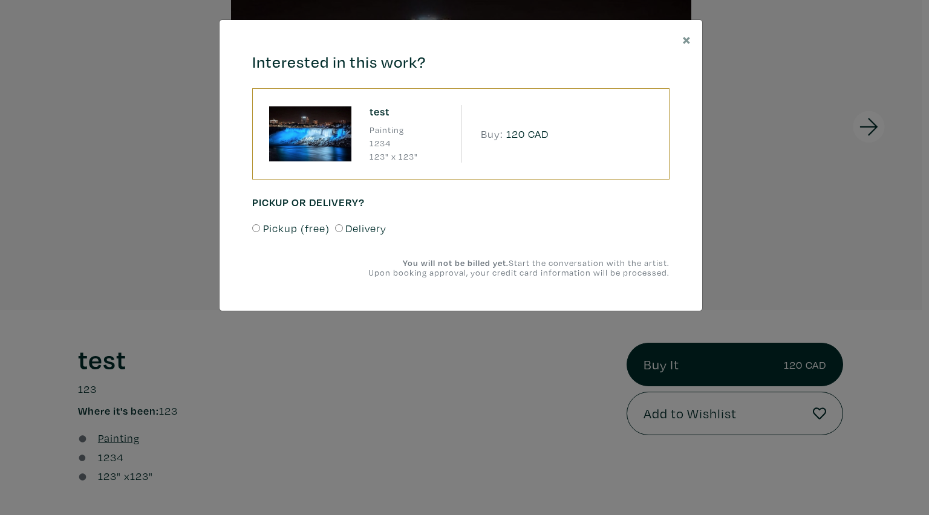
click at [296, 230] on span "Pickup (free)" at bounding box center [296, 228] width 67 height 16
click at [260, 230] on input "Pickup (free)" at bounding box center [256, 228] width 8 height 8
radio input "true"
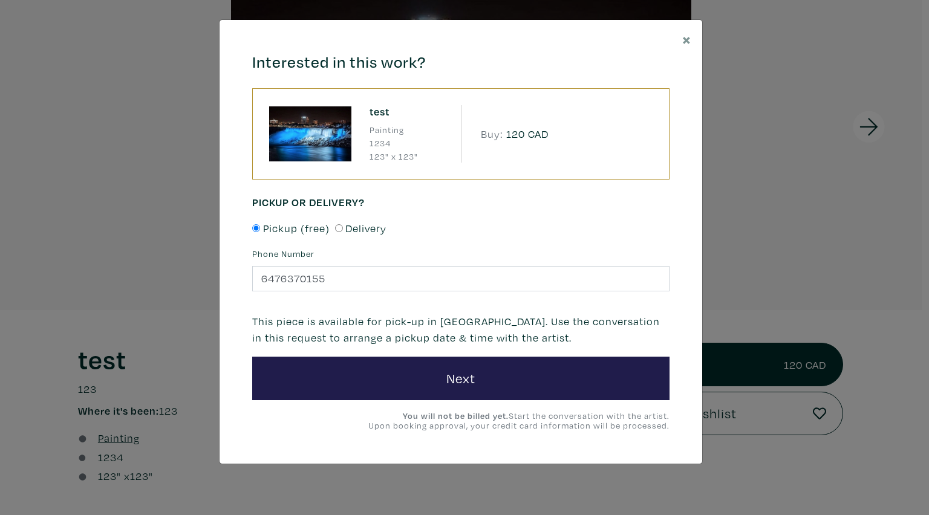
click at [357, 232] on span "Delivery" at bounding box center [365, 228] width 41 height 16
click at [343, 232] on input "Delivery" at bounding box center [339, 228] width 8 height 8
radio input "true"
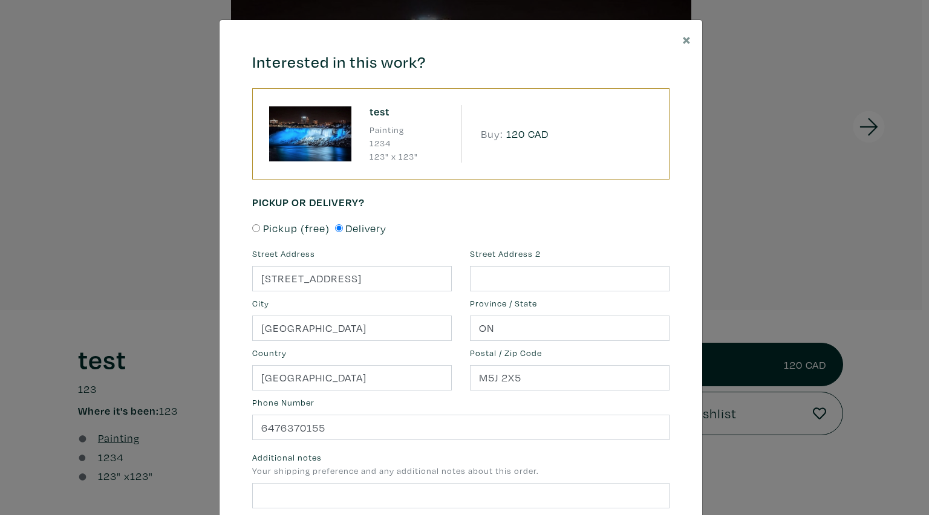
click at [297, 235] on span "Pickup (free)" at bounding box center [296, 228] width 67 height 16
click at [260, 232] on input "Pickup (free)" at bounding box center [256, 228] width 8 height 8
radio input "true"
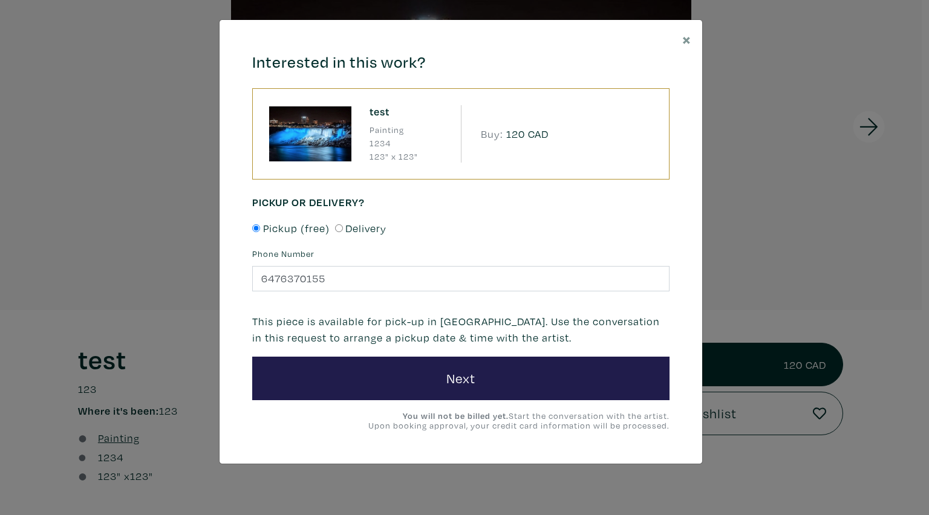
click at [370, 227] on span "Delivery" at bounding box center [365, 228] width 41 height 16
click at [343, 227] on input "Delivery" at bounding box center [339, 228] width 8 height 8
radio input "true"
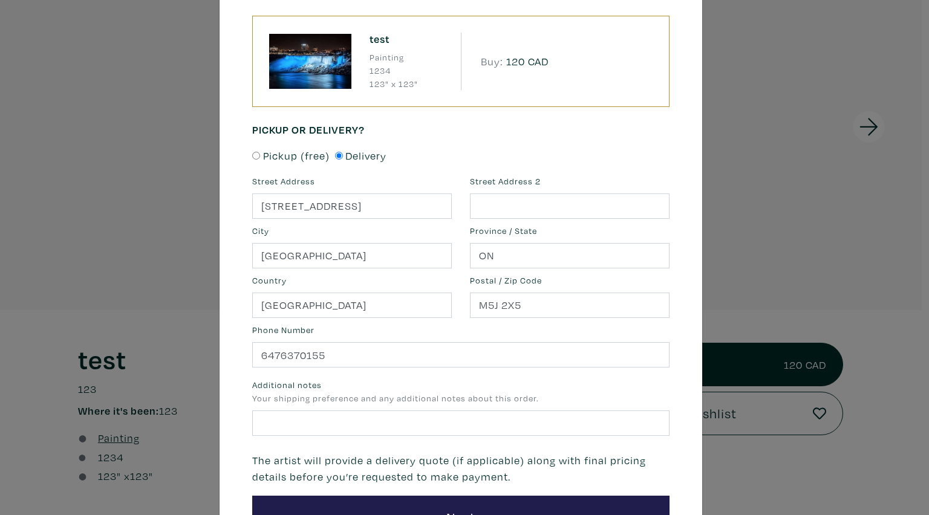
scroll to position [178, 0]
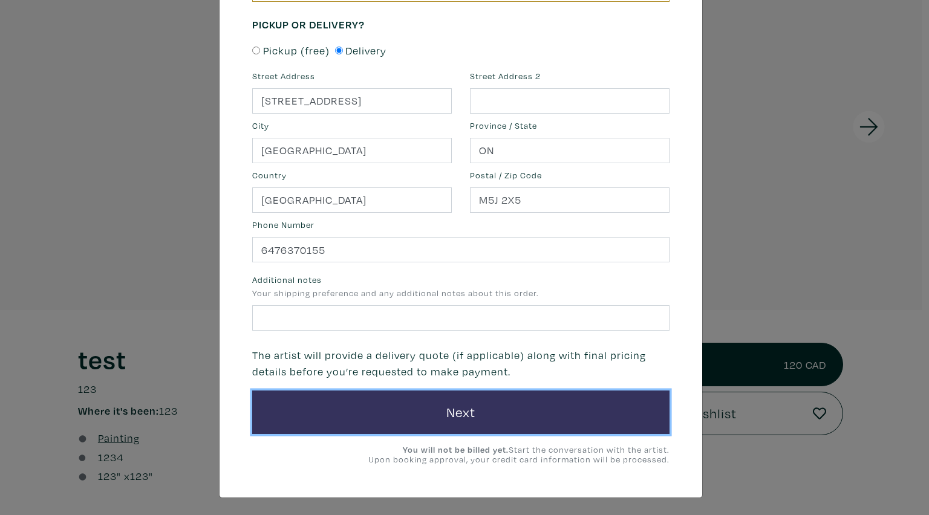
click at [447, 416] on button "Next" at bounding box center [460, 413] width 417 height 44
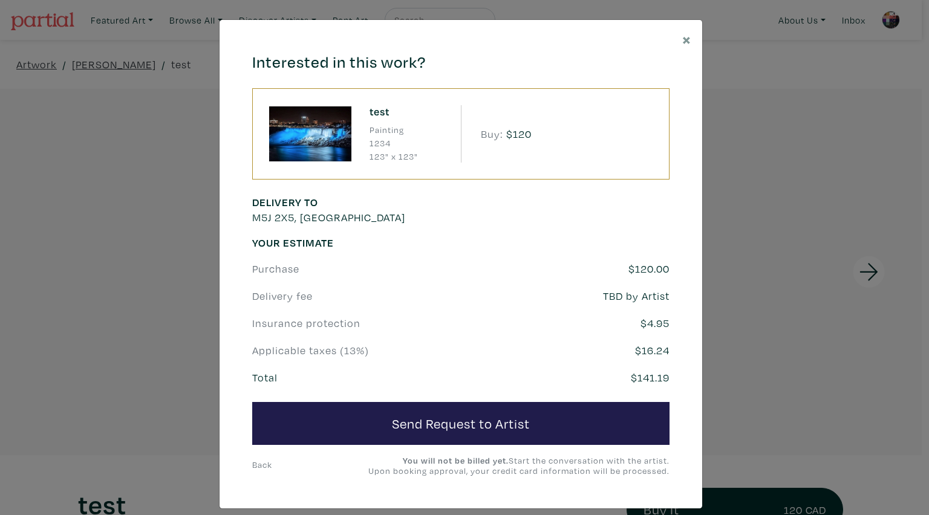
click at [397, 227] on div "Delivery To M5J 2X5, Toronto" at bounding box center [352, 216] width 218 height 41
click at [340, 283] on div "Your Estimate Purchase $120.00 Delivery fee TBD by Artist Insurance protection …" at bounding box center [460, 310] width 417 height 149
click at [263, 462] on link "Back" at bounding box center [262, 464] width 20 height 11
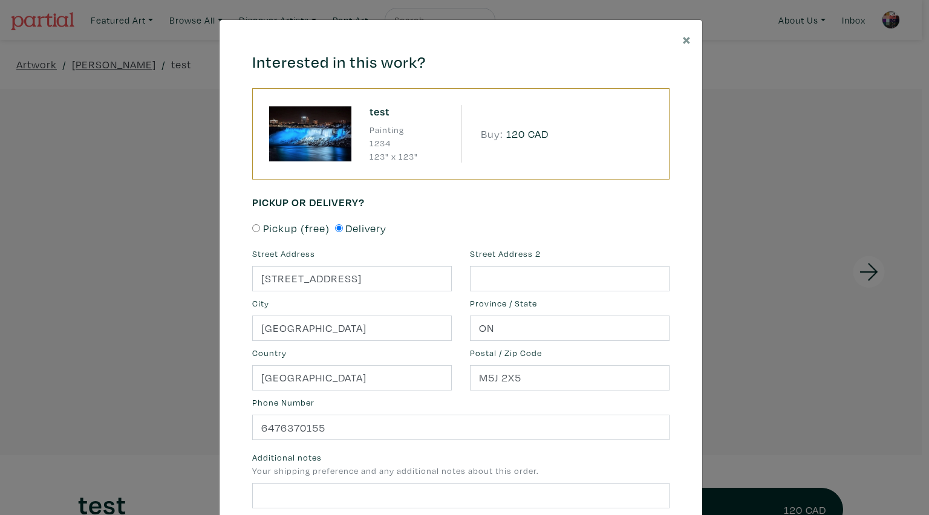
click at [109, 378] on div "× Interested in this work? test Painting 1234 123" x 123" Buy: 120 CAD Pickup o…" at bounding box center [464, 257] width 929 height 515
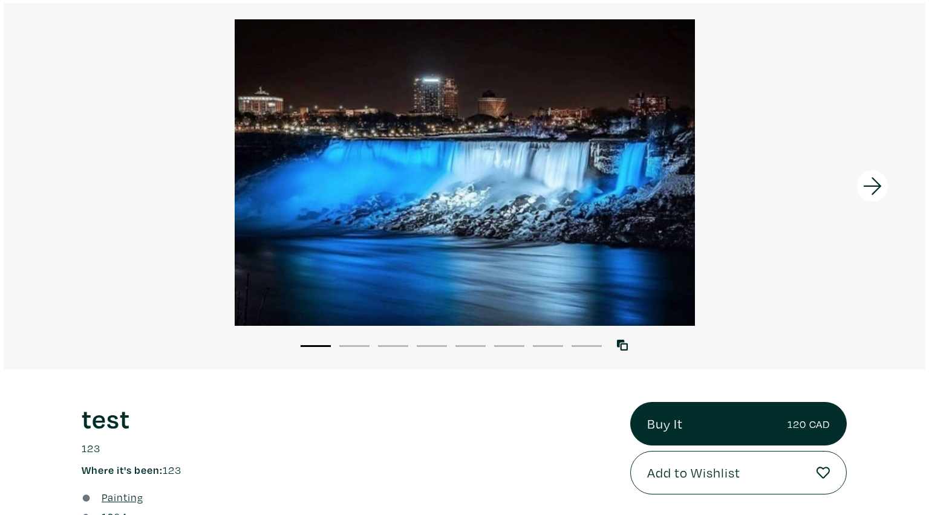
scroll to position [194, 0]
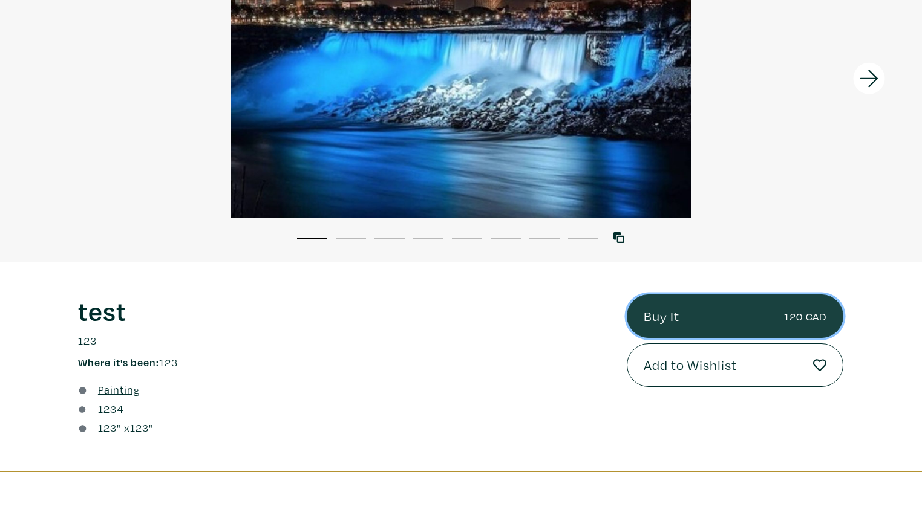
click at [785, 321] on small "120 CAD" at bounding box center [805, 316] width 42 height 16
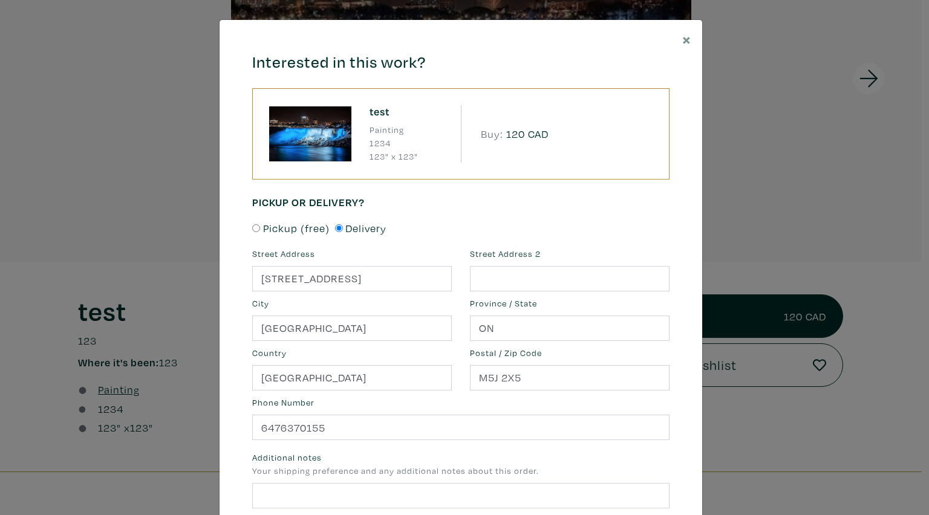
click at [288, 230] on span "Pickup (free)" at bounding box center [296, 228] width 67 height 16
click at [260, 230] on input "Pickup (free)" at bounding box center [256, 228] width 8 height 8
radio input "true"
click at [777, 286] on div "× Interested in this work? test Painting 1234 123" x 123" Buy: 120 CAD Pickup o…" at bounding box center [464, 257] width 929 height 515
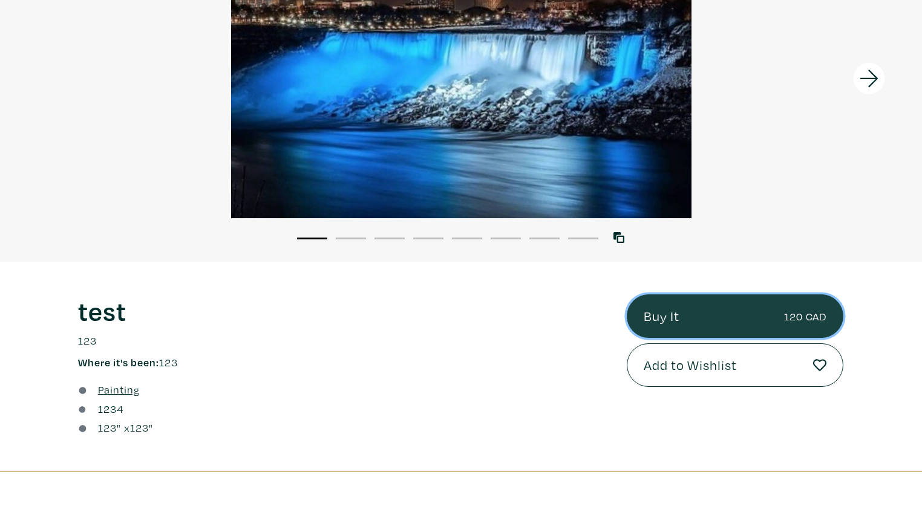
click at [711, 311] on link "Buy It 120 CAD" at bounding box center [735, 317] width 217 height 44
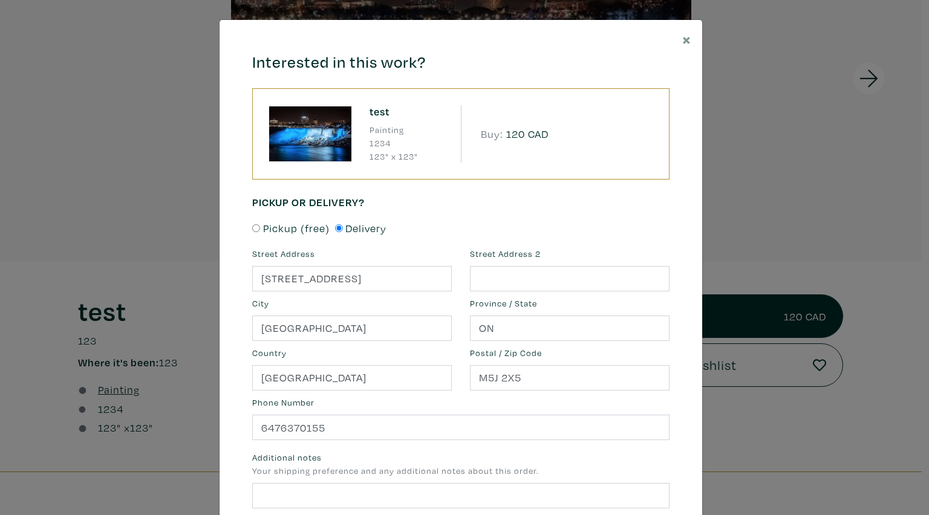
click at [302, 230] on span "Pickup (free)" at bounding box center [296, 228] width 67 height 16
click at [260, 230] on input "Pickup (free)" at bounding box center [256, 228] width 8 height 8
radio input "true"
